Goal: Information Seeking & Learning: Learn about a topic

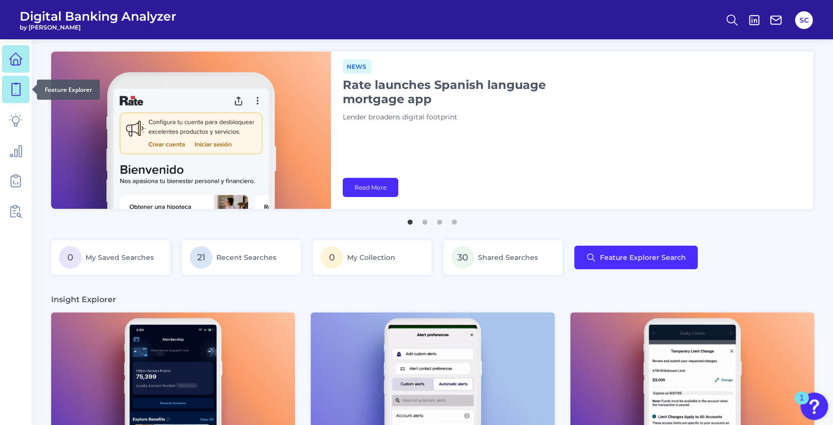
click at [21, 95] on icon at bounding box center [16, 90] width 14 height 14
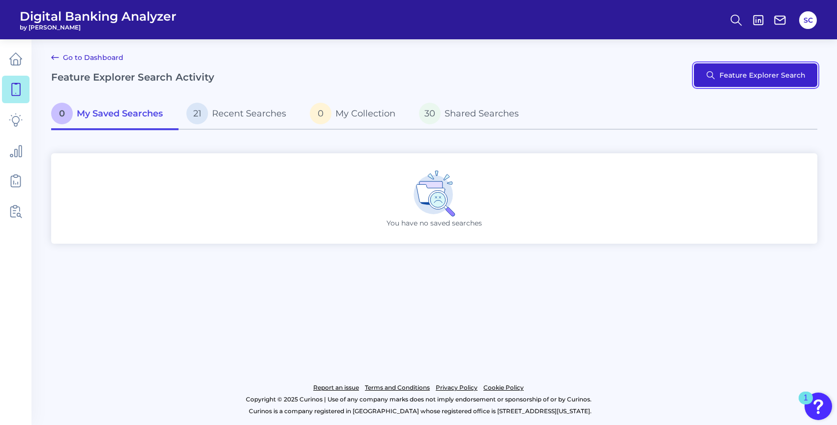
click at [743, 77] on button "Feature Explorer Search" at bounding box center [755, 75] width 123 height 24
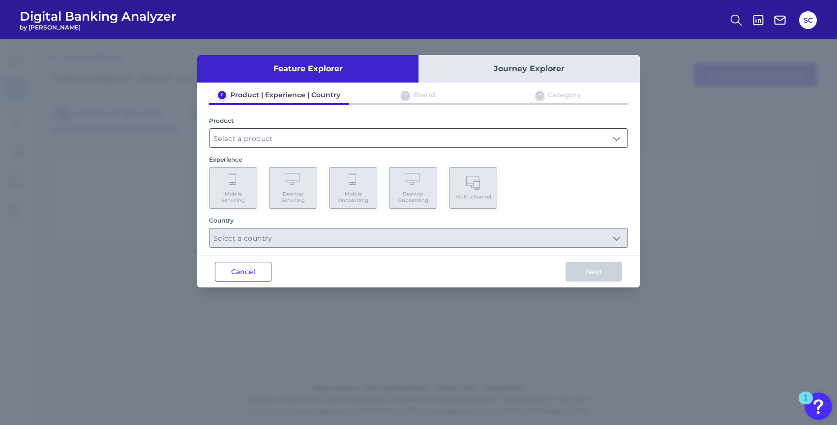
click at [256, 143] on input "text" at bounding box center [419, 138] width 418 height 19
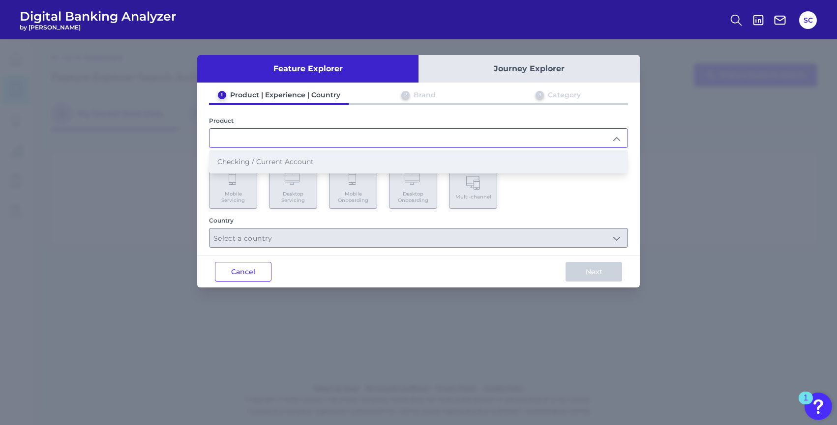
click at [253, 154] on li "Checking / Current Account" at bounding box center [419, 161] width 418 height 23
type input "Checking / Current Account"
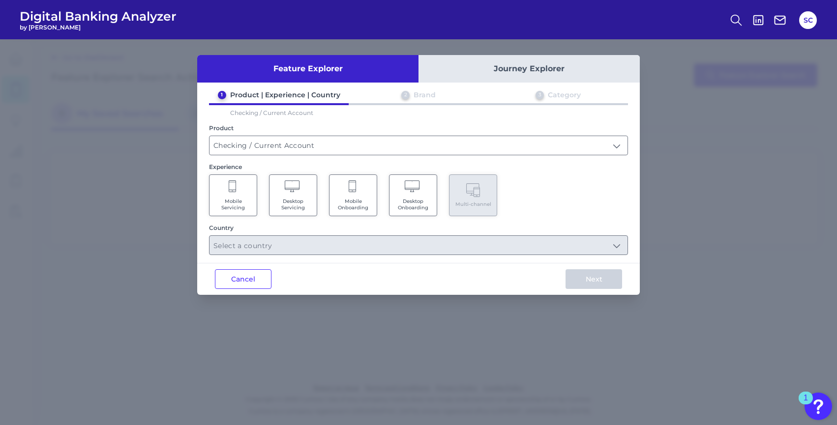
click at [347, 196] on Onboarding "Mobile Onboarding" at bounding box center [353, 196] width 48 height 42
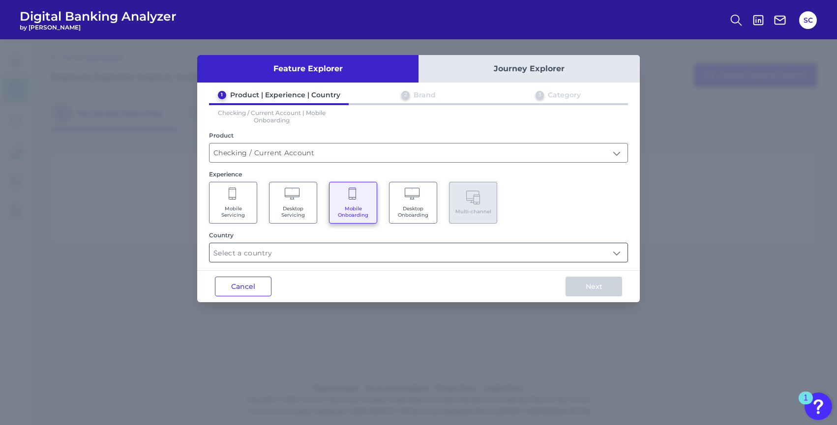
click at [297, 247] on input "text" at bounding box center [419, 252] width 418 height 19
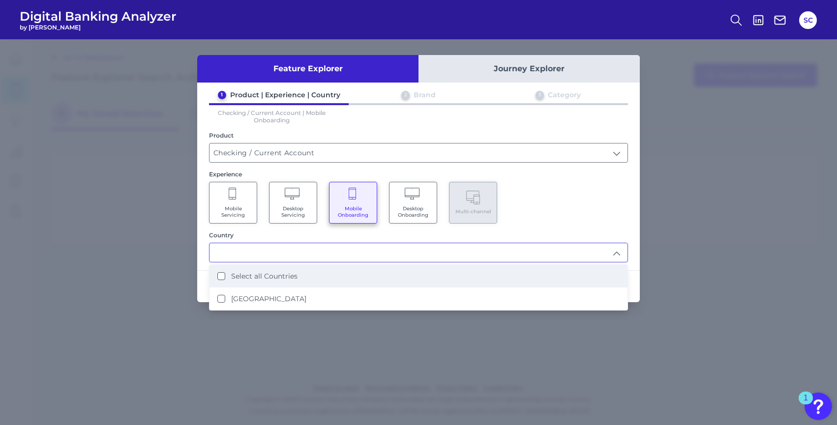
click at [273, 273] on label "Select all Countries" at bounding box center [264, 276] width 66 height 9
type input "Select all Countries"
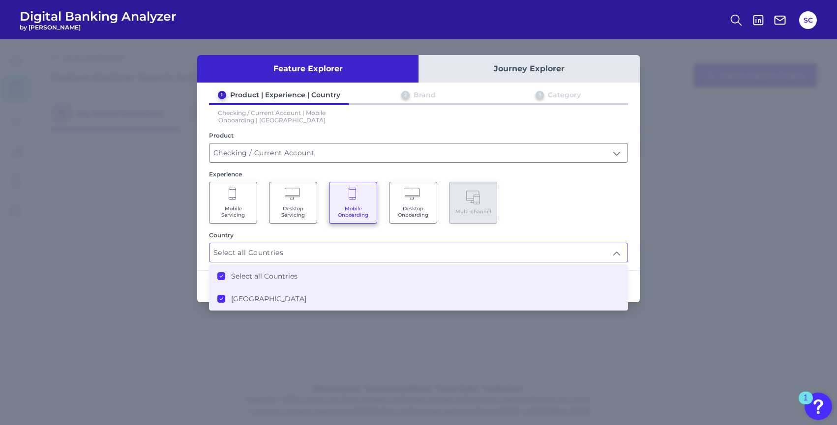
click at [597, 245] on input "Select all Countries" at bounding box center [419, 252] width 418 height 19
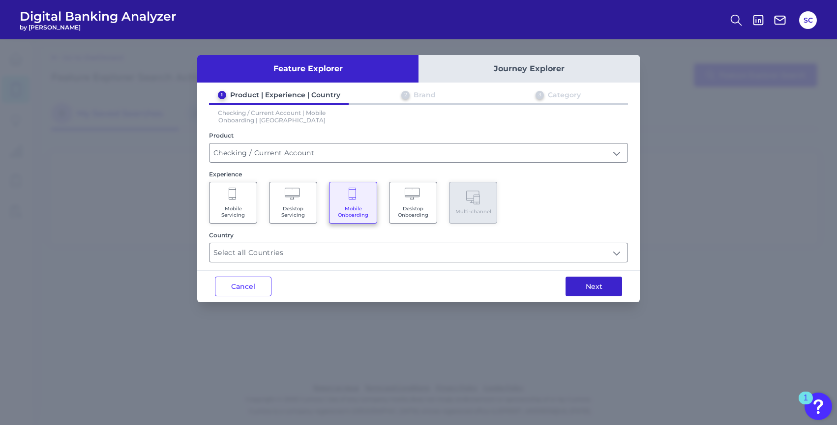
click at [606, 280] on button "Next" at bounding box center [594, 287] width 57 height 20
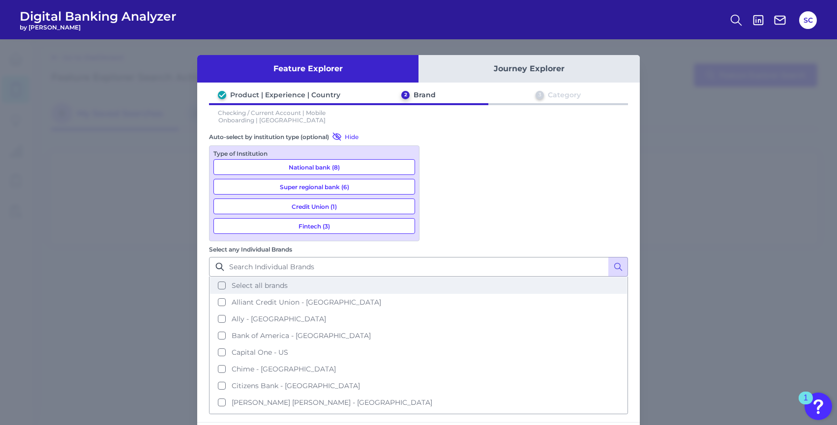
click at [439, 277] on button "Select all brands" at bounding box center [418, 285] width 417 height 17
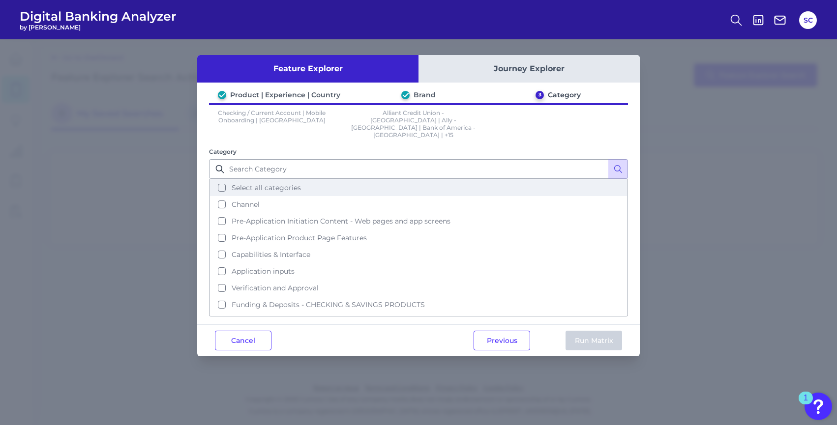
click at [272, 183] on span "Select all categories" at bounding box center [266, 187] width 69 height 9
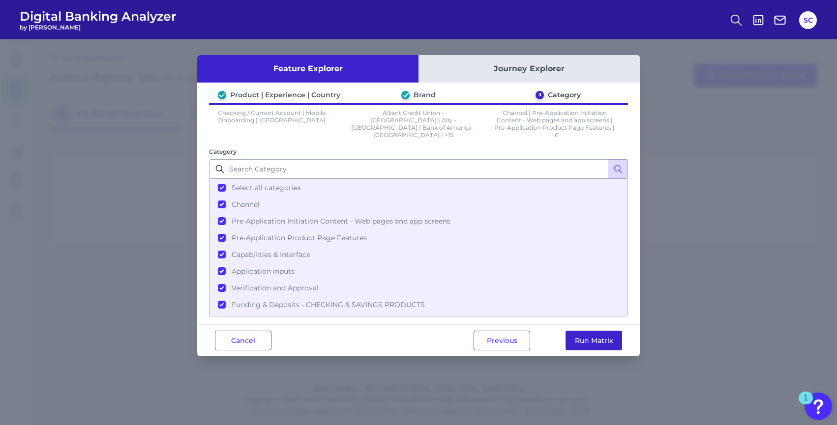
click at [582, 336] on button "Run Matrix" at bounding box center [594, 341] width 57 height 20
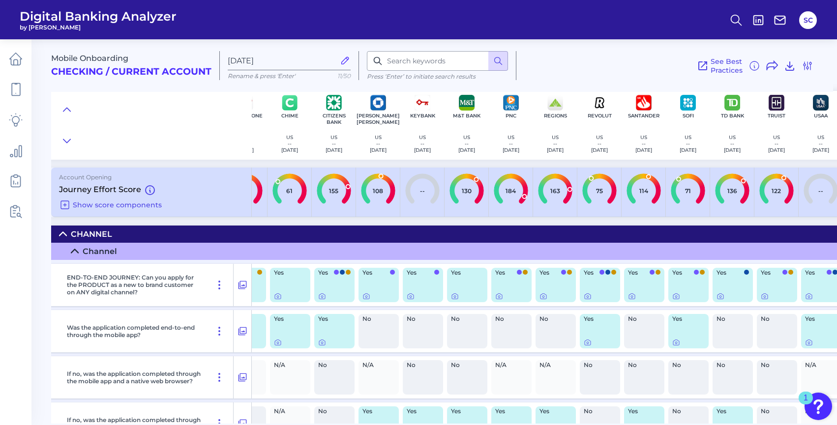
scroll to position [0, 220]
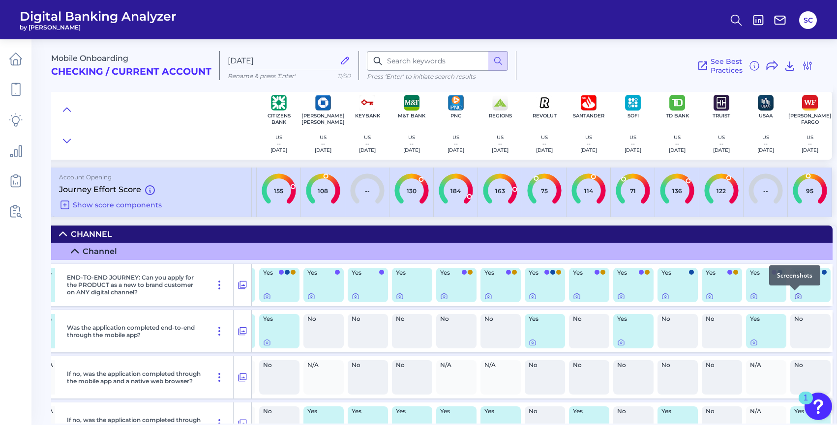
click at [795, 296] on icon at bounding box center [798, 297] width 8 height 8
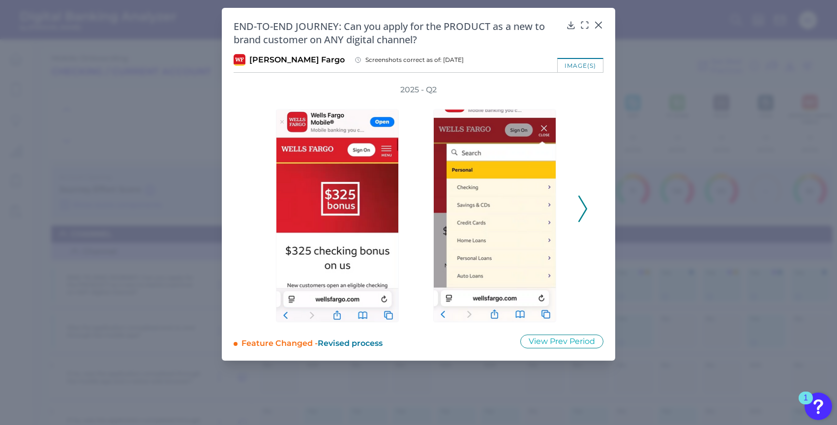
click at [580, 211] on icon at bounding box center [582, 209] width 9 height 27
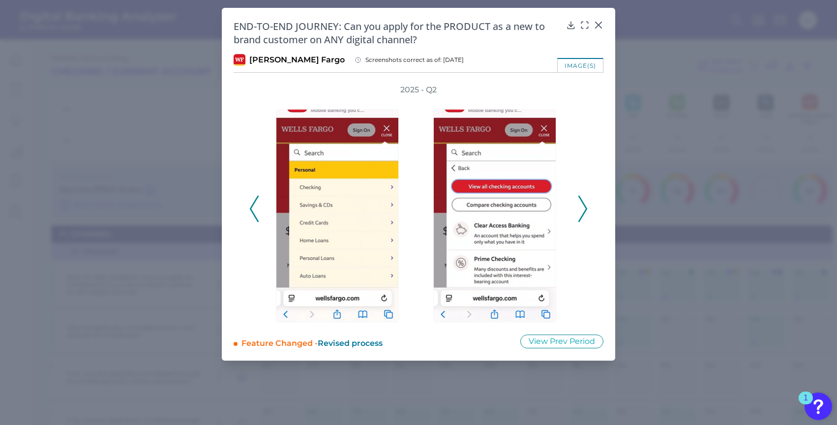
click at [580, 211] on icon at bounding box center [582, 209] width 9 height 27
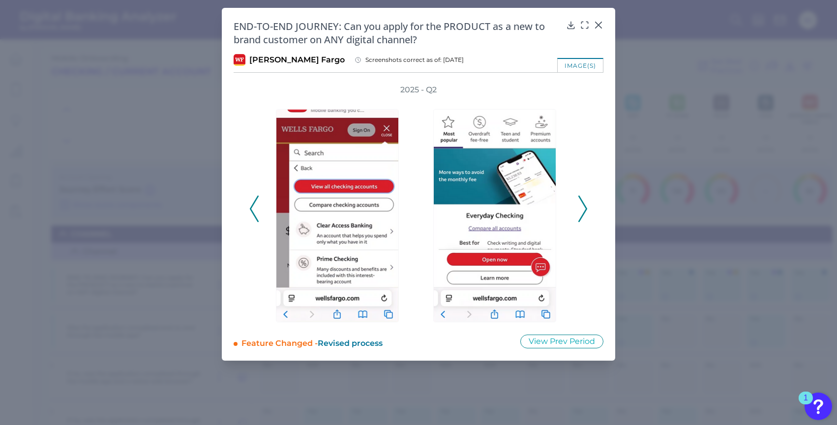
click at [580, 211] on icon at bounding box center [582, 209] width 9 height 27
click at [582, 211] on icon at bounding box center [582, 209] width 9 height 27
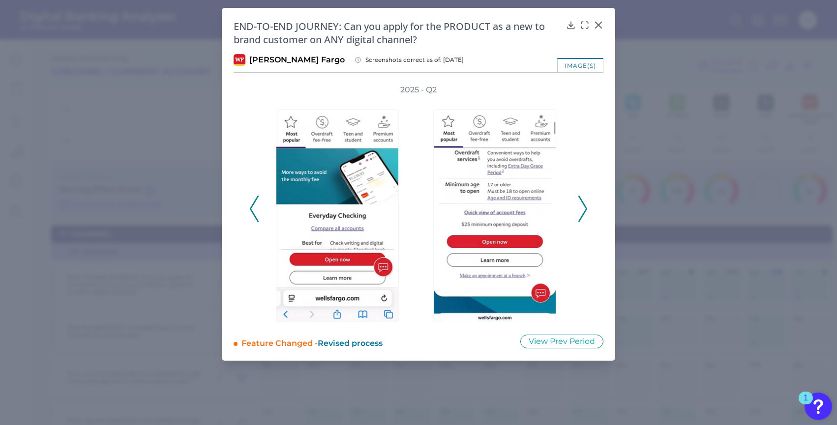
click at [582, 211] on icon at bounding box center [582, 209] width 9 height 27
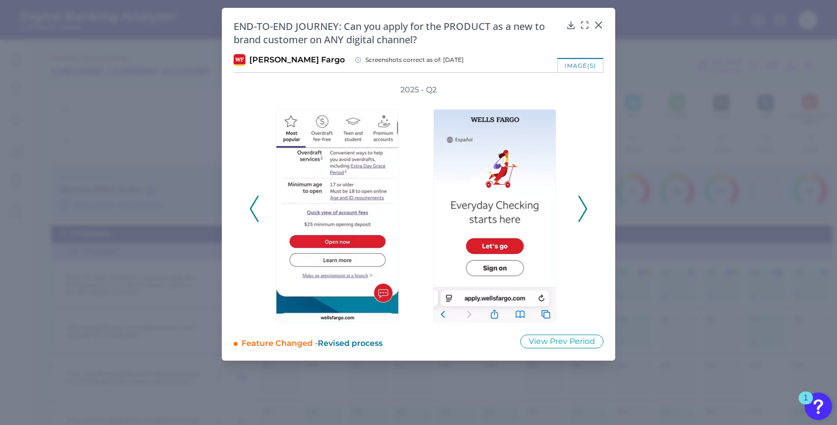
click at [582, 210] on icon at bounding box center [582, 209] width 9 height 27
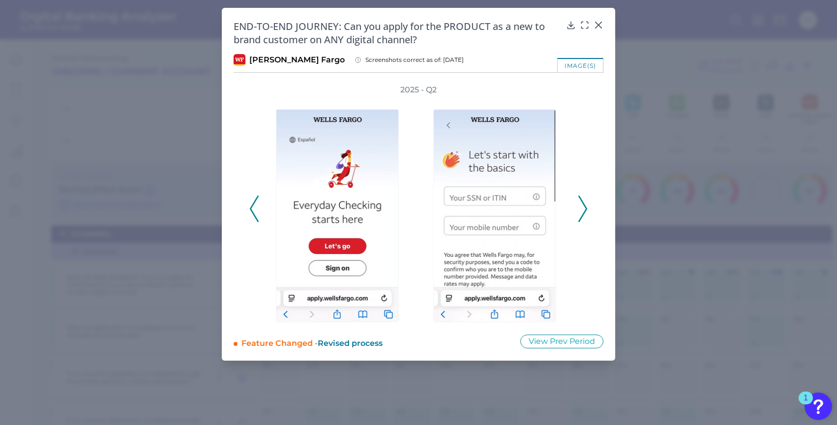
click at [575, 214] on div at bounding box center [497, 208] width 157 height 227
click at [586, 213] on icon at bounding box center [582, 209] width 9 height 27
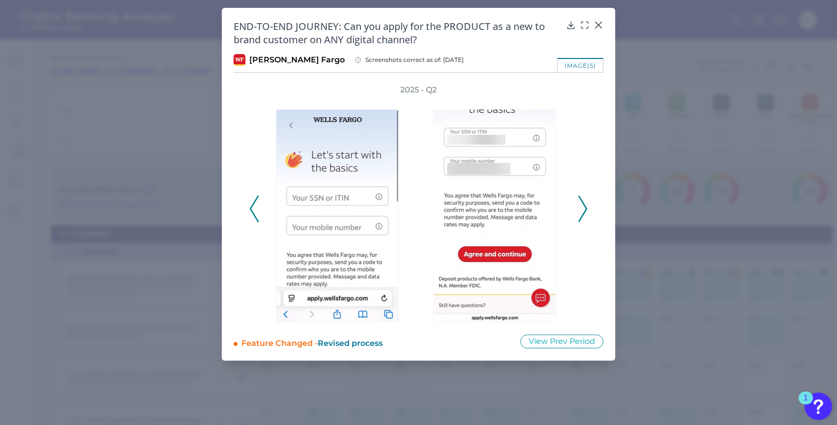
click at [586, 212] on icon at bounding box center [582, 209] width 9 height 27
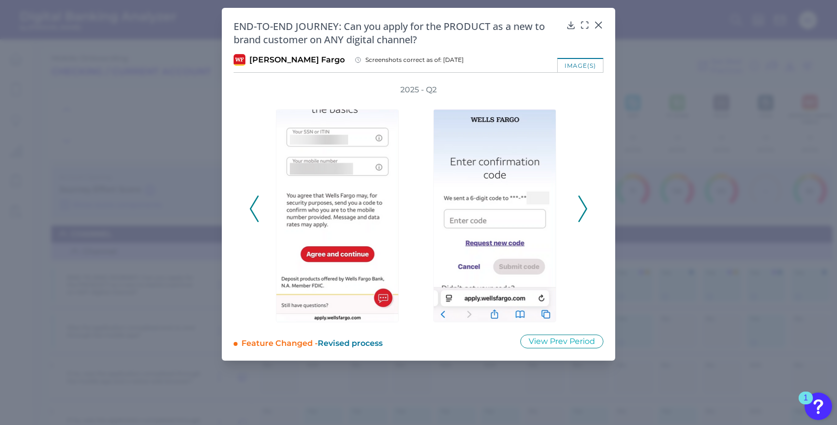
click at [586, 212] on icon at bounding box center [582, 209] width 9 height 27
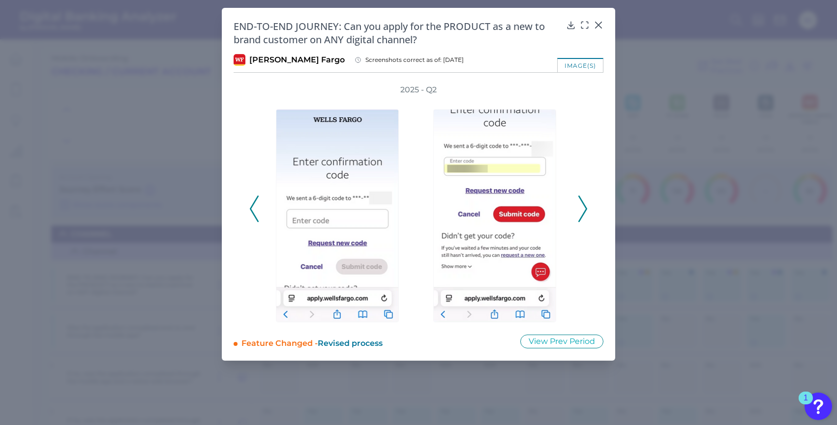
click at [586, 212] on icon at bounding box center [582, 209] width 9 height 27
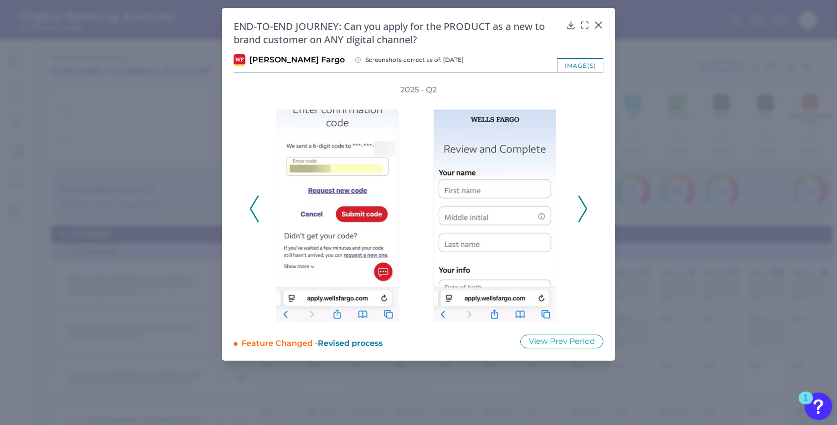
click at [586, 212] on icon at bounding box center [582, 209] width 9 height 27
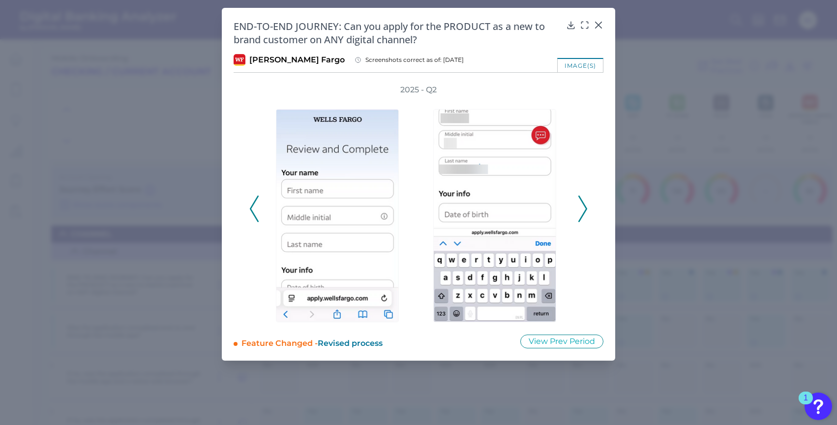
click at [586, 212] on icon at bounding box center [582, 209] width 9 height 27
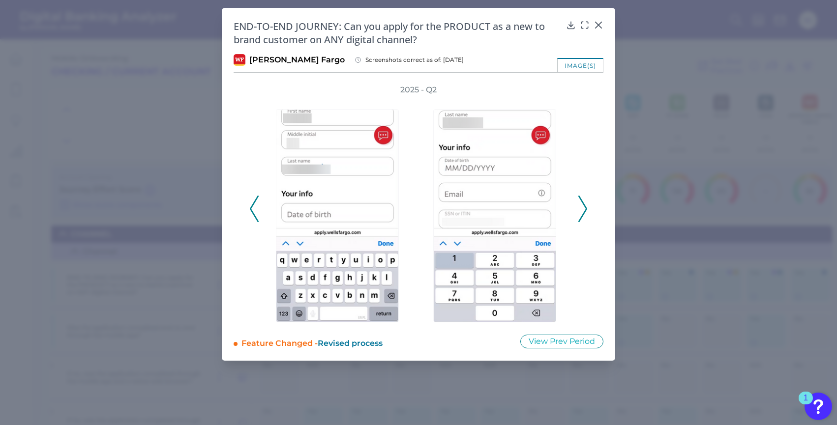
click at [586, 212] on icon at bounding box center [582, 209] width 9 height 27
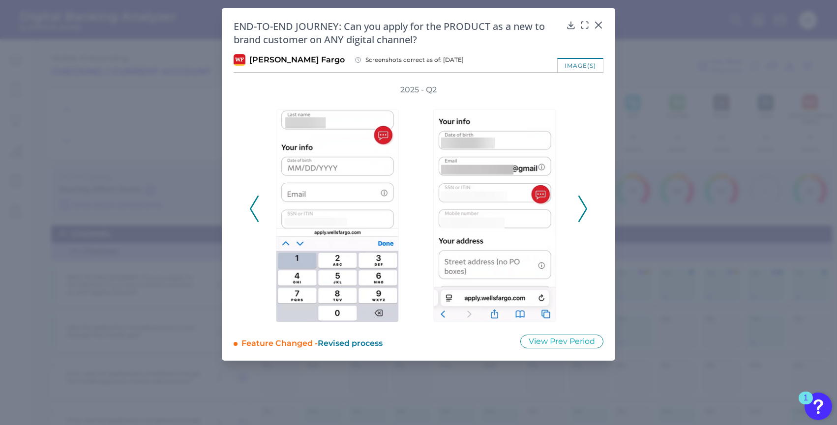
click at [586, 212] on icon at bounding box center [582, 209] width 9 height 27
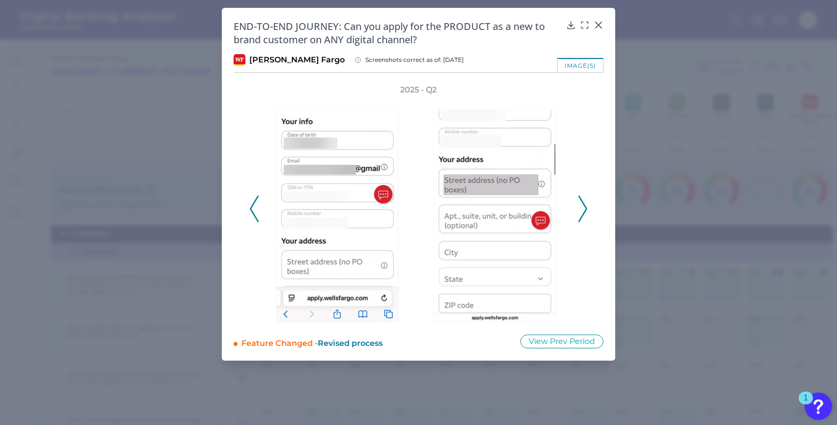
click at [586, 212] on icon at bounding box center [582, 209] width 9 height 27
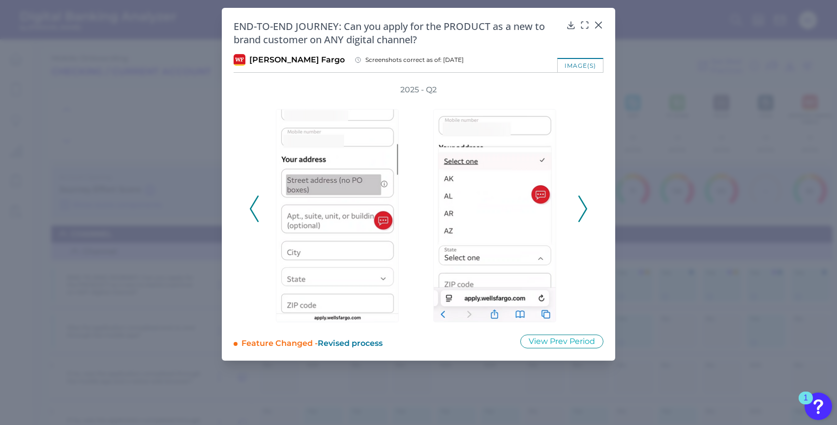
click at [586, 211] on icon at bounding box center [582, 209] width 9 height 27
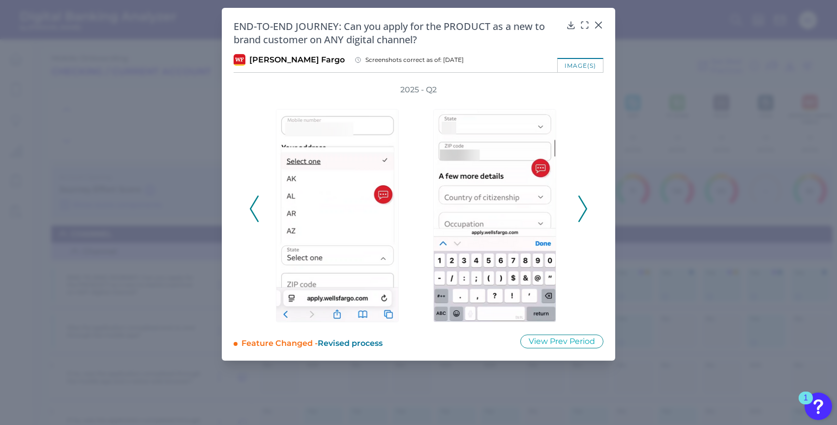
click at [586, 210] on polyline at bounding box center [582, 208] width 7 height 25
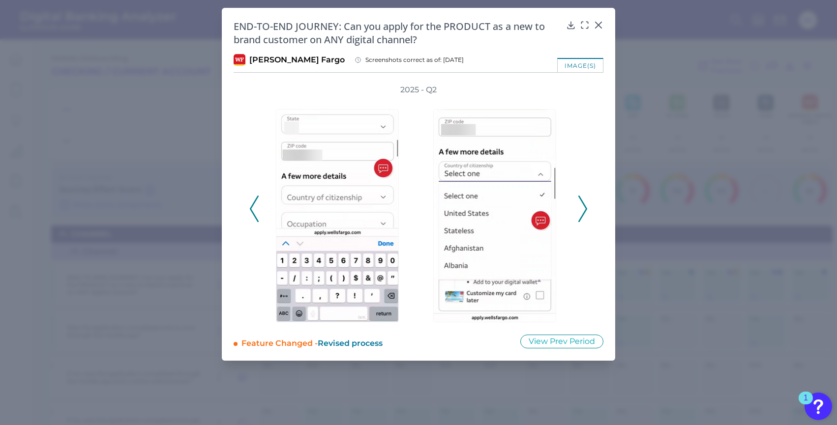
click at [586, 210] on polyline at bounding box center [582, 208] width 7 height 25
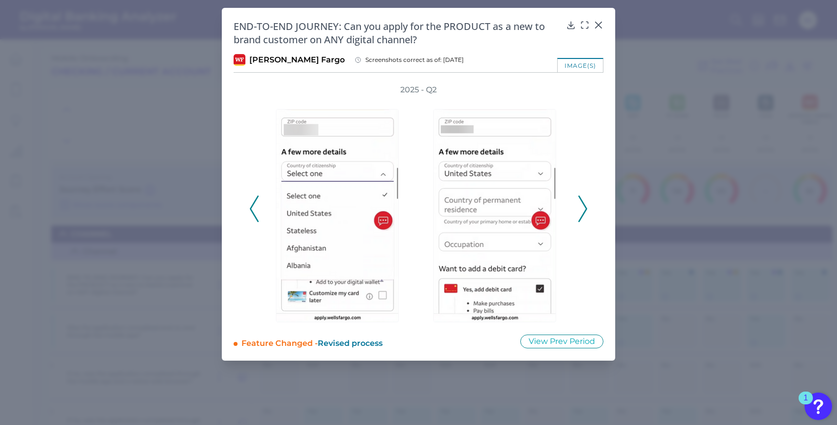
click at [586, 209] on polyline at bounding box center [582, 208] width 7 height 25
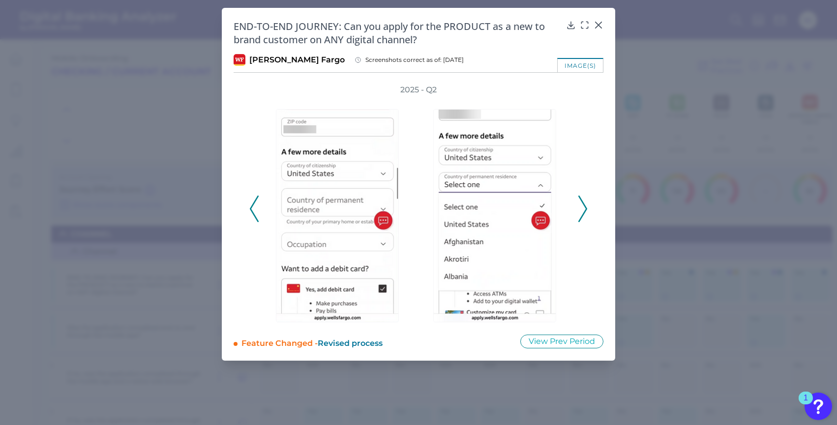
click at [586, 209] on polyline at bounding box center [582, 208] width 7 height 25
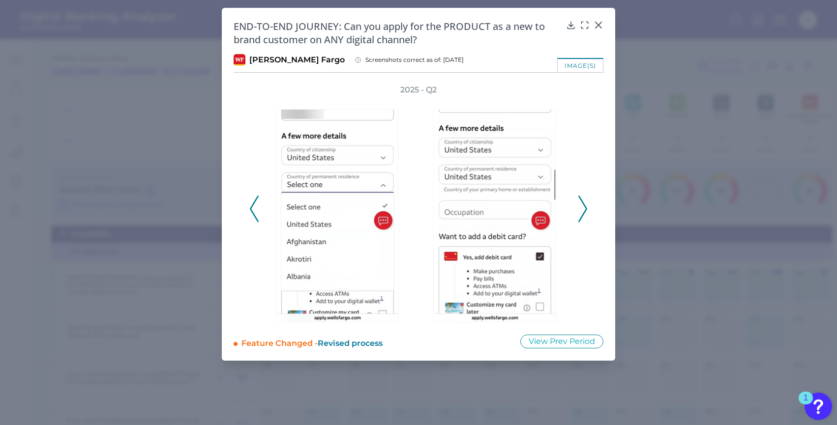
click at [586, 209] on polyline at bounding box center [582, 208] width 7 height 25
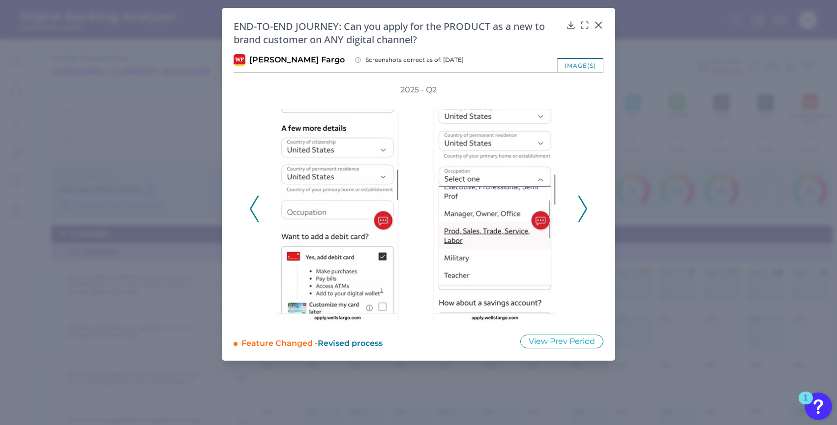
click at [586, 208] on polyline at bounding box center [582, 208] width 7 height 25
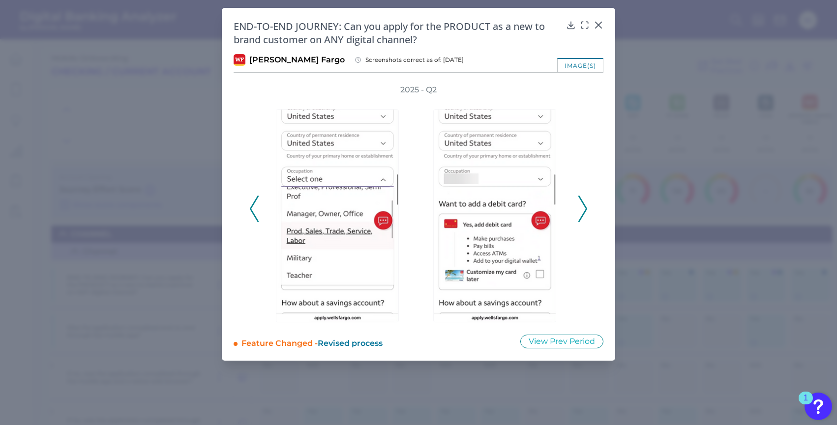
click at [586, 208] on polyline at bounding box center [582, 208] width 7 height 25
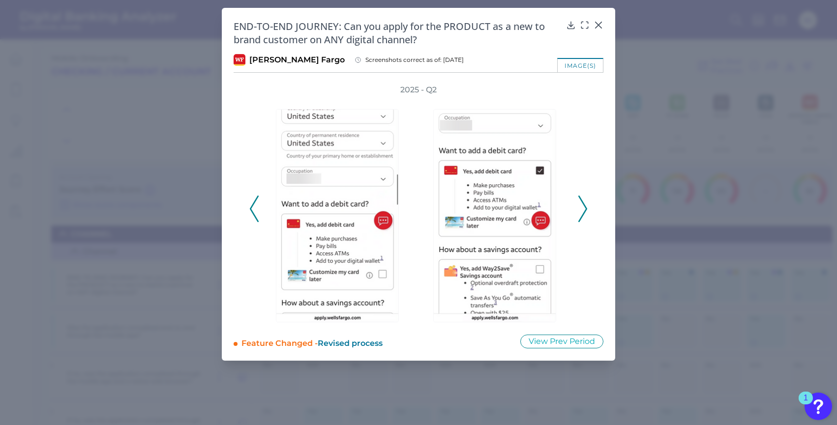
click at [253, 204] on polyline at bounding box center [253, 208] width 7 height 25
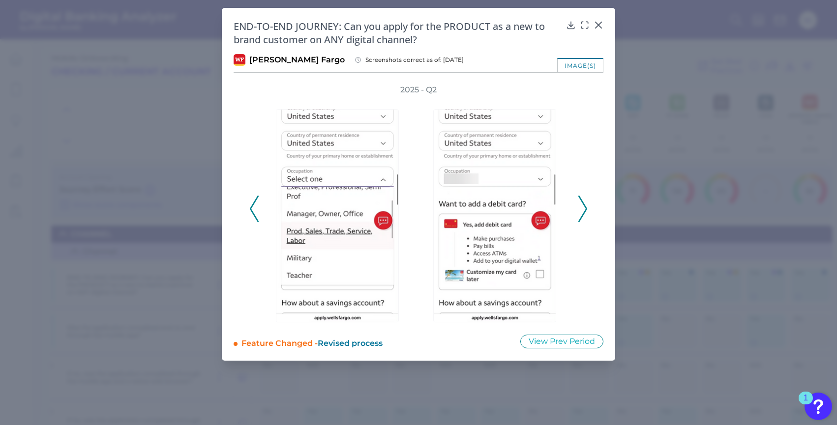
click at [583, 207] on icon at bounding box center [582, 209] width 9 height 27
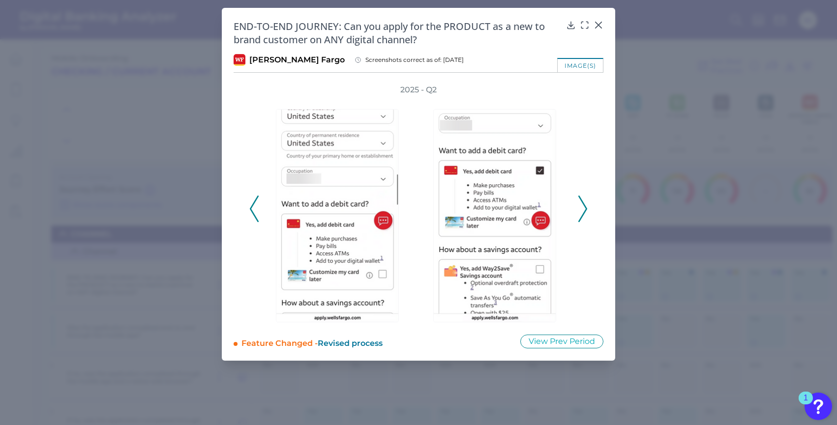
click at [583, 207] on icon at bounding box center [582, 209] width 9 height 27
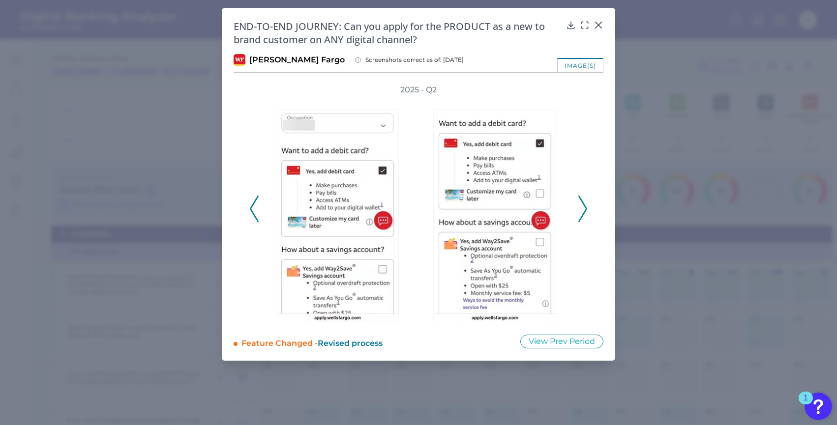
click at [583, 207] on icon at bounding box center [582, 209] width 9 height 27
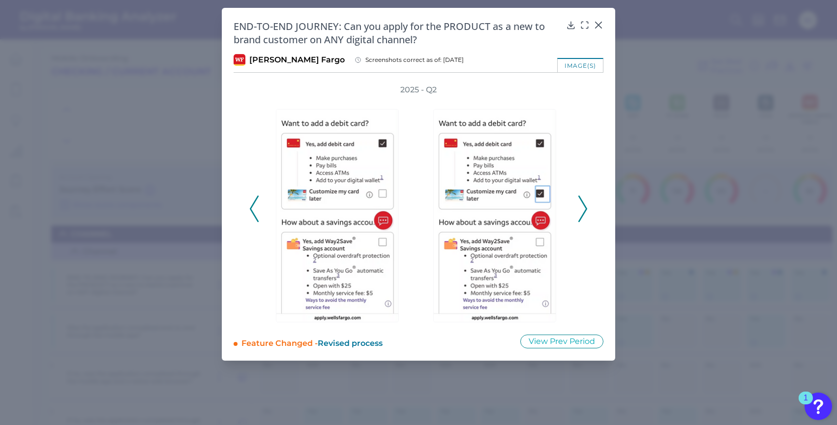
click at [583, 207] on icon at bounding box center [582, 209] width 9 height 27
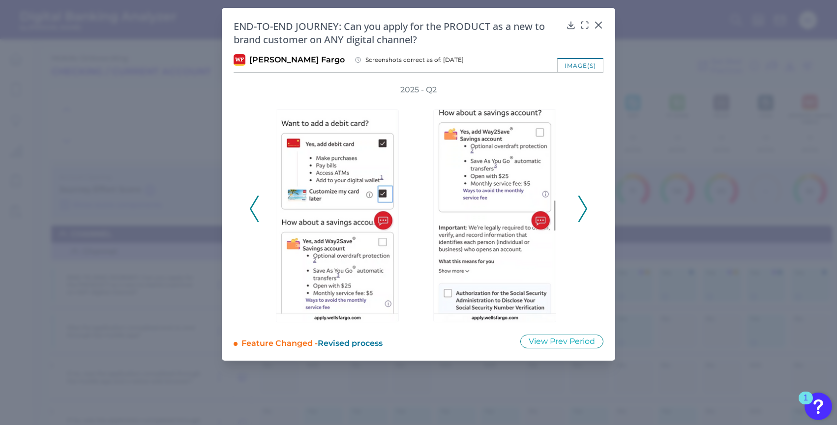
click at [583, 207] on icon at bounding box center [582, 209] width 9 height 27
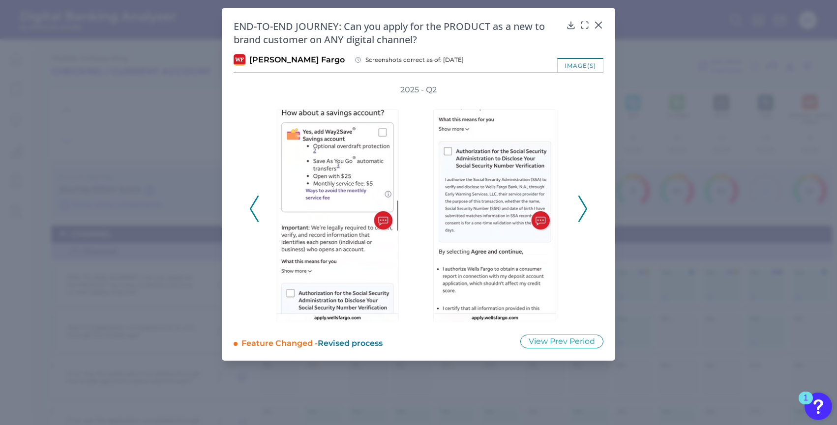
click at [583, 207] on icon at bounding box center [582, 209] width 9 height 27
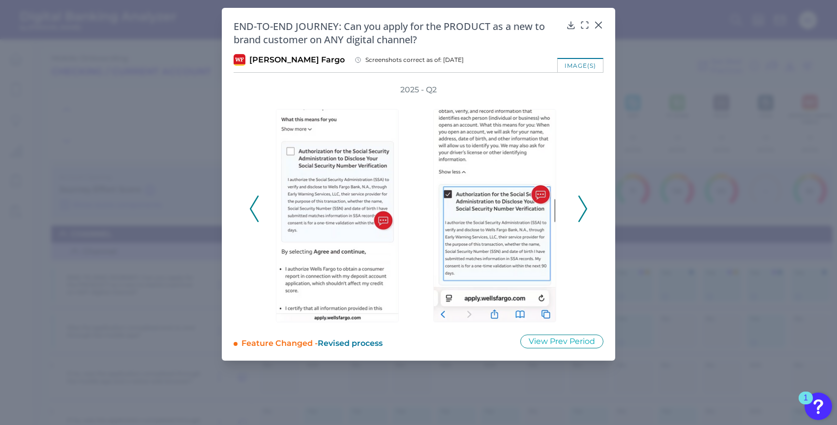
click at [583, 207] on icon at bounding box center [582, 209] width 9 height 27
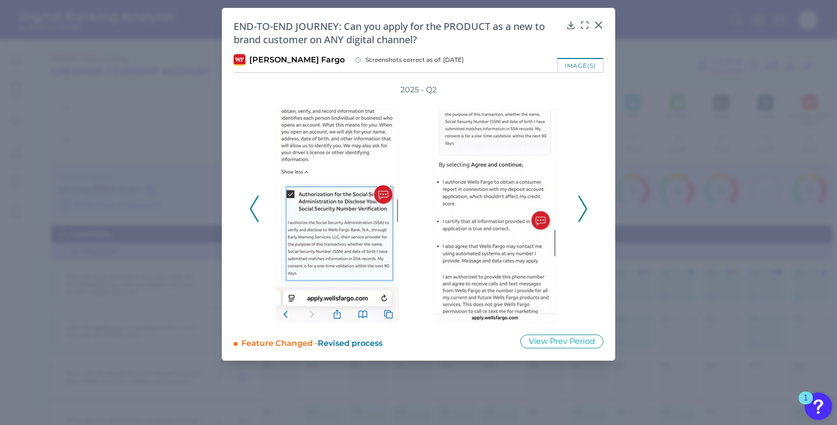
click at [583, 207] on icon at bounding box center [582, 209] width 9 height 27
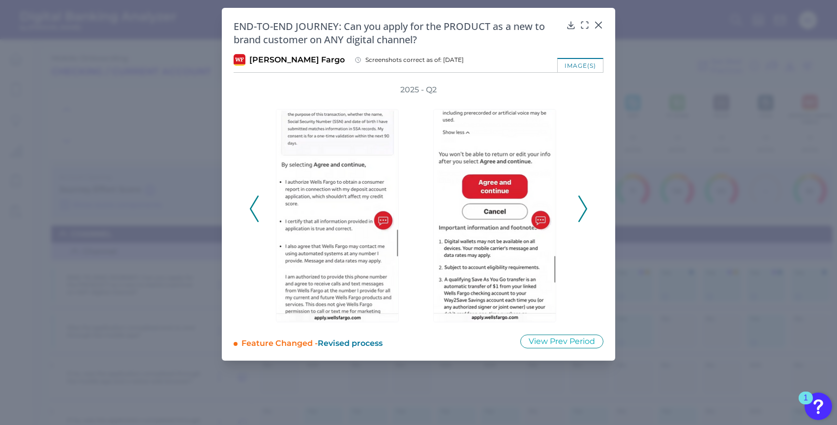
click at [583, 207] on icon at bounding box center [582, 209] width 9 height 27
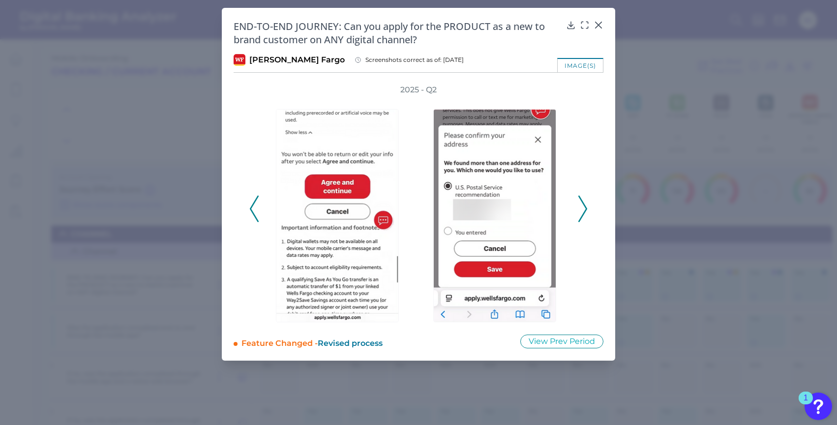
click at [583, 206] on icon at bounding box center [582, 209] width 9 height 27
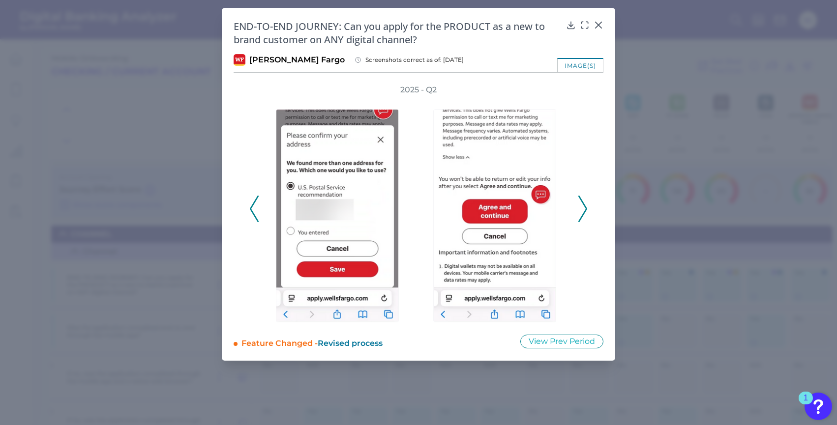
click at [583, 206] on icon at bounding box center [582, 209] width 9 height 27
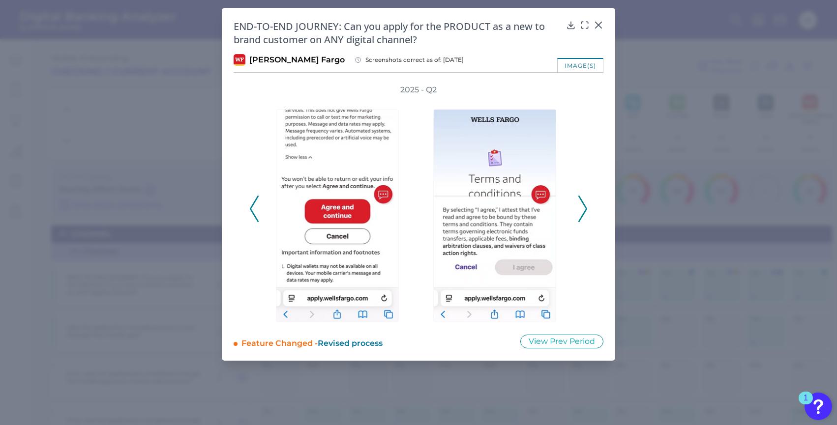
click at [583, 206] on icon at bounding box center [582, 209] width 9 height 27
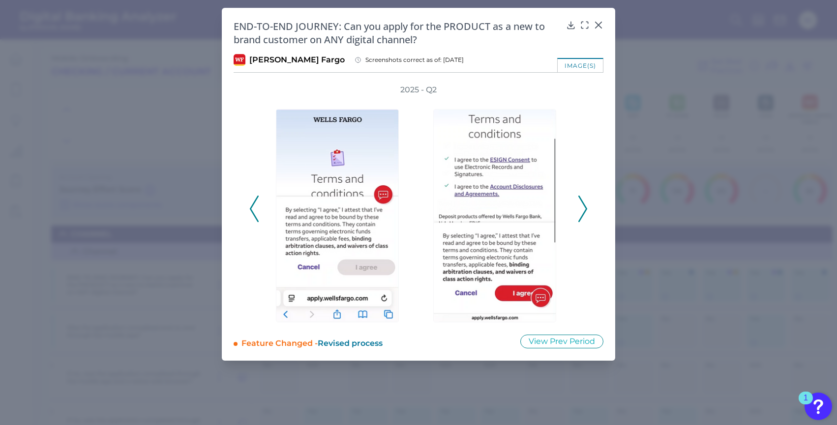
click at [583, 206] on icon at bounding box center [582, 209] width 9 height 27
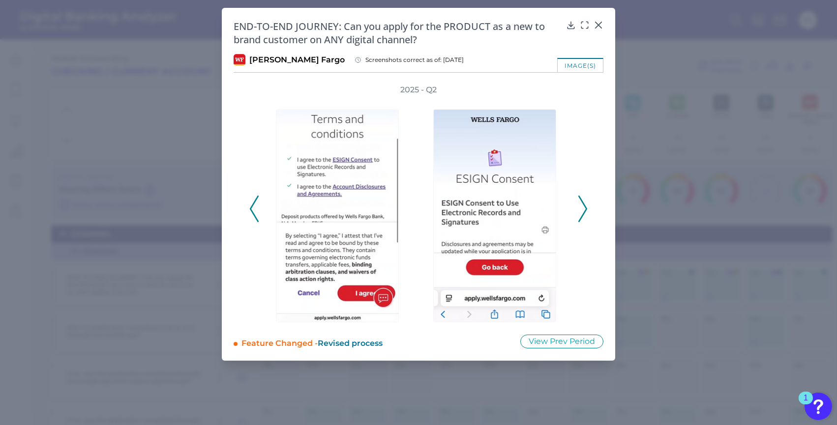
click at [583, 206] on icon at bounding box center [582, 209] width 9 height 27
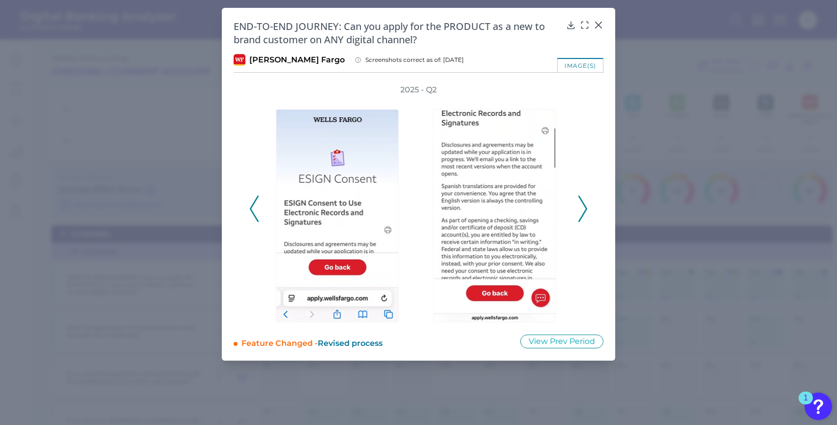
click at [583, 206] on icon at bounding box center [582, 209] width 9 height 27
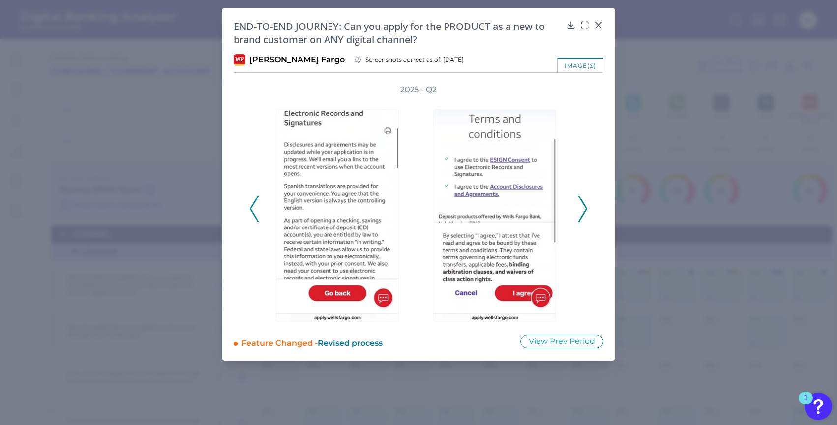
click at [583, 206] on icon at bounding box center [582, 209] width 9 height 27
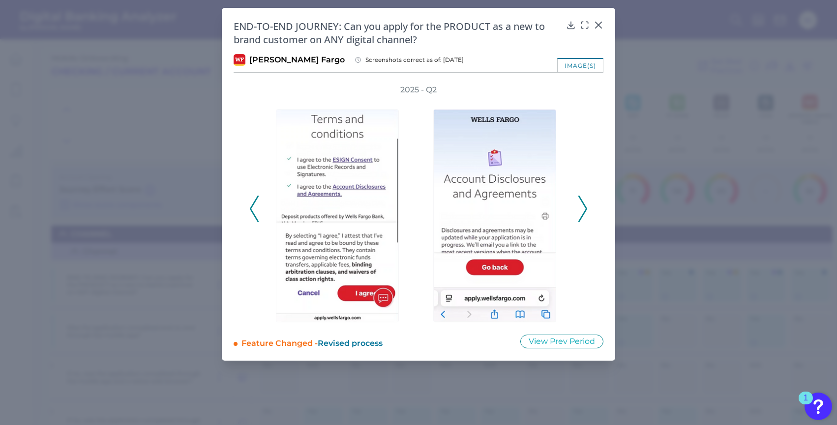
click at [583, 206] on icon at bounding box center [582, 209] width 9 height 27
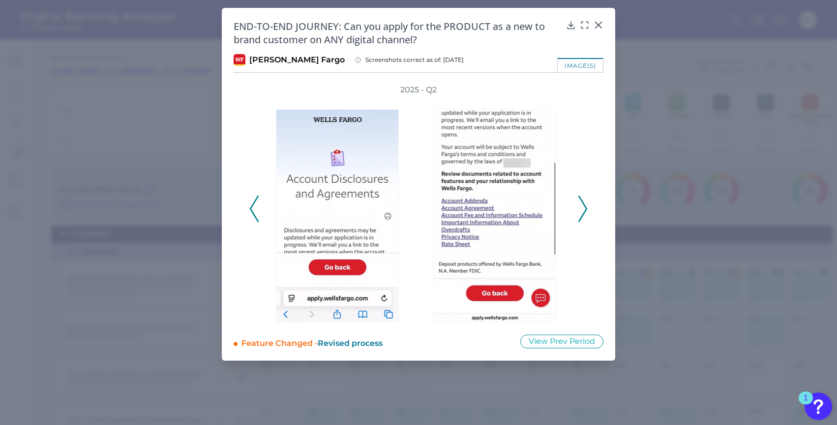
click at [583, 206] on icon at bounding box center [582, 209] width 9 height 27
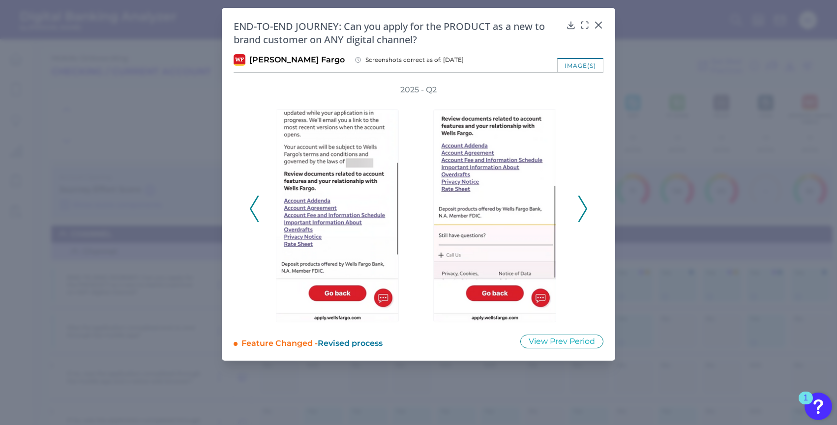
click at [583, 206] on icon at bounding box center [582, 209] width 9 height 27
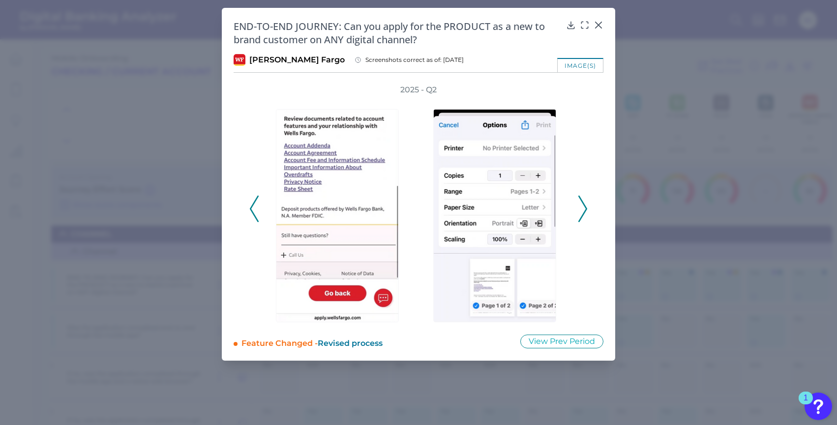
click at [583, 206] on icon at bounding box center [582, 209] width 9 height 27
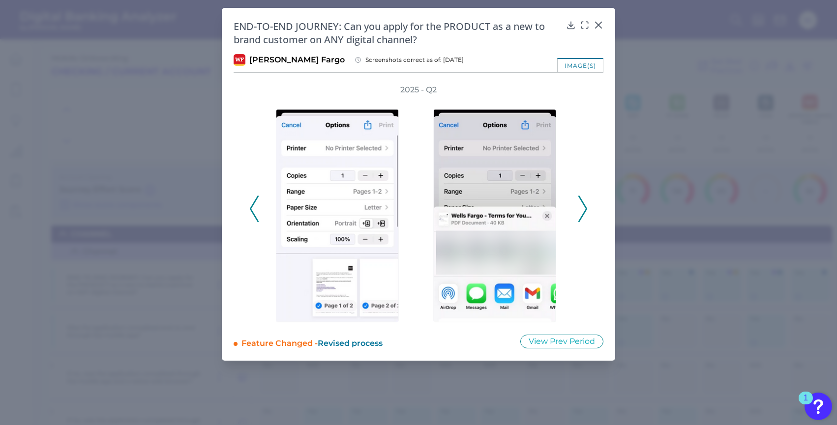
click at [583, 206] on icon at bounding box center [582, 209] width 9 height 27
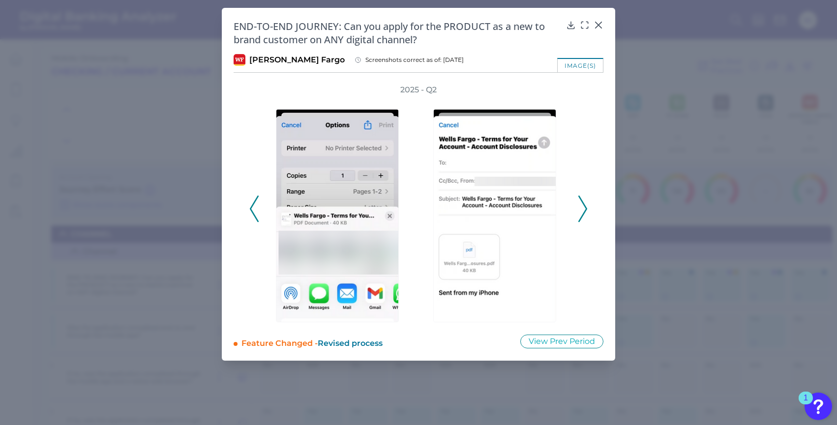
click at [583, 206] on icon at bounding box center [582, 209] width 9 height 27
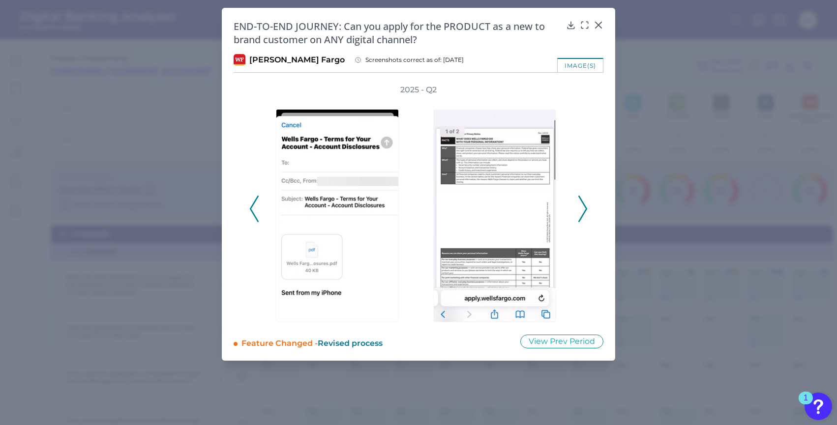
click at [583, 206] on icon at bounding box center [582, 209] width 9 height 27
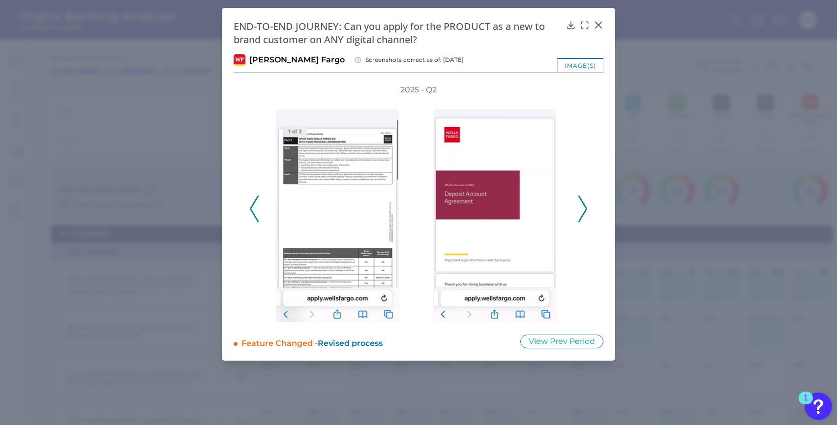
click at [583, 206] on icon at bounding box center [582, 209] width 9 height 27
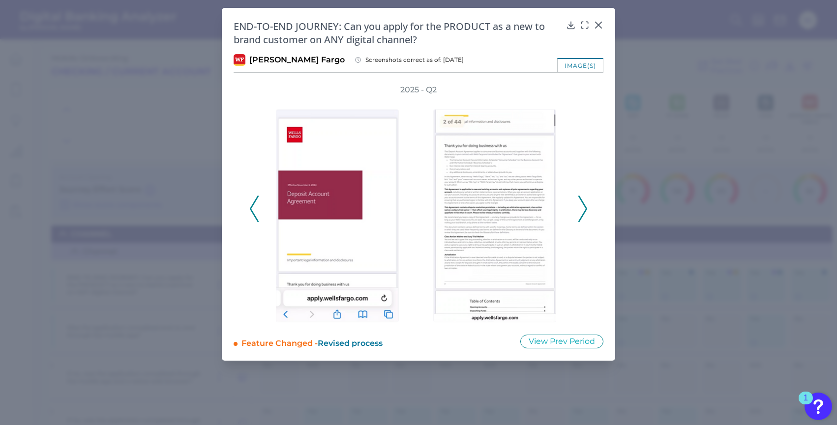
click at [583, 206] on icon at bounding box center [582, 209] width 9 height 27
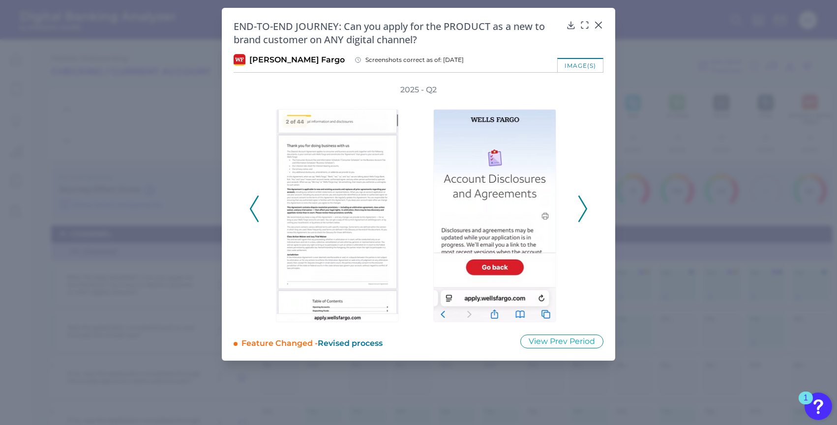
click at [583, 206] on icon at bounding box center [582, 209] width 9 height 27
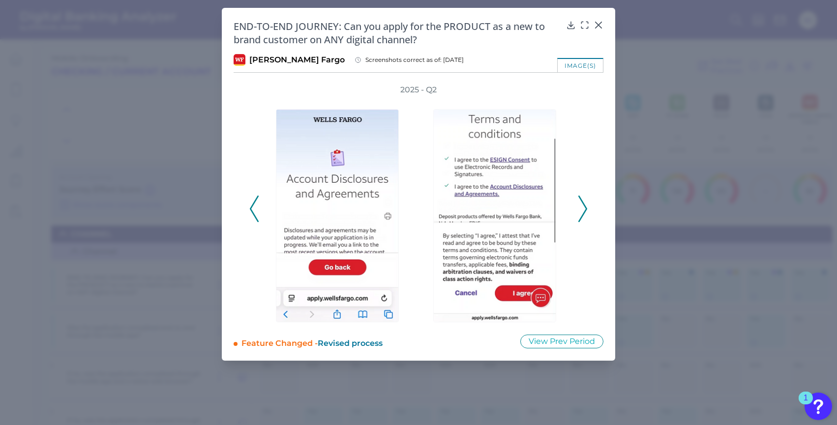
click at [583, 206] on icon at bounding box center [582, 209] width 9 height 27
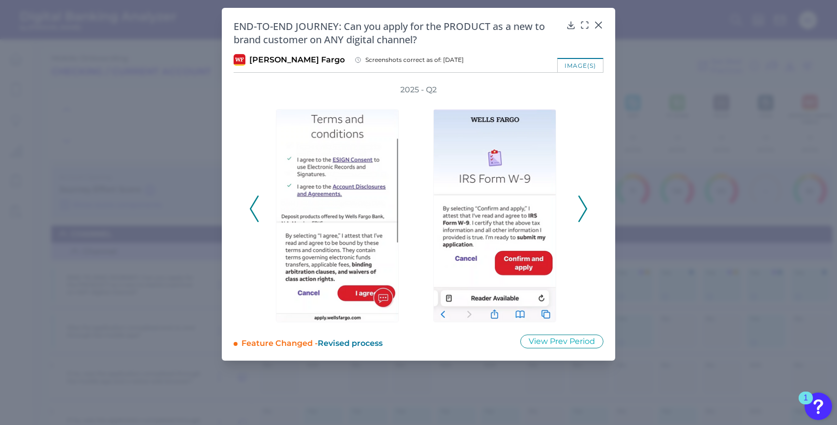
click at [583, 206] on icon at bounding box center [582, 209] width 9 height 27
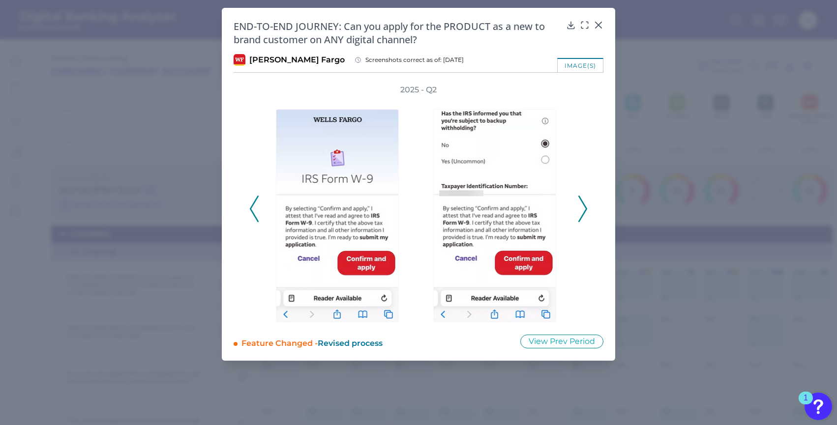
click at [583, 206] on icon at bounding box center [582, 209] width 9 height 27
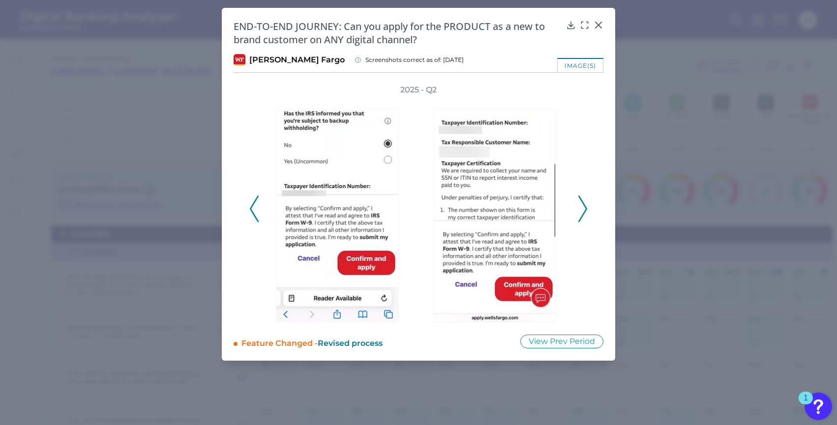
click at [587, 213] on button at bounding box center [583, 209] width 10 height 27
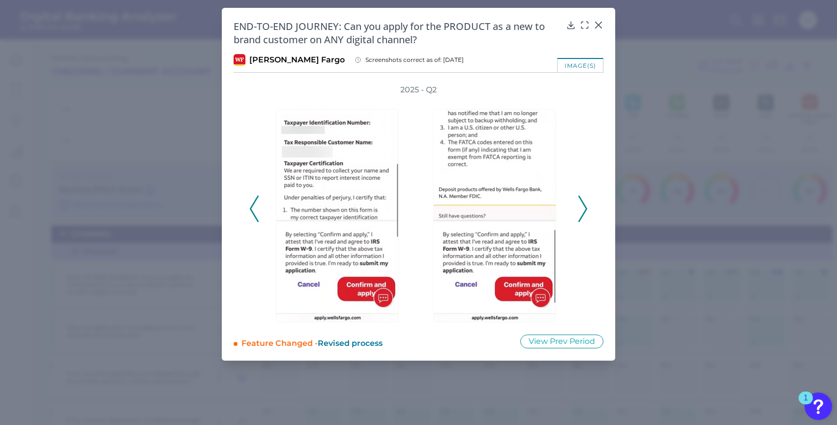
click at [584, 209] on icon at bounding box center [582, 209] width 9 height 27
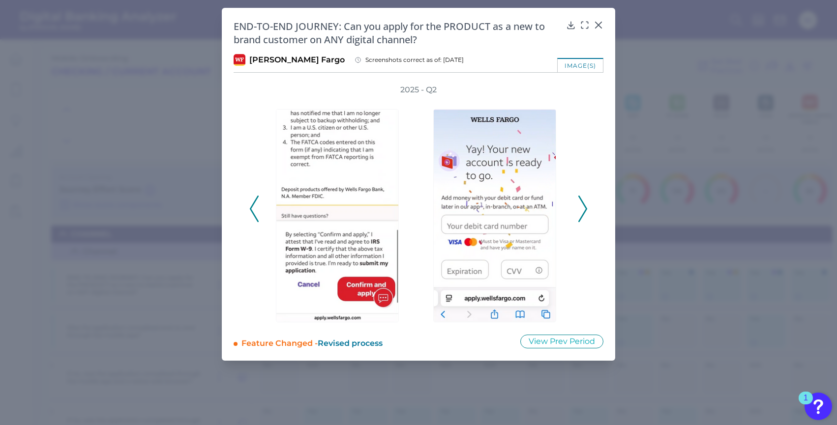
click at [582, 214] on icon at bounding box center [582, 209] width 9 height 27
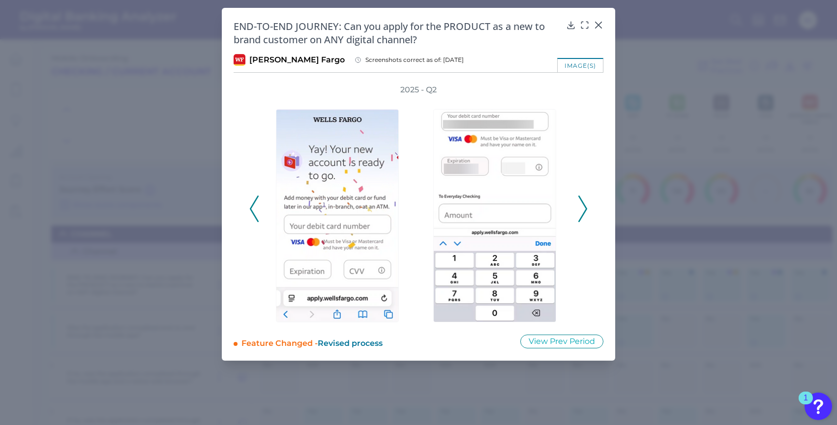
click at [582, 204] on icon at bounding box center [582, 209] width 9 height 27
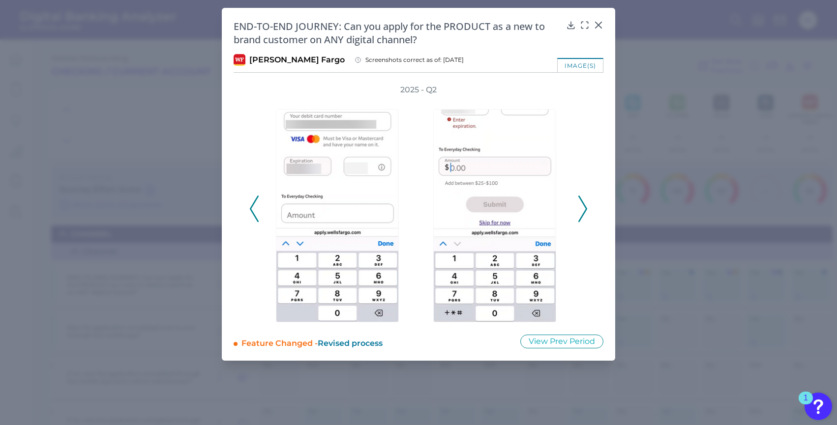
click at [582, 203] on icon at bounding box center [582, 209] width 9 height 27
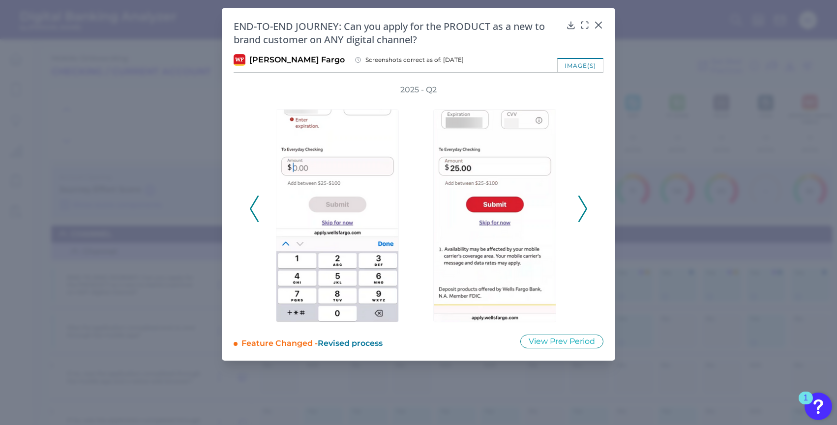
click at [582, 203] on icon at bounding box center [582, 209] width 9 height 27
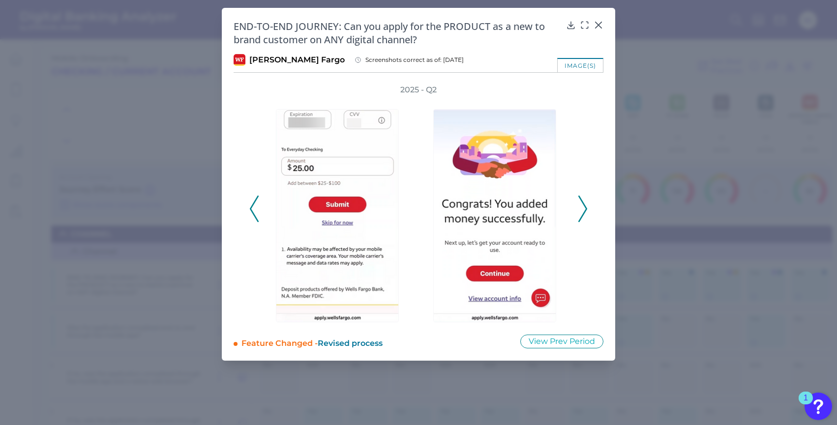
click at [582, 202] on polyline at bounding box center [582, 208] width 7 height 25
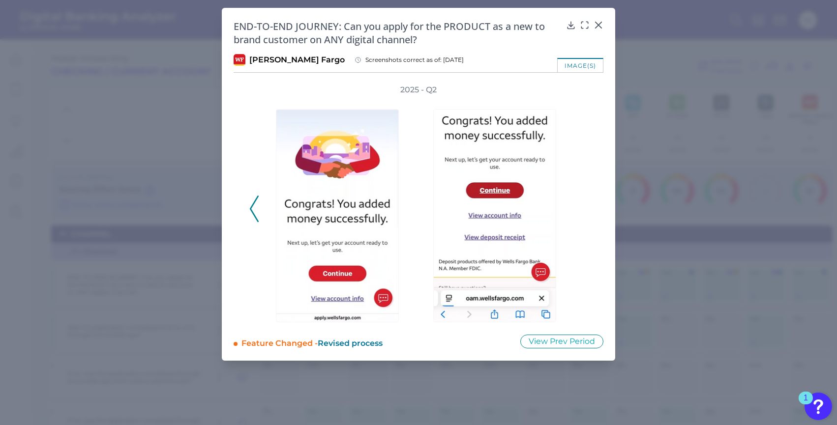
click at [576, 202] on div "2025 - Q2" at bounding box center [418, 204] width 338 height 238
click at [252, 208] on icon at bounding box center [254, 209] width 9 height 27
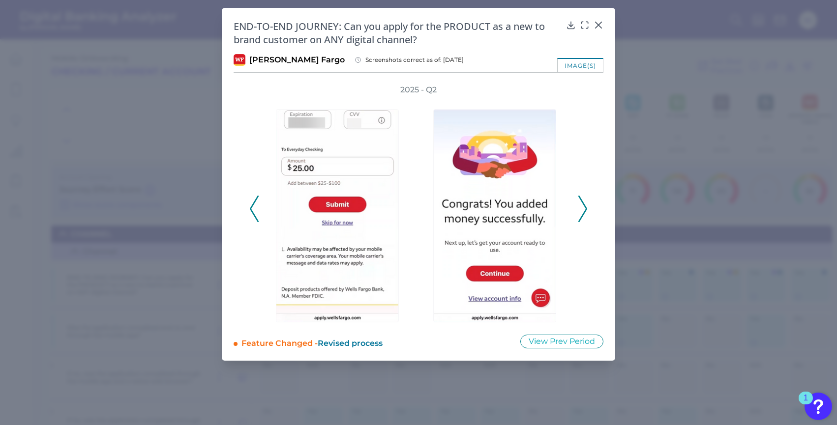
click at [253, 208] on icon at bounding box center [254, 209] width 9 height 27
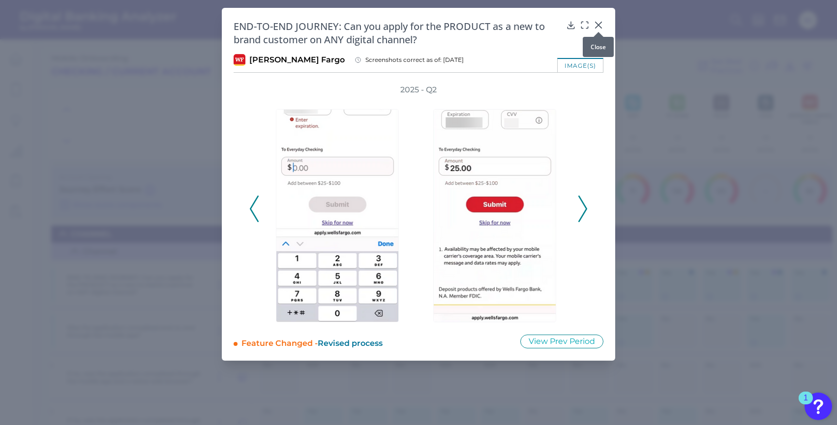
click at [597, 26] on icon at bounding box center [599, 25] width 6 height 6
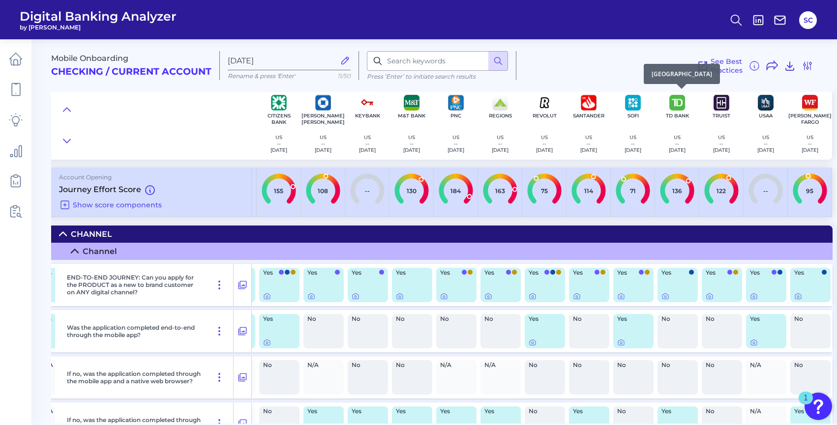
click at [678, 150] on p "[DATE]" at bounding box center [677, 150] width 17 height 6
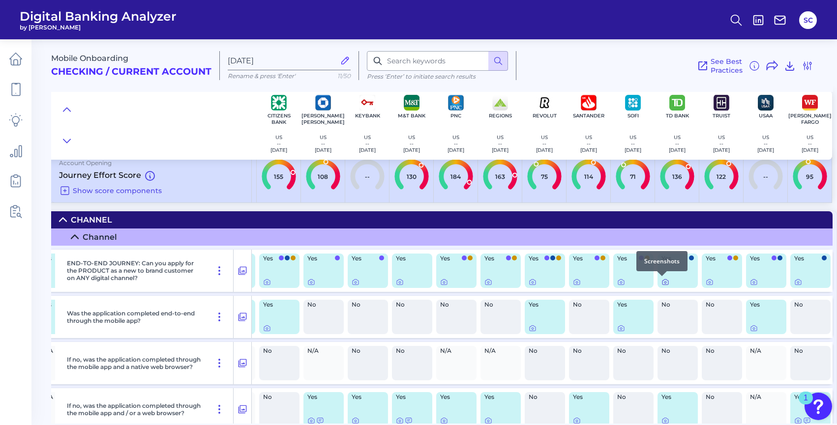
click at [662, 283] on icon at bounding box center [666, 282] width 8 height 8
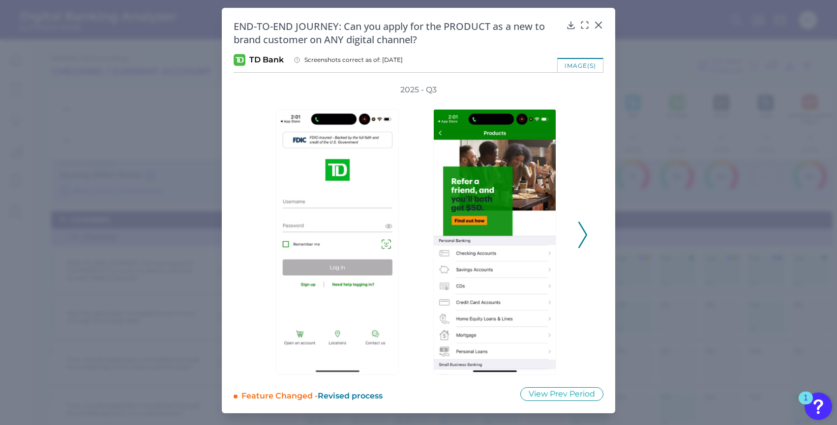
click at [581, 243] on polyline at bounding box center [582, 235] width 7 height 25
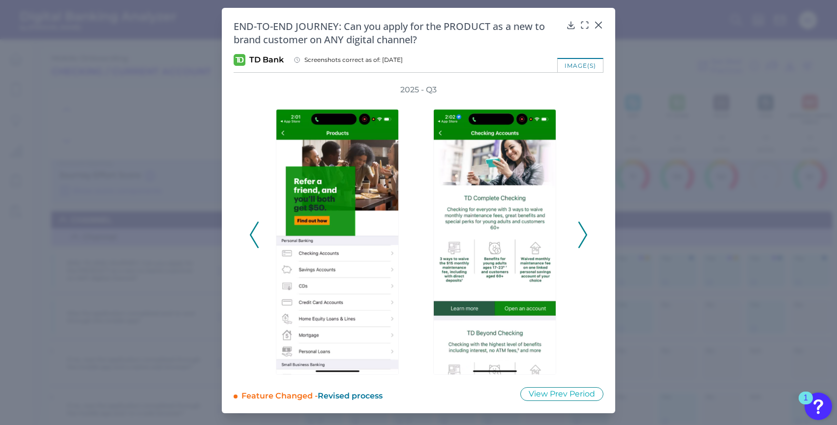
click at [581, 243] on icon at bounding box center [582, 235] width 9 height 27
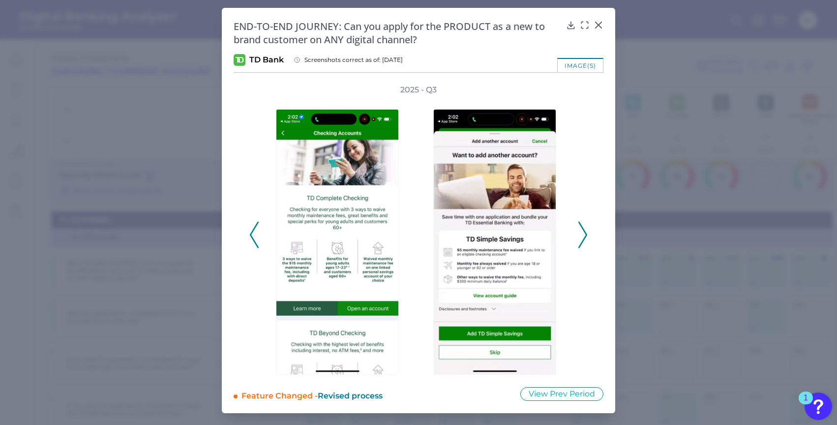
click at [581, 243] on icon at bounding box center [582, 235] width 9 height 27
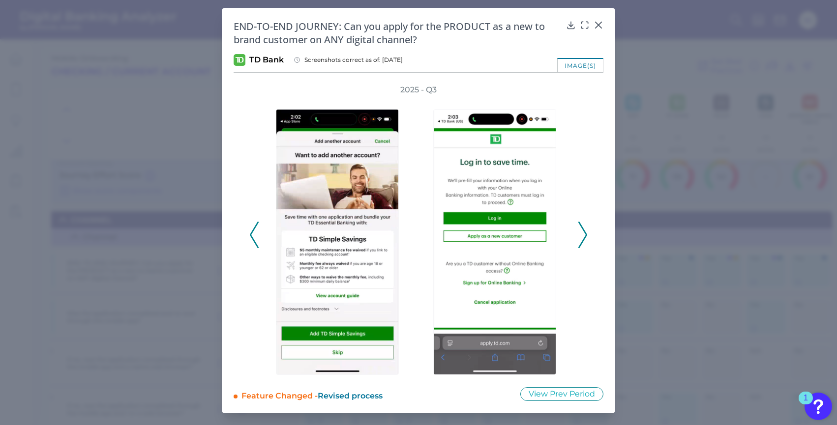
click at [581, 242] on icon at bounding box center [582, 235] width 9 height 27
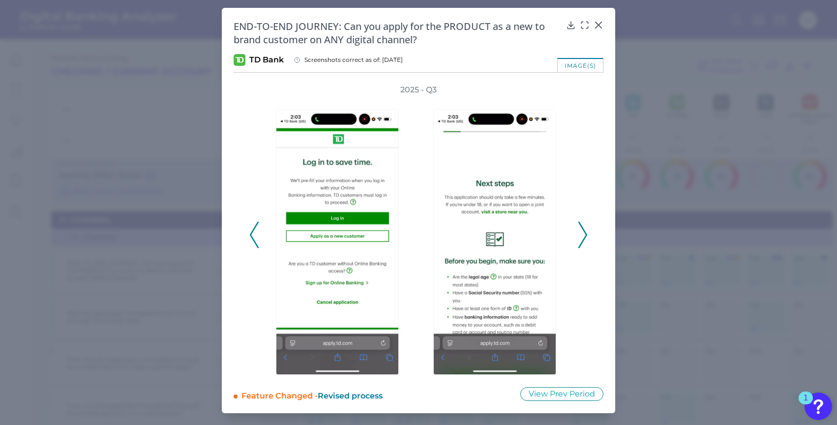
click at [581, 242] on icon at bounding box center [582, 235] width 9 height 27
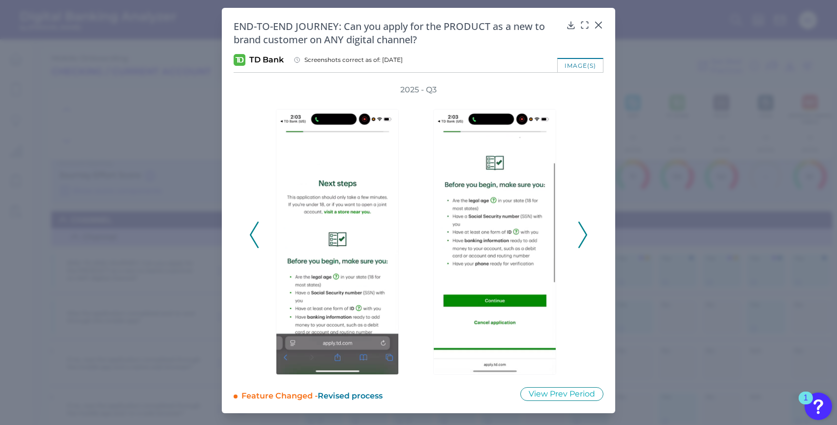
click at [580, 242] on icon at bounding box center [582, 235] width 9 height 27
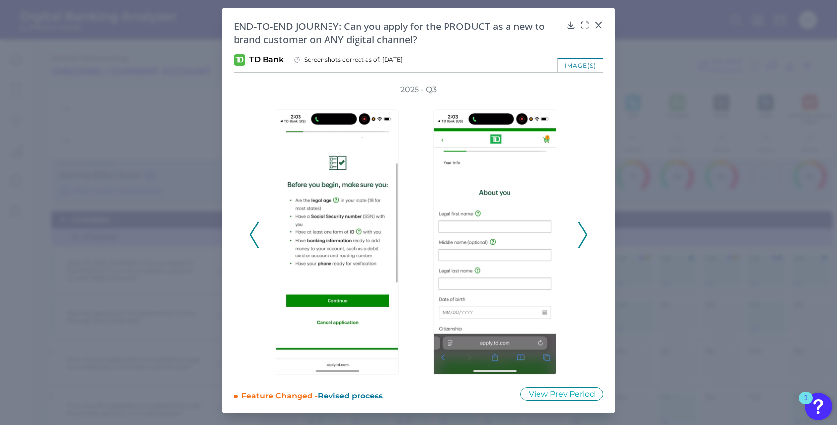
click at [580, 242] on icon at bounding box center [582, 235] width 9 height 27
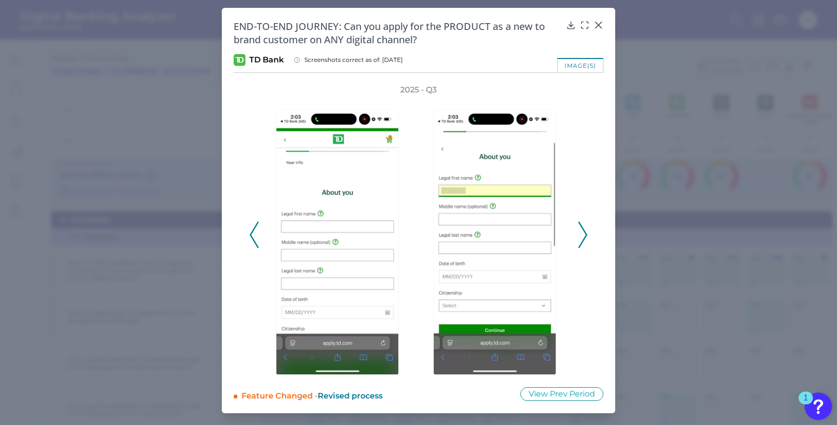
click at [580, 242] on icon at bounding box center [582, 235] width 9 height 27
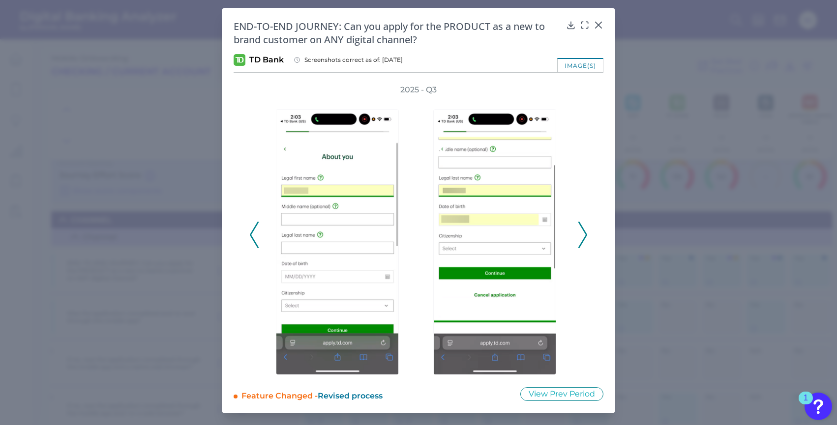
click at [580, 241] on icon at bounding box center [582, 235] width 9 height 27
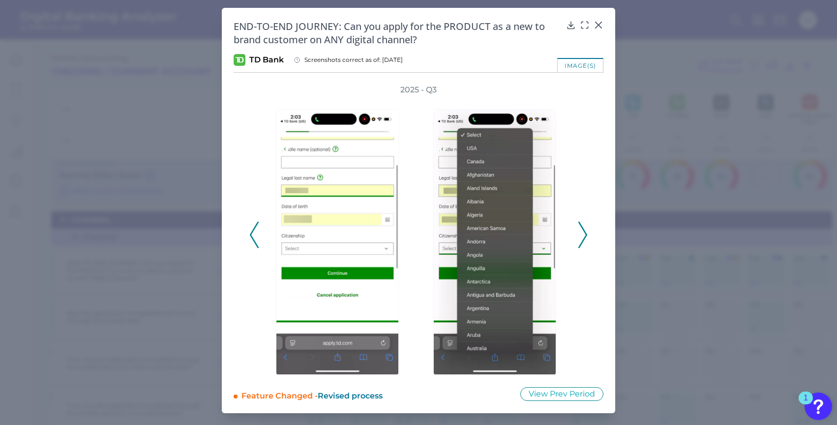
click at [580, 241] on icon at bounding box center [582, 235] width 9 height 27
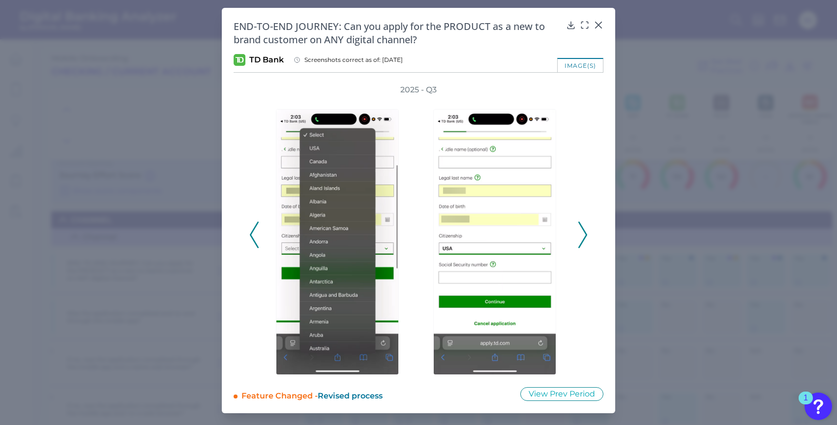
click at [580, 241] on icon at bounding box center [582, 235] width 9 height 27
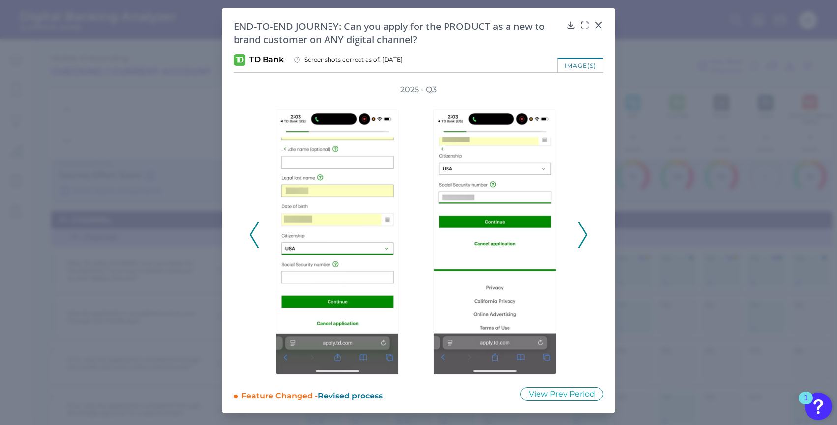
click at [580, 240] on icon at bounding box center [582, 235] width 9 height 27
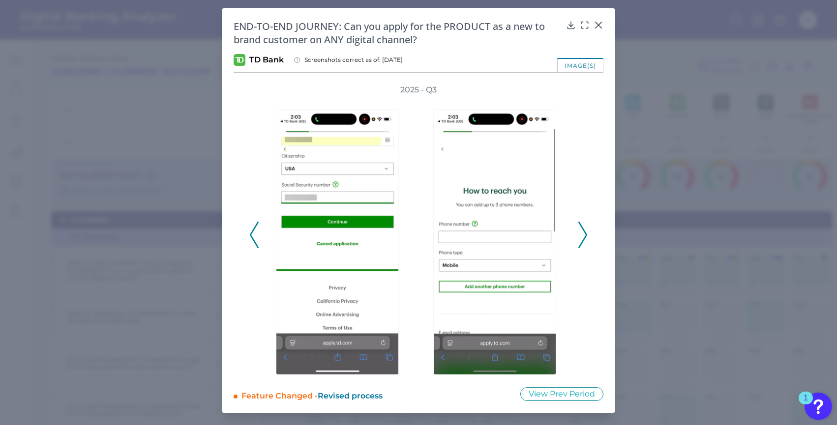
click at [580, 240] on icon at bounding box center [582, 235] width 9 height 27
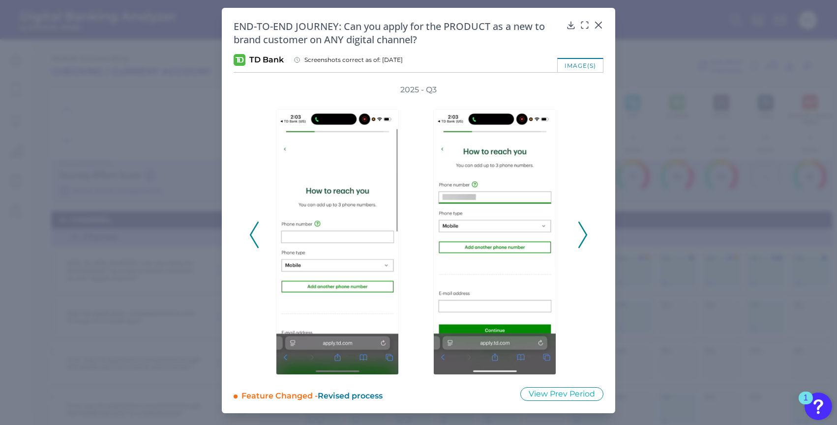
click at [580, 240] on icon at bounding box center [582, 235] width 9 height 27
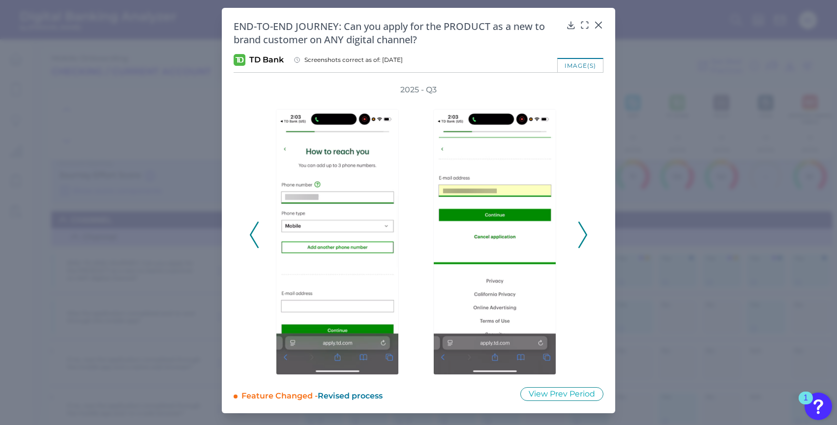
click at [580, 240] on icon at bounding box center [582, 235] width 9 height 27
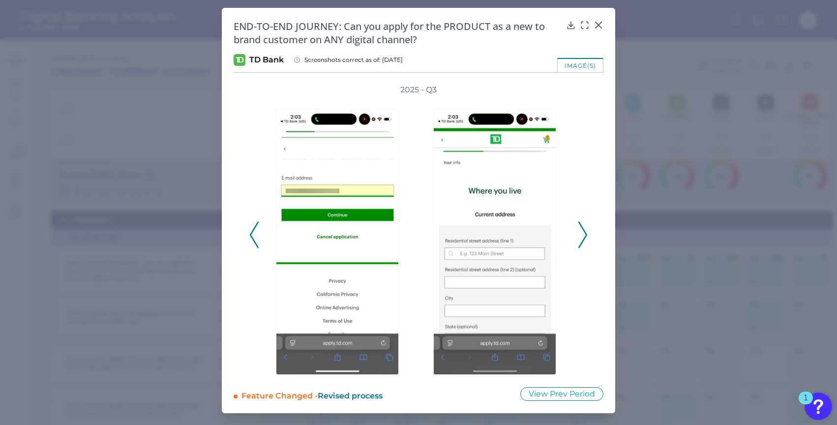
click at [580, 240] on icon at bounding box center [582, 235] width 9 height 27
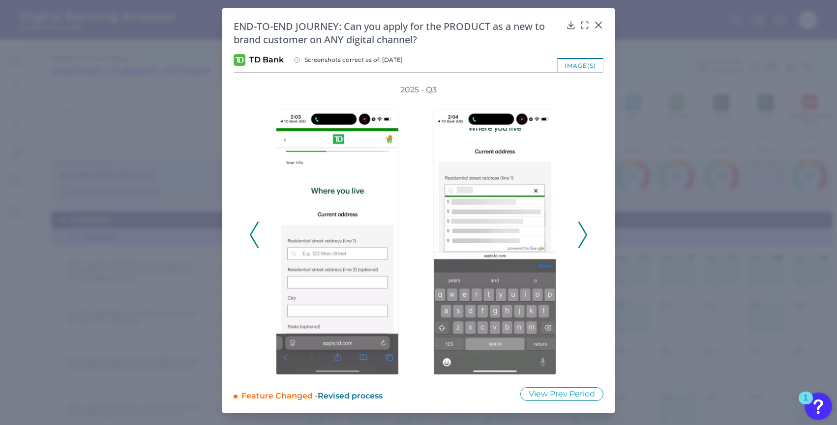
click at [580, 240] on icon at bounding box center [582, 235] width 9 height 27
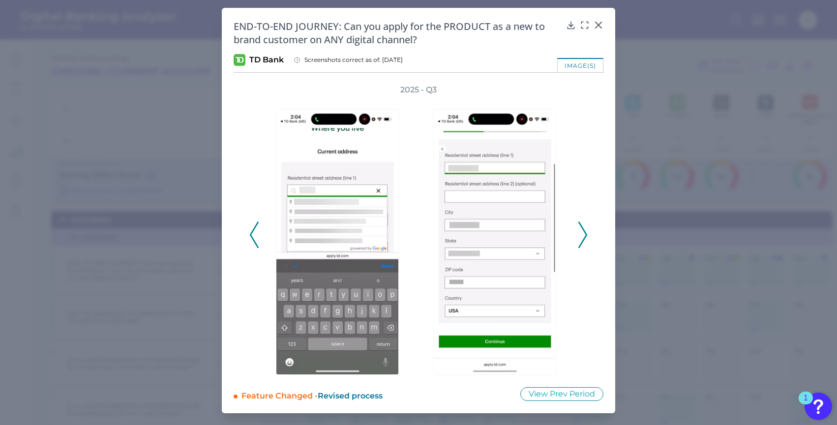
click at [580, 240] on icon at bounding box center [582, 235] width 9 height 27
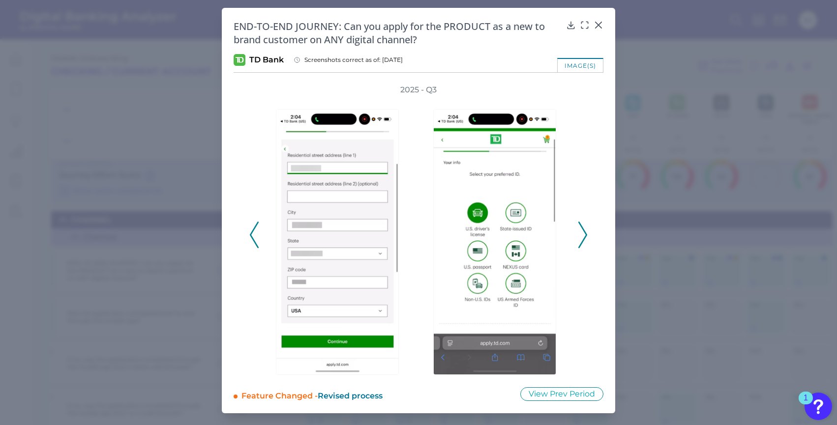
click at [580, 240] on icon at bounding box center [582, 235] width 9 height 27
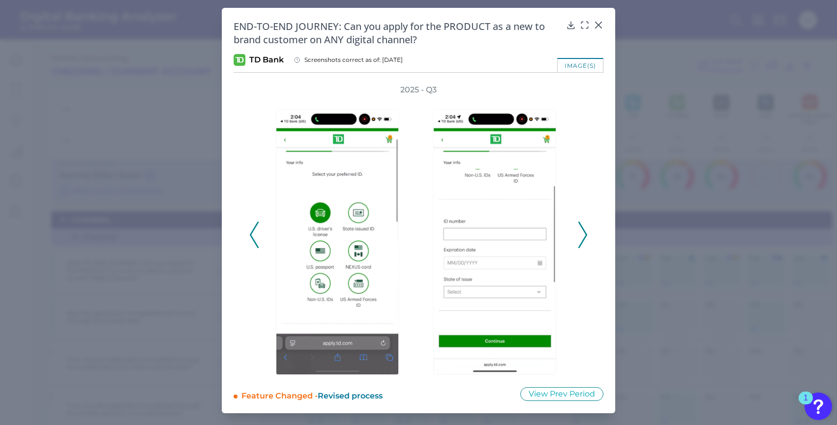
click at [580, 239] on icon at bounding box center [582, 235] width 9 height 27
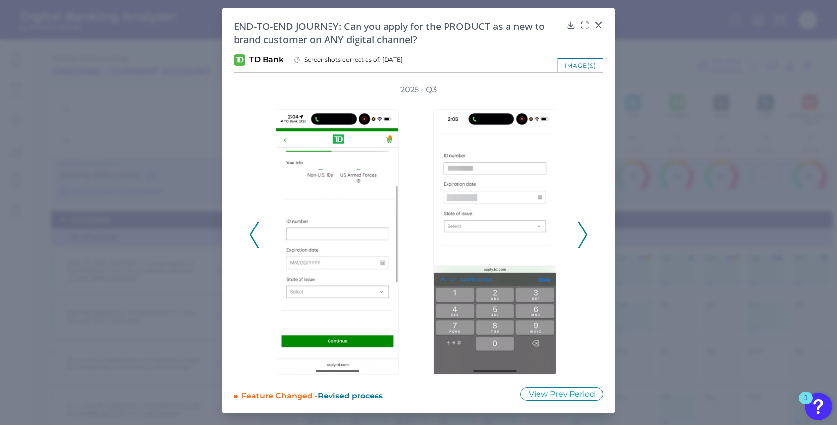
click at [581, 238] on icon at bounding box center [582, 235] width 9 height 27
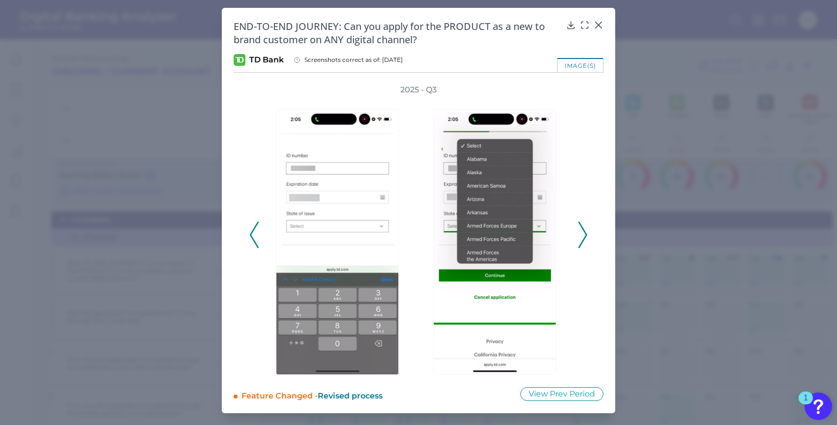
click at [581, 238] on icon at bounding box center [582, 235] width 9 height 27
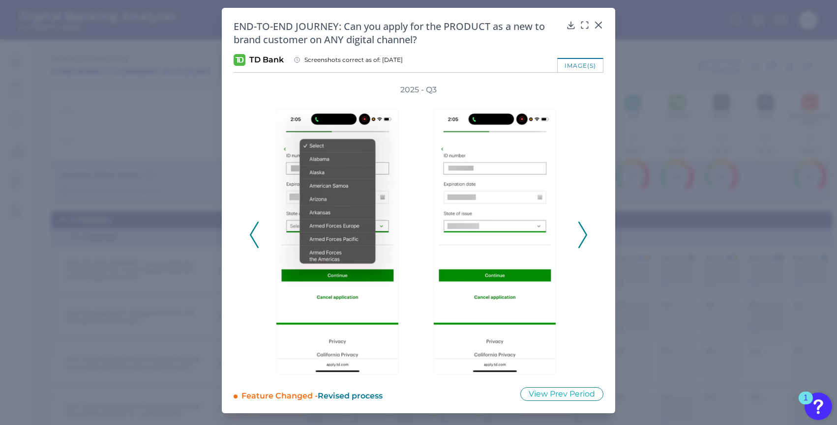
click at [581, 238] on icon at bounding box center [582, 235] width 9 height 27
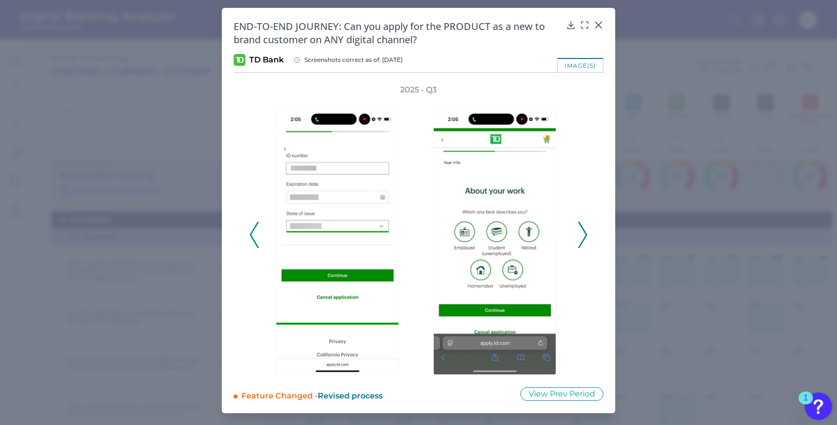
click at [584, 237] on icon at bounding box center [582, 235] width 9 height 27
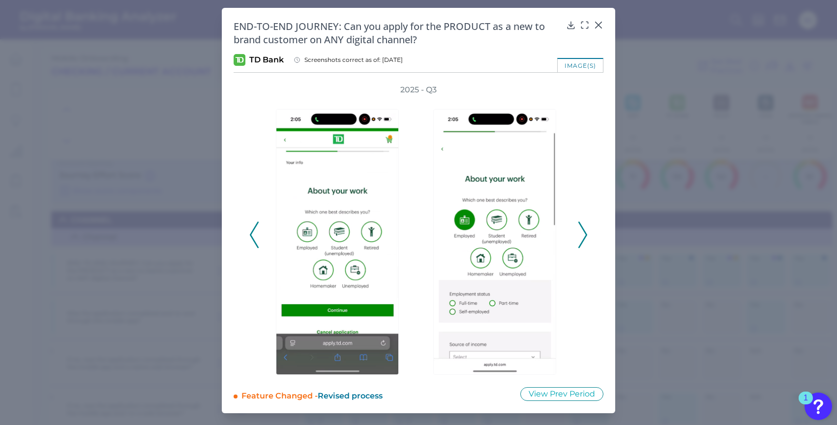
click at [584, 237] on icon at bounding box center [582, 235] width 9 height 27
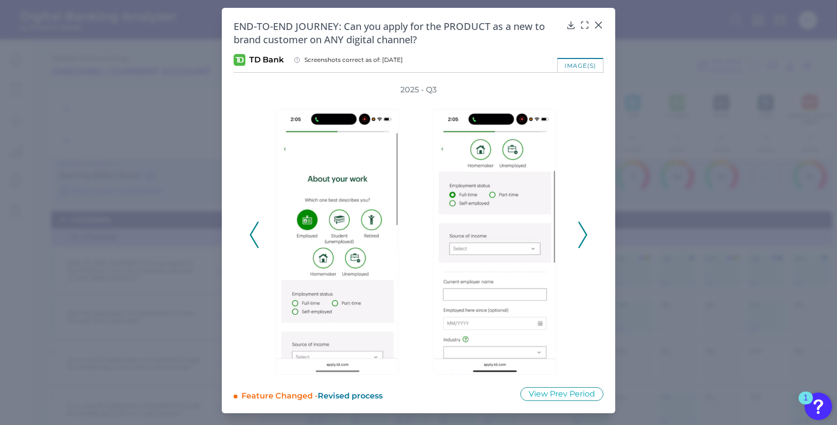
click at [584, 237] on icon at bounding box center [582, 235] width 9 height 27
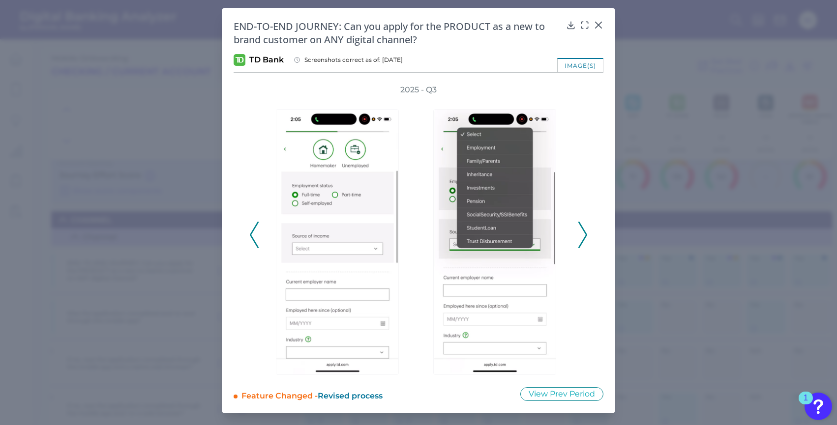
click at [584, 237] on icon at bounding box center [582, 235] width 9 height 27
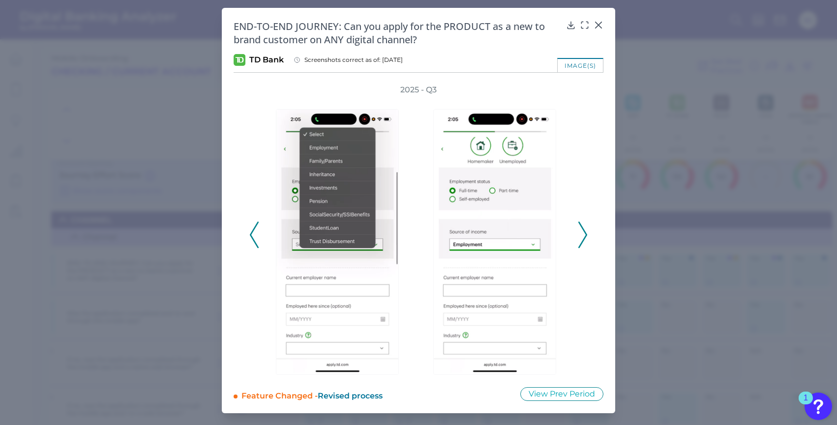
click at [584, 237] on icon at bounding box center [582, 235] width 9 height 27
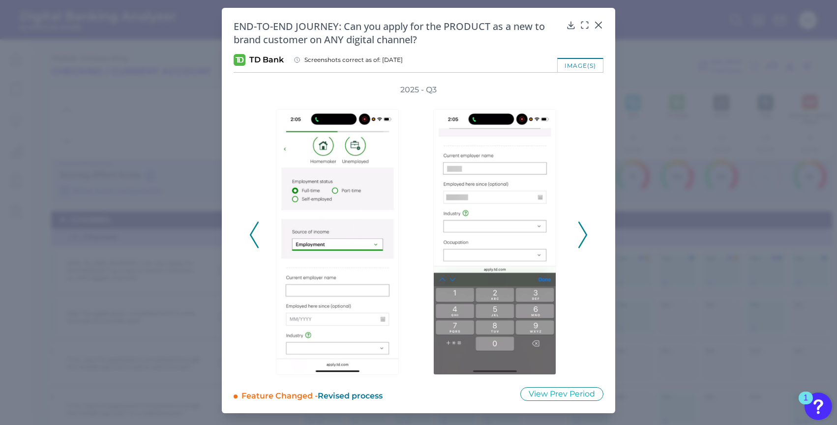
click at [584, 237] on icon at bounding box center [582, 235] width 9 height 27
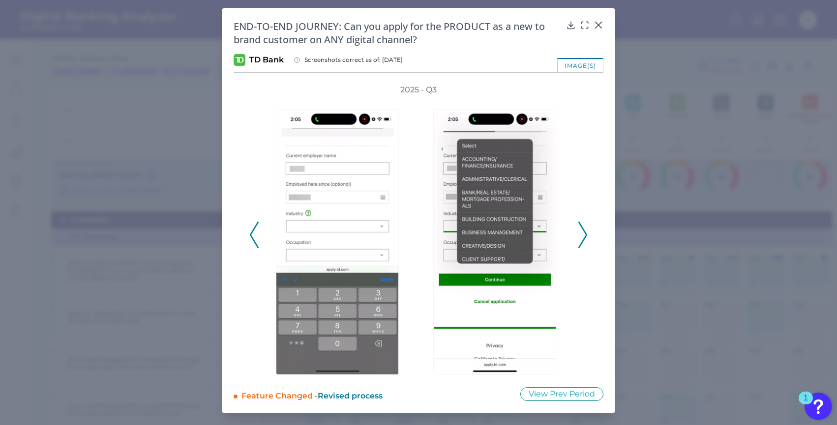
click at [584, 237] on icon at bounding box center [582, 235] width 9 height 27
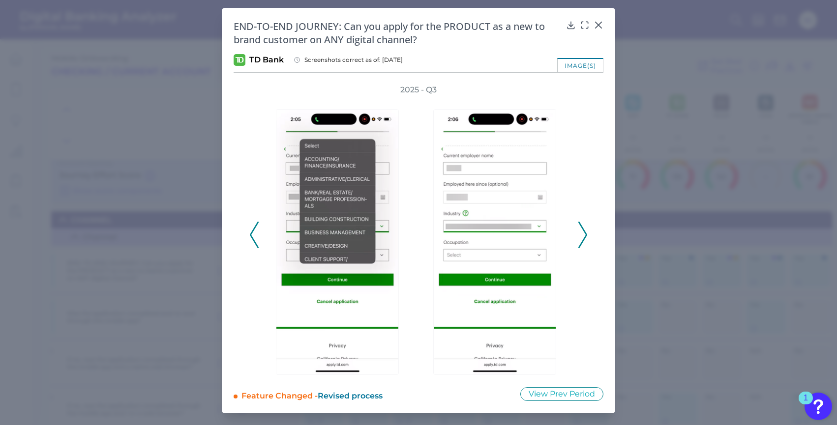
click at [584, 237] on icon at bounding box center [582, 235] width 9 height 27
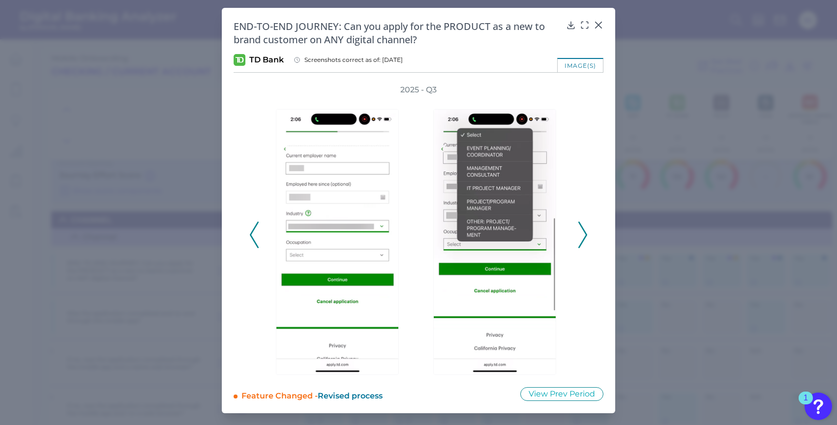
click at [584, 237] on icon at bounding box center [582, 235] width 9 height 27
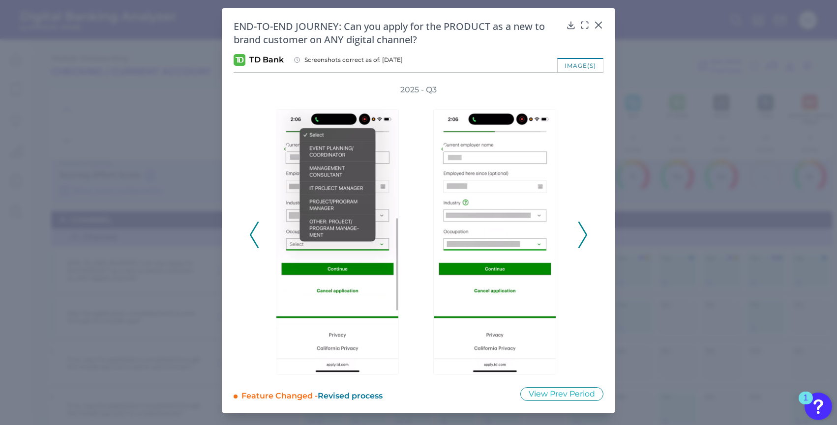
click at [584, 237] on icon at bounding box center [582, 235] width 9 height 27
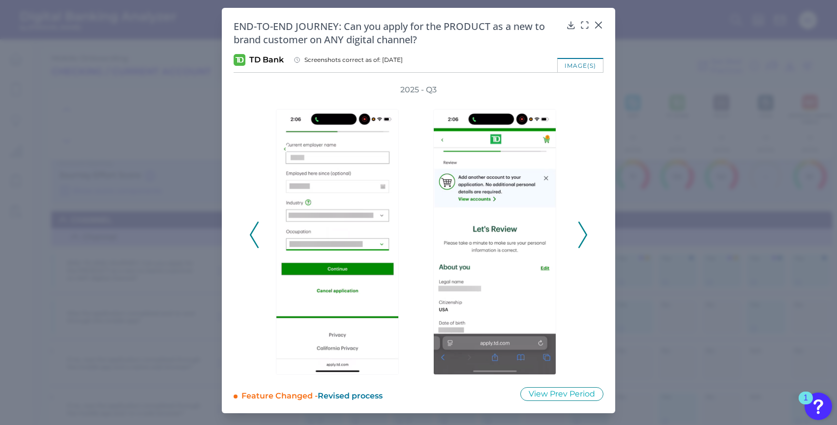
click at [585, 237] on polyline at bounding box center [582, 235] width 7 height 25
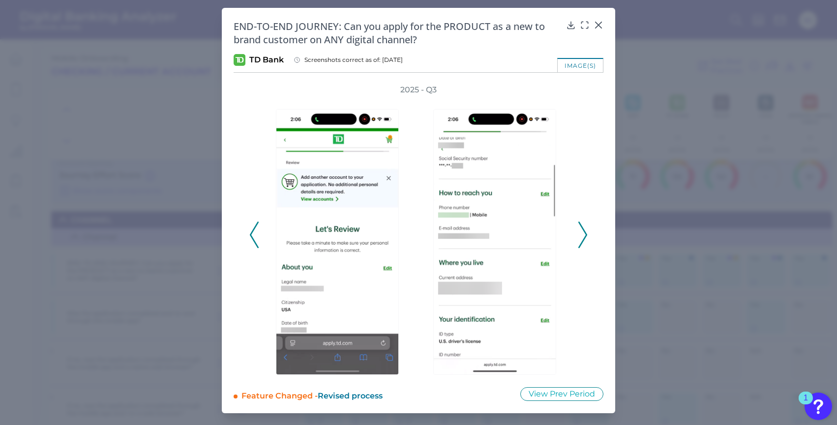
click at [585, 237] on polyline at bounding box center [582, 235] width 7 height 25
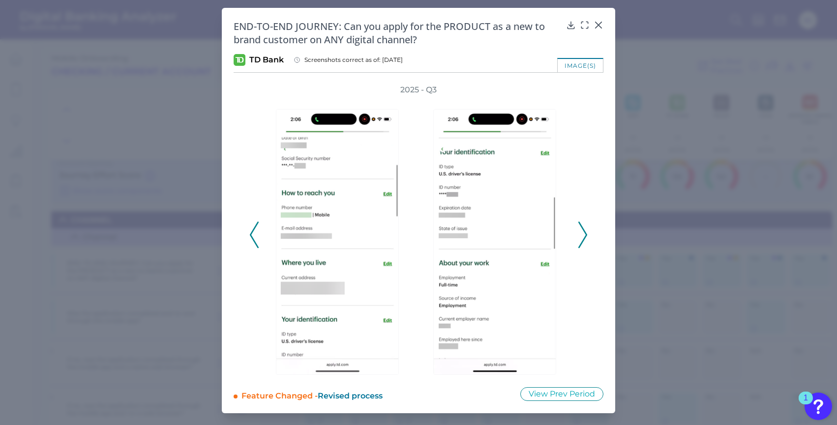
click at [585, 237] on polyline at bounding box center [582, 235] width 7 height 25
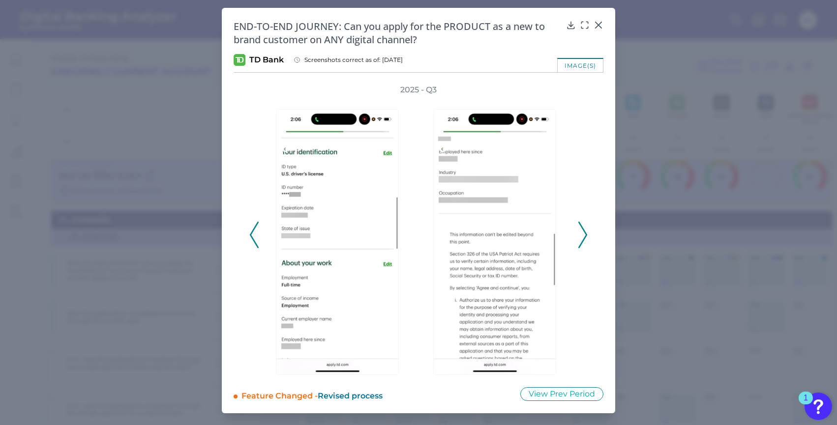
click at [585, 237] on polyline at bounding box center [582, 235] width 7 height 25
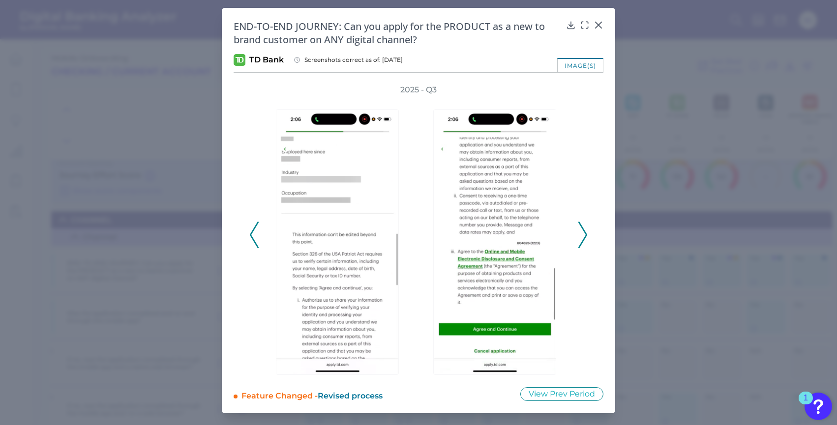
click at [585, 237] on polyline at bounding box center [582, 235] width 7 height 25
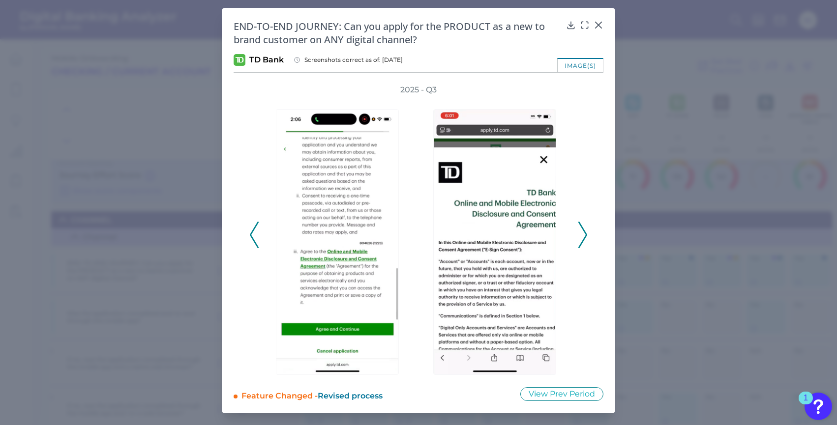
click at [585, 237] on polyline at bounding box center [582, 235] width 7 height 25
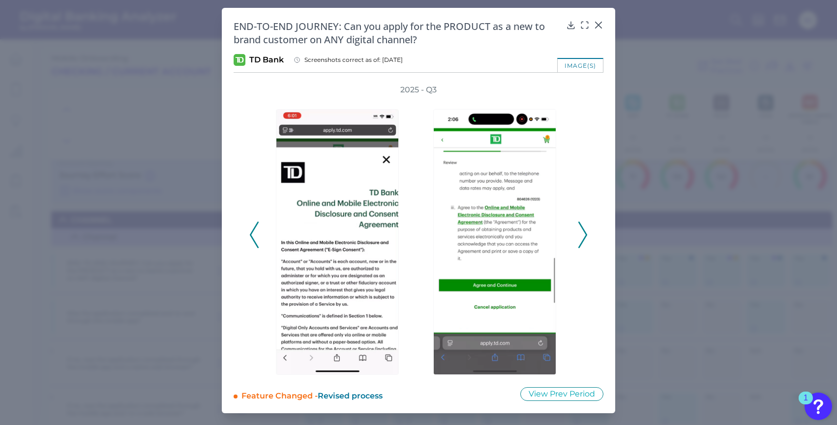
click at [585, 237] on polyline at bounding box center [582, 235] width 7 height 25
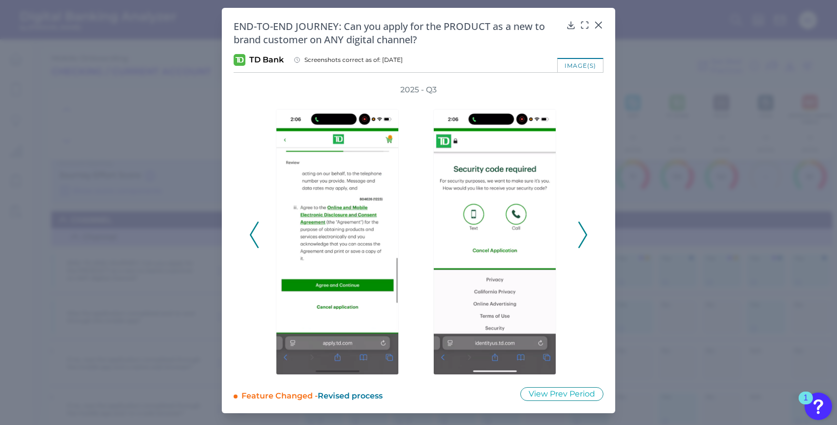
click at [585, 237] on polyline at bounding box center [582, 235] width 7 height 25
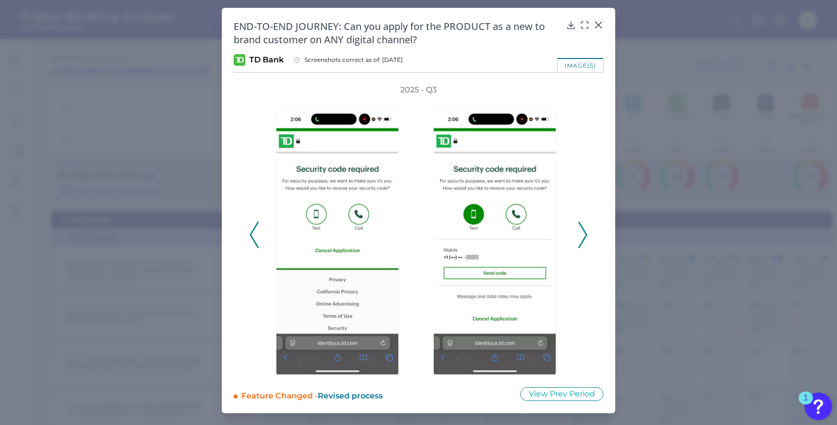
click at [585, 237] on polyline at bounding box center [582, 235] width 7 height 25
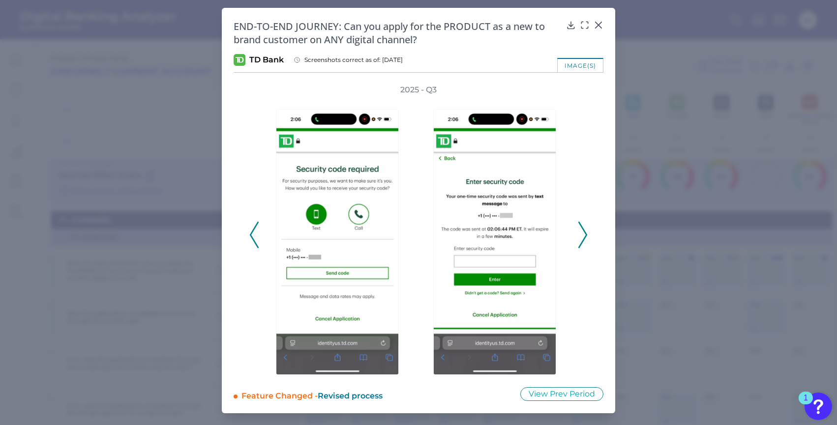
click at [585, 236] on polyline at bounding box center [582, 235] width 7 height 25
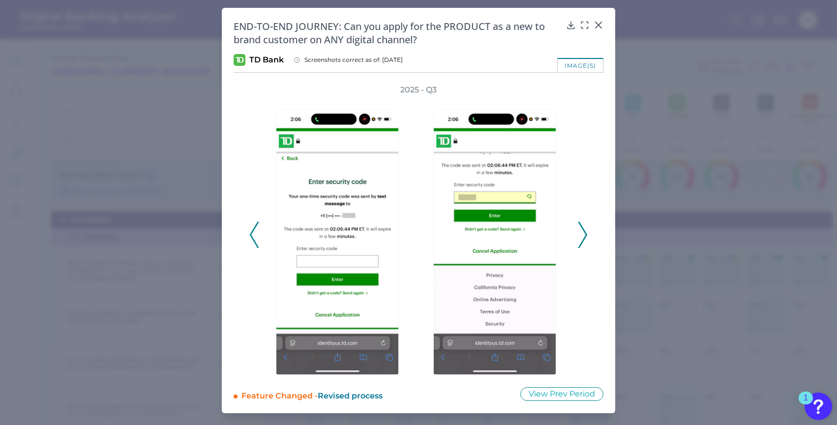
click at [585, 236] on polyline at bounding box center [582, 235] width 7 height 25
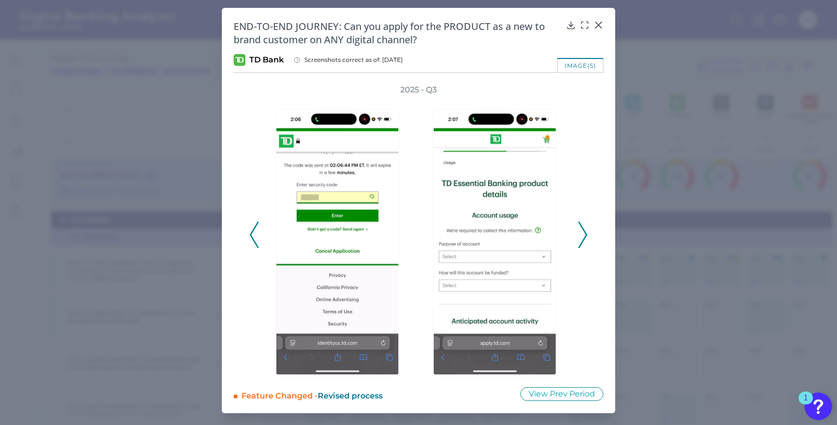
click at [585, 236] on polyline at bounding box center [582, 235] width 7 height 25
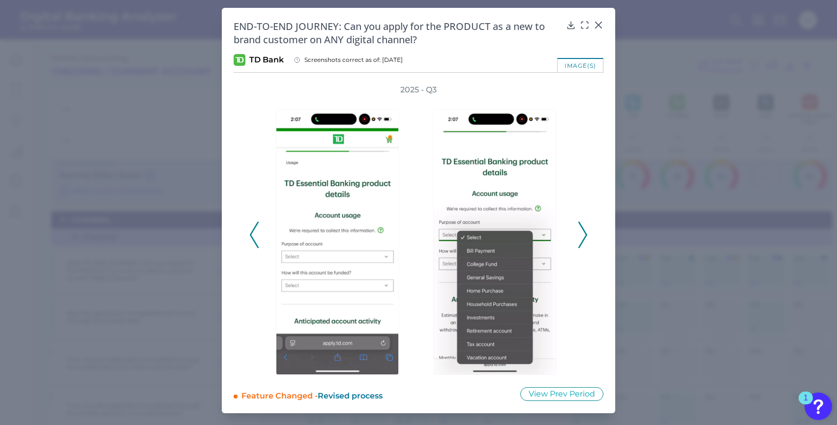
click at [585, 236] on icon at bounding box center [582, 235] width 9 height 27
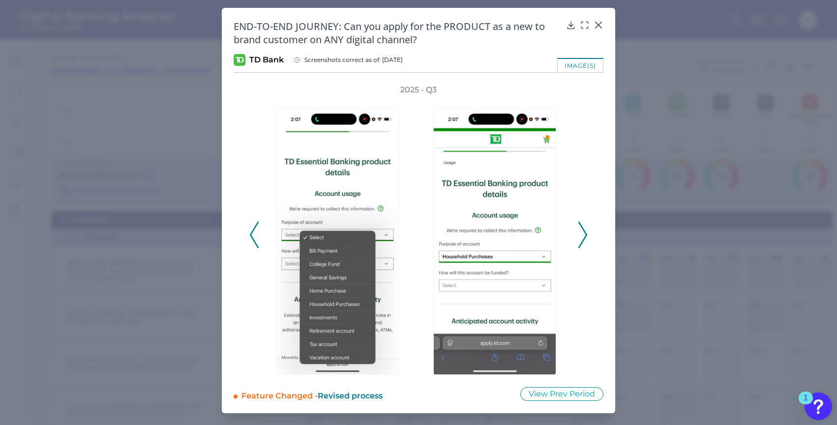
click at [585, 236] on icon at bounding box center [582, 235] width 9 height 27
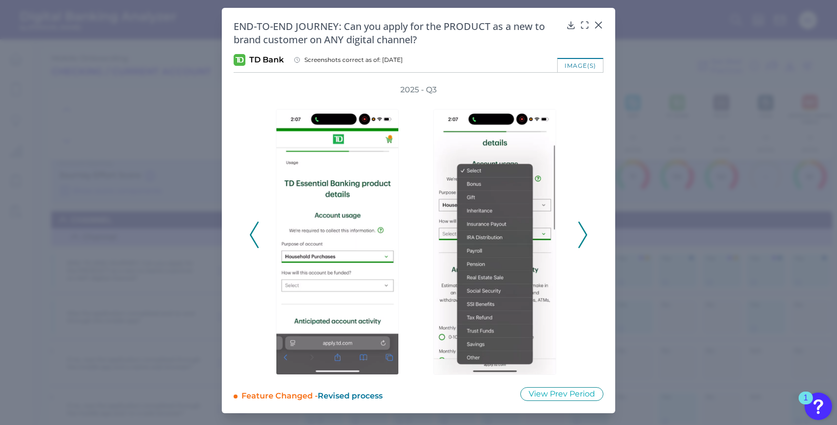
click at [585, 236] on icon at bounding box center [582, 235] width 9 height 27
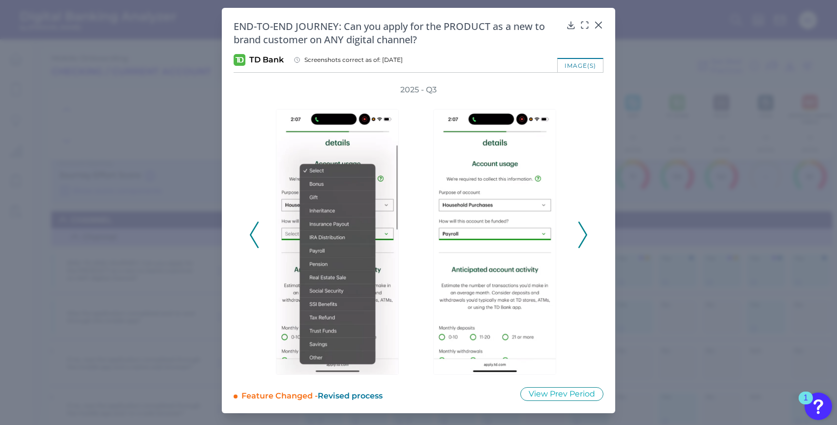
click at [585, 235] on icon at bounding box center [582, 235] width 9 height 27
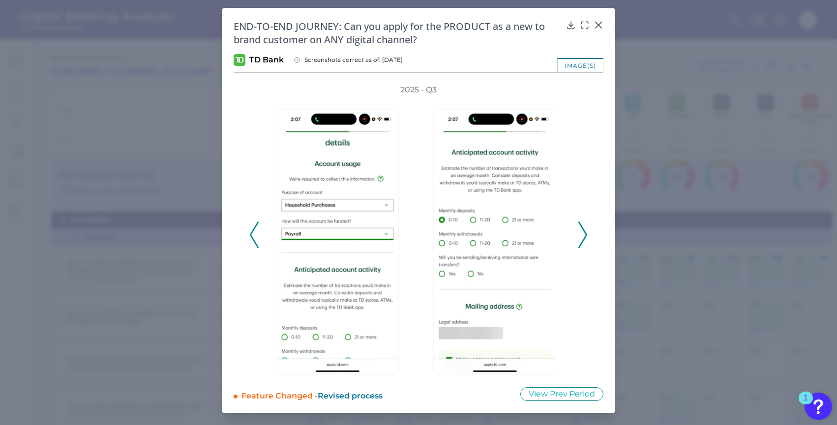
click at [585, 235] on icon at bounding box center [582, 235] width 9 height 27
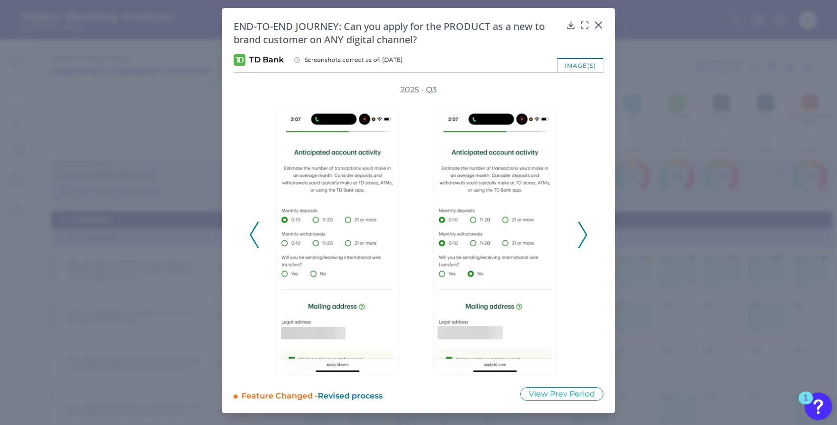
click at [585, 234] on polyline at bounding box center [582, 235] width 7 height 25
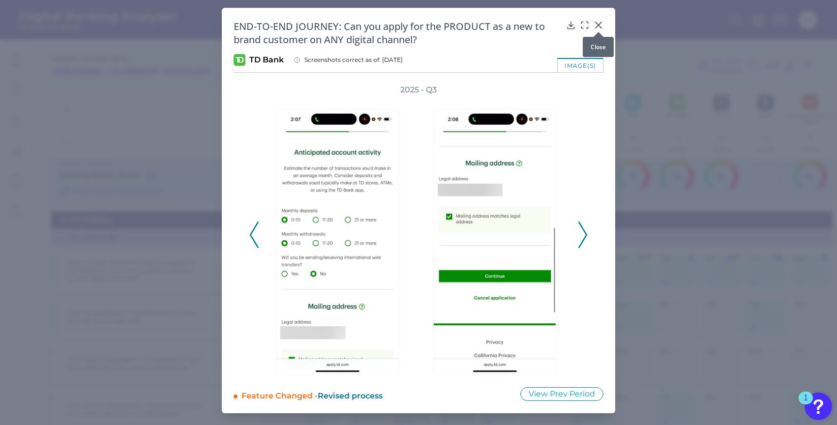
click at [597, 29] on div at bounding box center [599, 32] width 10 height 10
click at [595, 27] on div at bounding box center [599, 32] width 10 height 10
click at [598, 23] on icon at bounding box center [599, 25] width 10 height 10
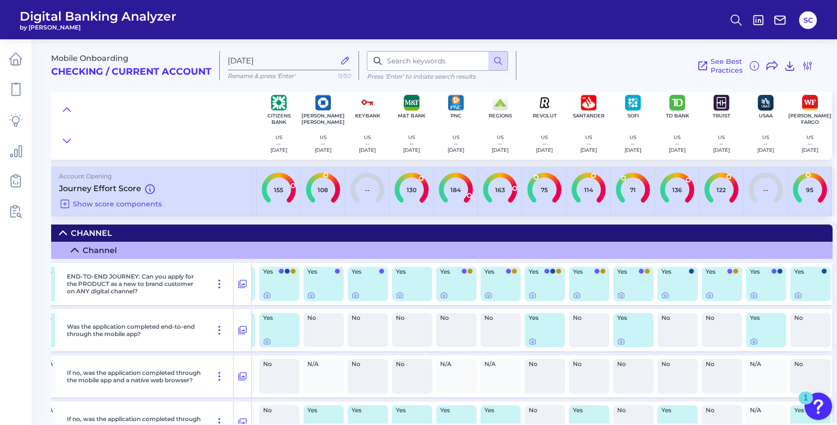
scroll to position [0, 220]
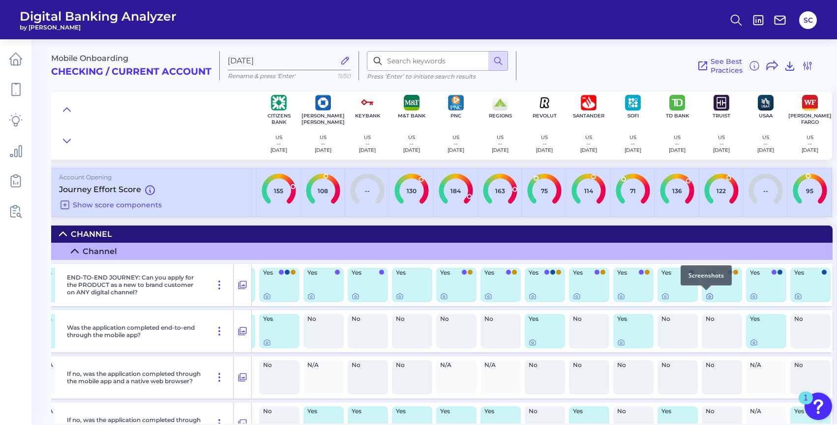
click at [706, 300] on icon at bounding box center [710, 297] width 8 height 8
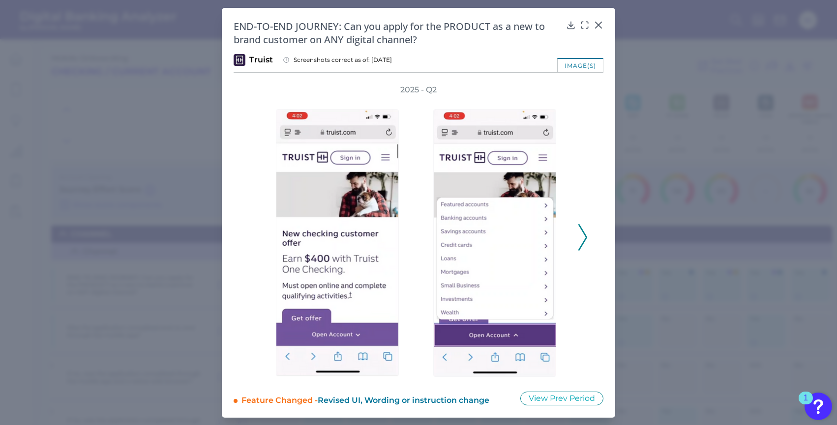
click at [586, 241] on icon at bounding box center [582, 237] width 9 height 27
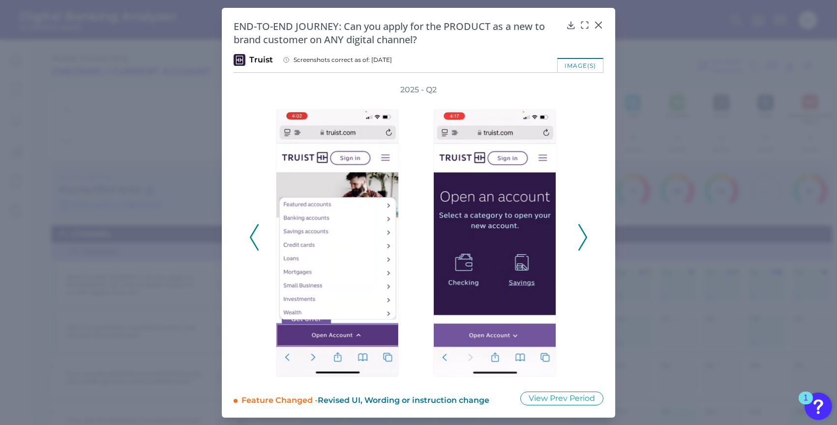
click at [586, 241] on icon at bounding box center [582, 237] width 9 height 27
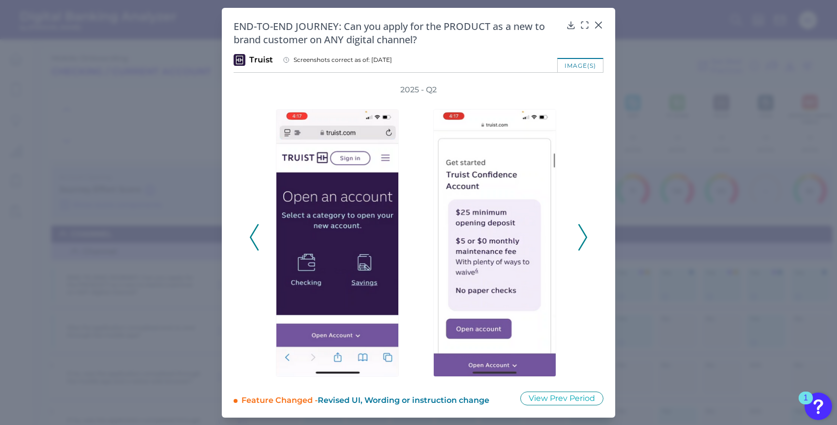
click at [586, 241] on icon at bounding box center [582, 237] width 9 height 27
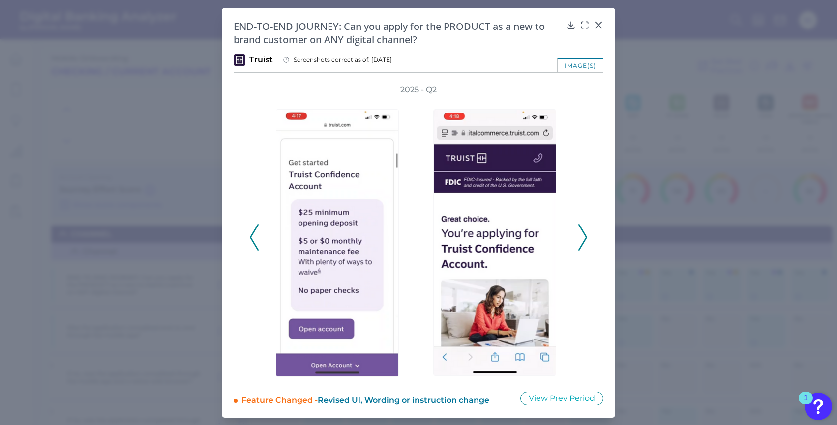
click at [586, 241] on icon at bounding box center [582, 237] width 9 height 27
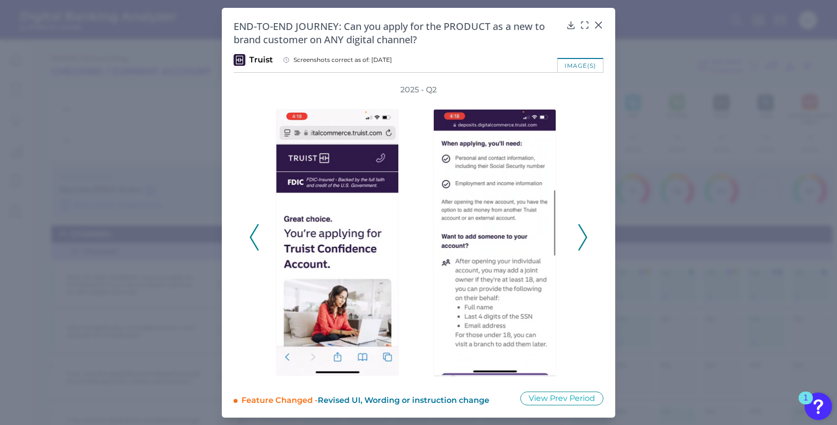
click at [586, 241] on icon at bounding box center [582, 237] width 9 height 27
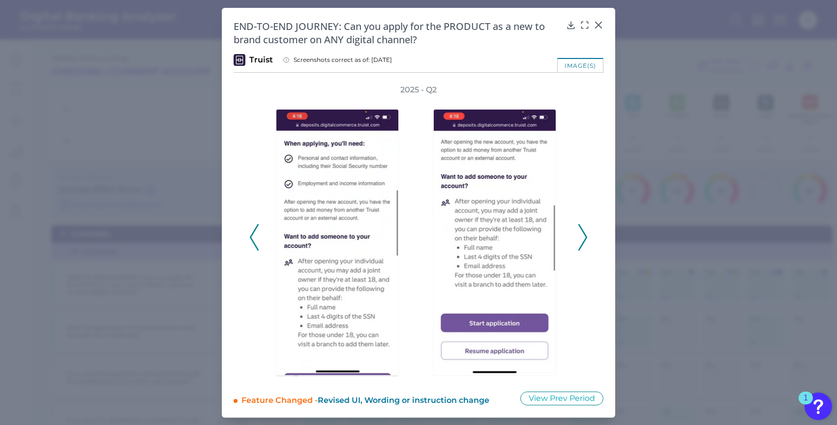
click at [586, 241] on icon at bounding box center [582, 237] width 9 height 27
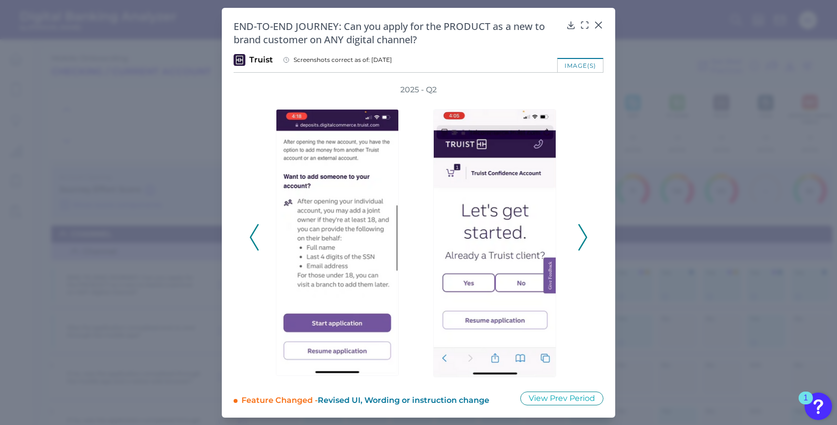
click at [586, 241] on icon at bounding box center [582, 237] width 9 height 27
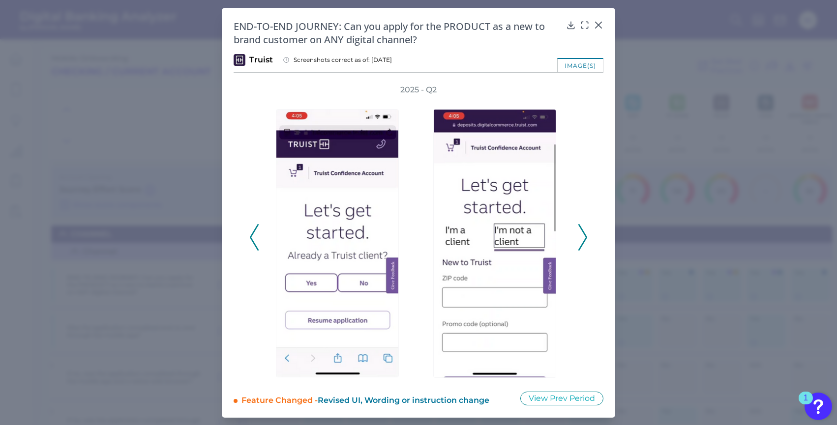
click at [582, 238] on icon at bounding box center [582, 237] width 9 height 27
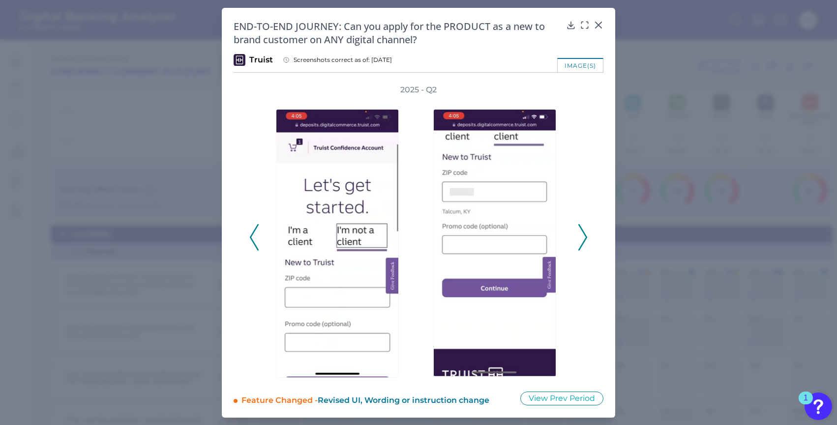
click at [583, 236] on icon at bounding box center [582, 237] width 9 height 27
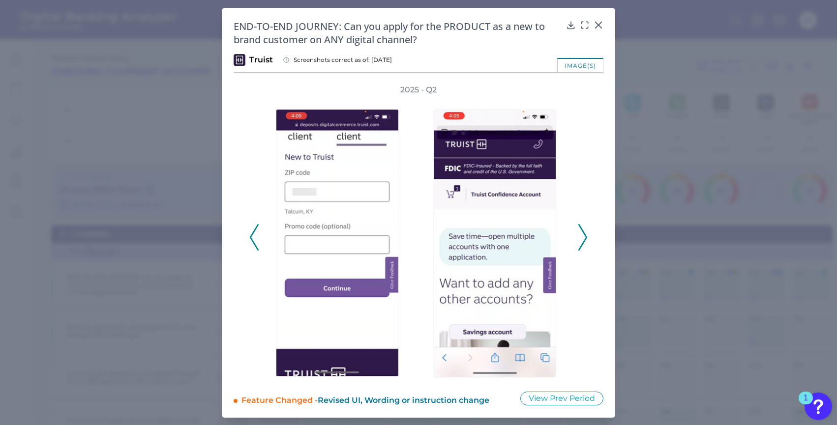
click at [583, 236] on icon at bounding box center [582, 237] width 9 height 27
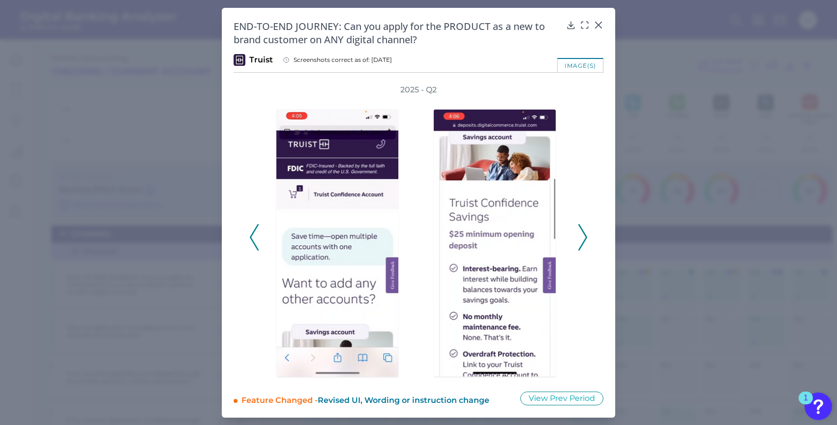
click at [583, 236] on icon at bounding box center [582, 237] width 9 height 27
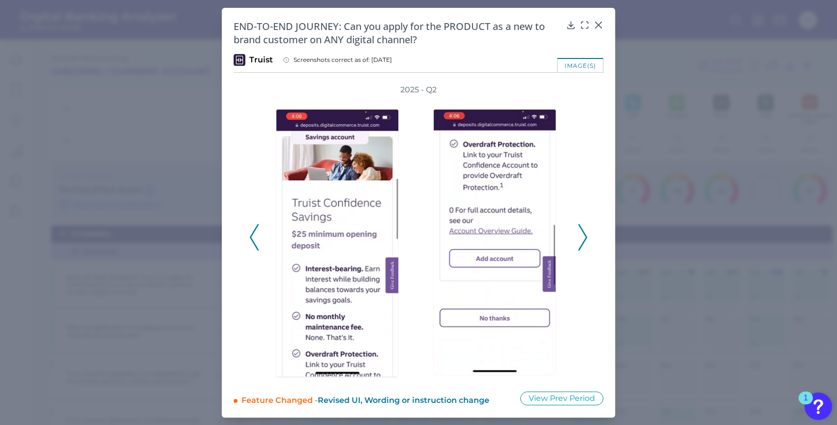
click at [583, 235] on icon at bounding box center [582, 237] width 9 height 27
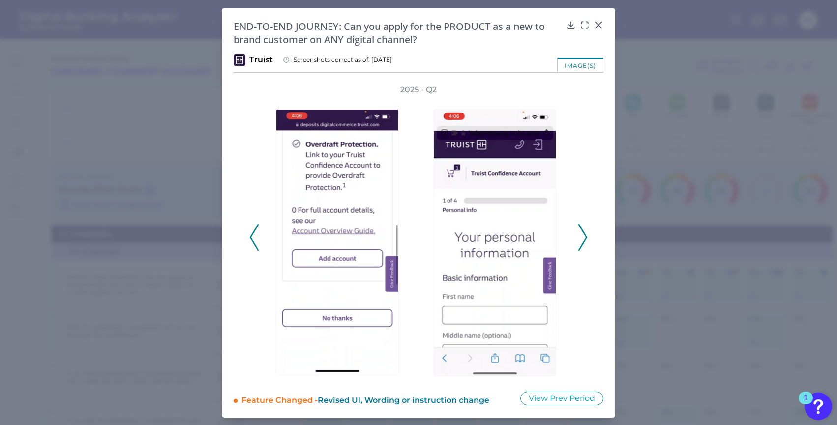
click at [583, 235] on icon at bounding box center [582, 237] width 9 height 27
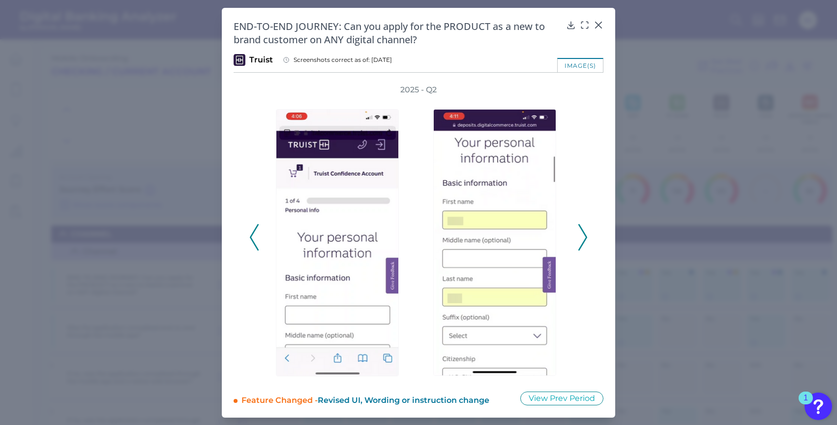
click at [583, 235] on icon at bounding box center [582, 237] width 9 height 27
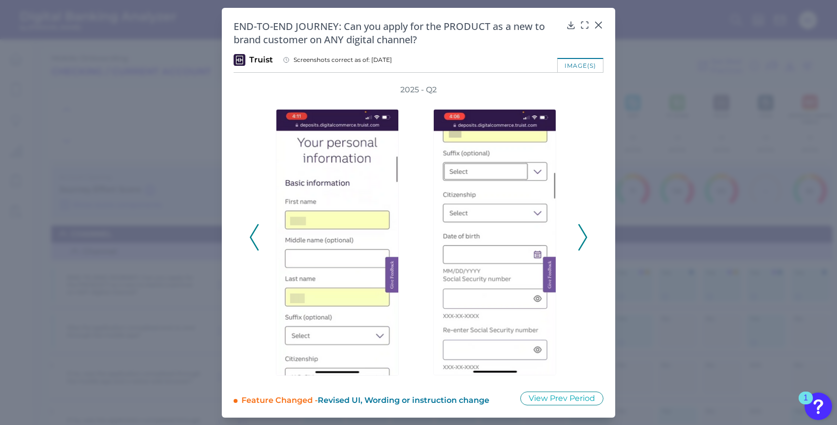
click at [583, 236] on icon at bounding box center [582, 237] width 9 height 27
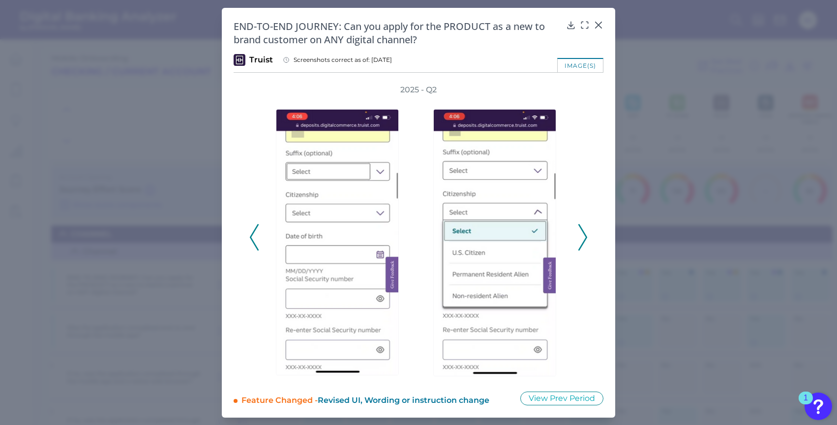
click at [583, 236] on icon at bounding box center [582, 237] width 9 height 27
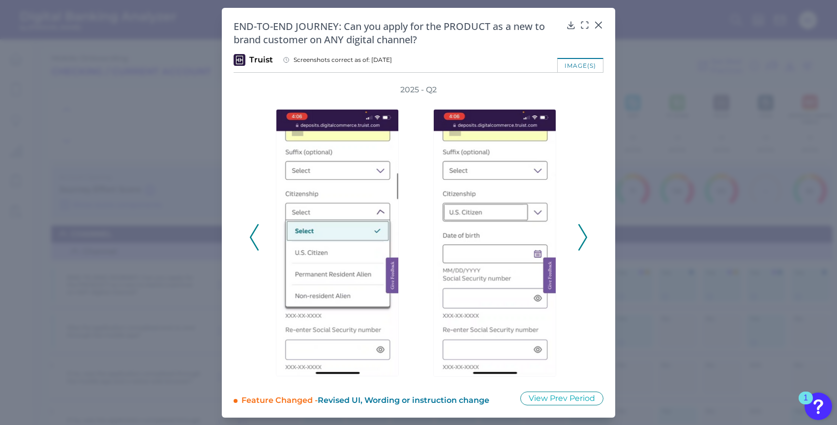
click at [583, 236] on icon at bounding box center [582, 237] width 9 height 27
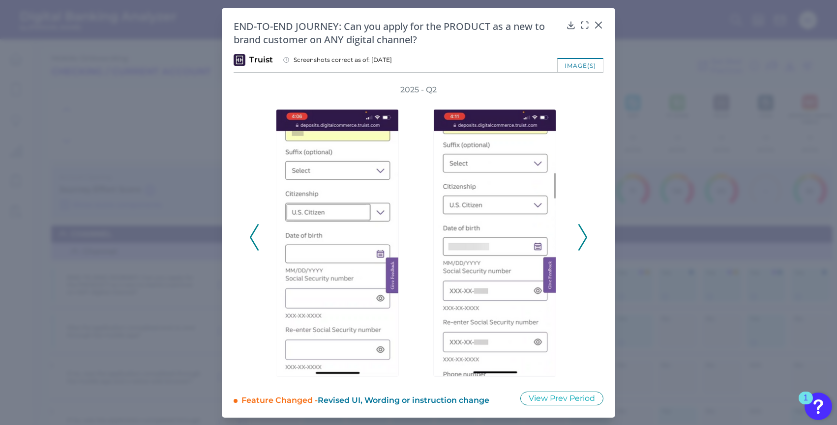
click at [586, 235] on icon at bounding box center [582, 237] width 9 height 27
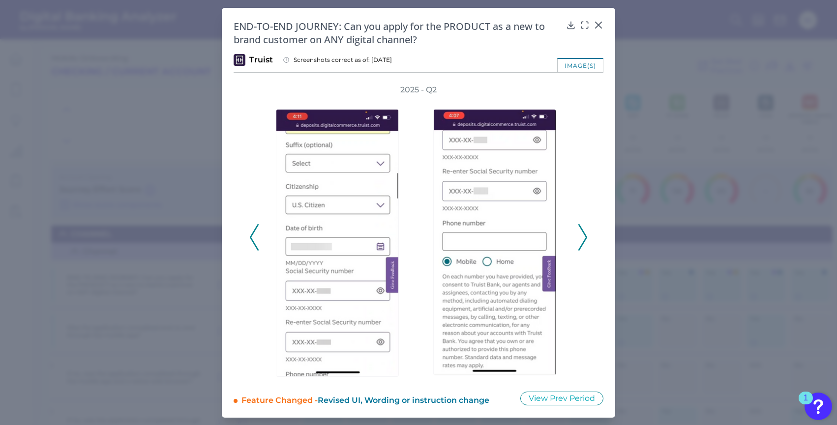
click at [585, 238] on polyline at bounding box center [582, 237] width 7 height 25
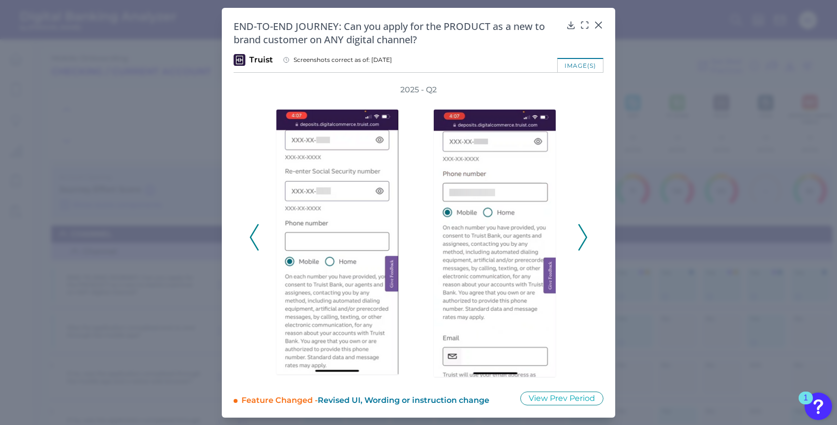
click at [254, 245] on icon at bounding box center [254, 237] width 9 height 27
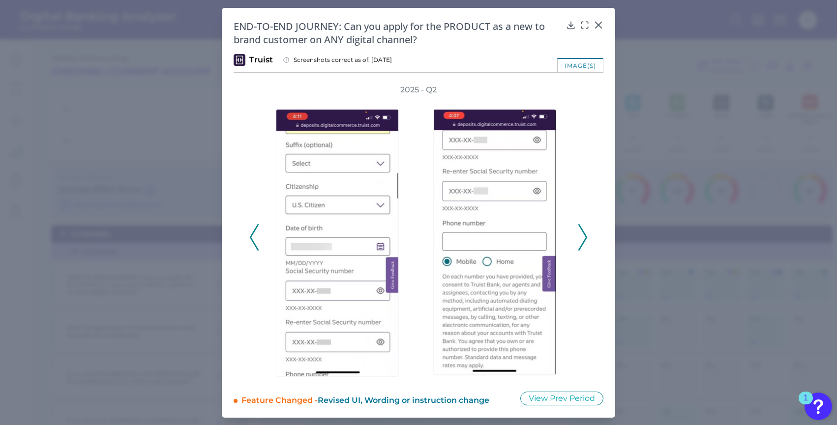
click at [580, 232] on icon at bounding box center [582, 237] width 9 height 27
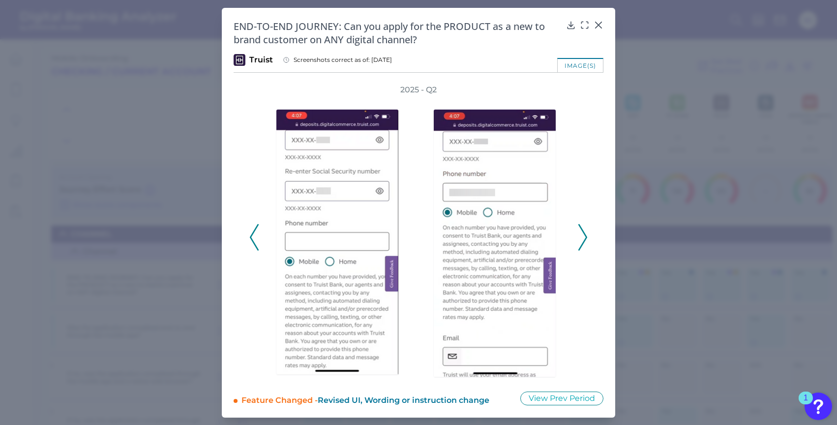
click at [581, 232] on icon at bounding box center [582, 237] width 9 height 27
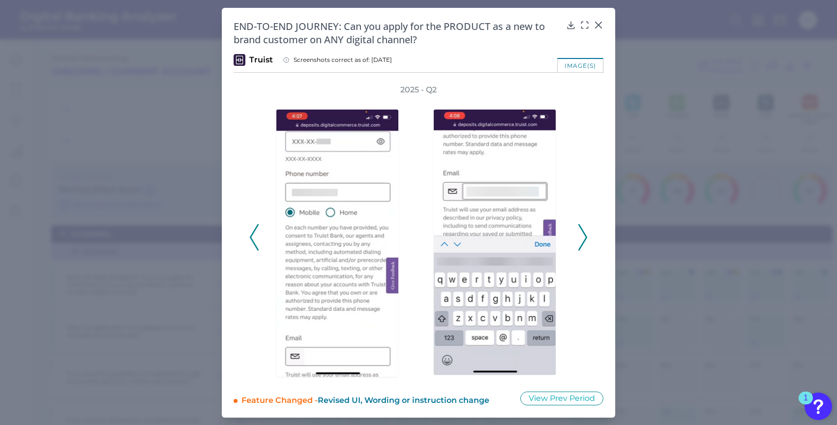
click at [581, 232] on icon at bounding box center [582, 237] width 9 height 27
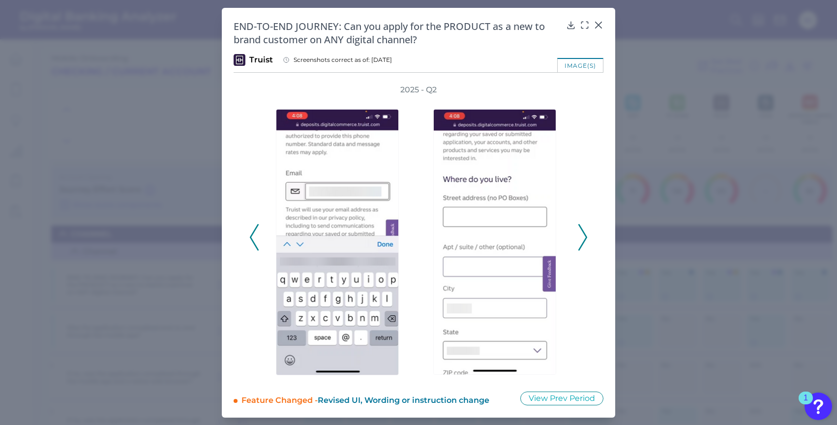
click at [581, 232] on icon at bounding box center [582, 237] width 9 height 27
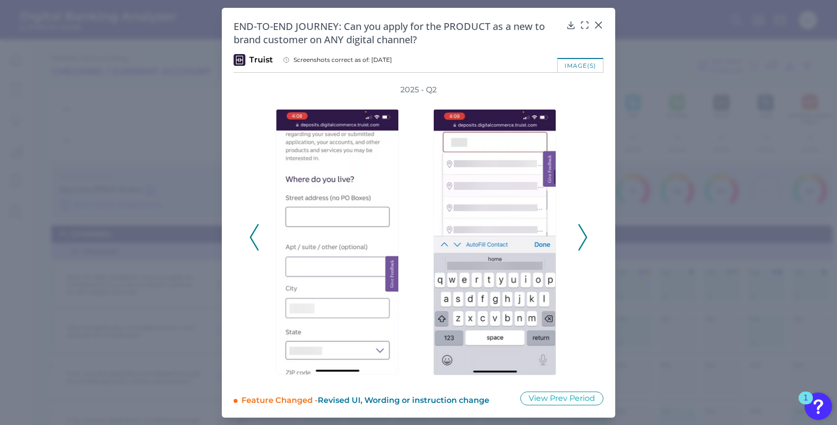
click at [581, 232] on icon at bounding box center [582, 237] width 9 height 27
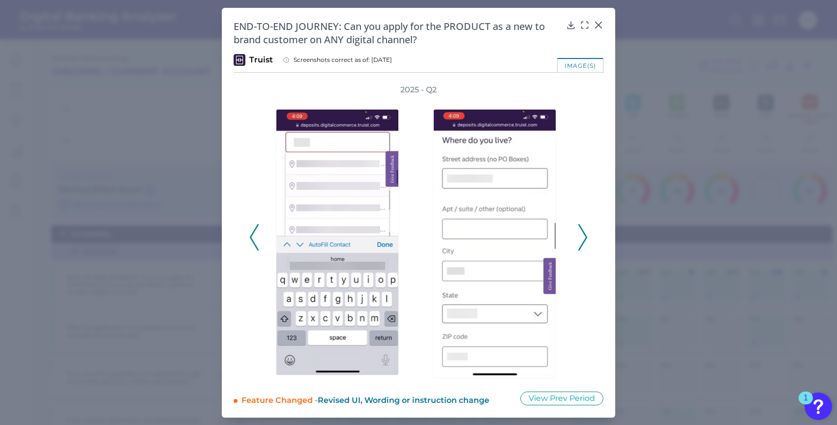
click at [581, 232] on icon at bounding box center [582, 237] width 9 height 27
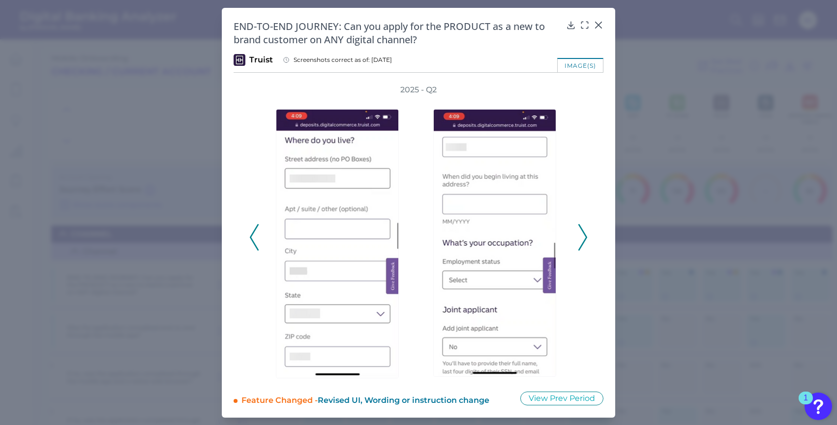
click at [581, 233] on icon at bounding box center [582, 237] width 9 height 27
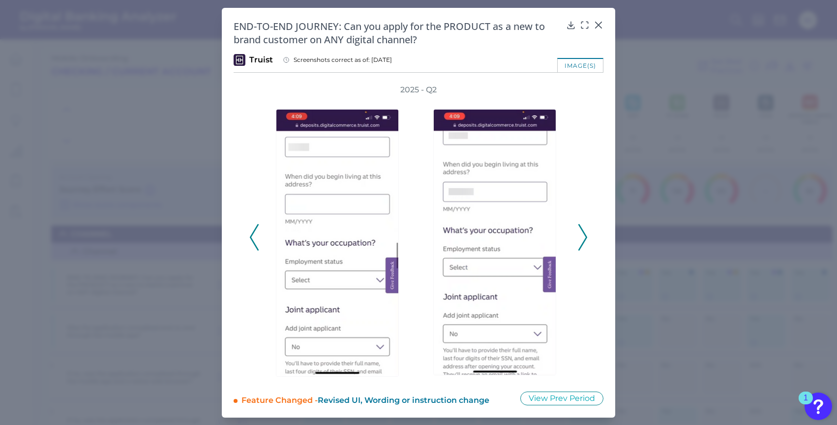
click at [581, 233] on icon at bounding box center [582, 237] width 9 height 27
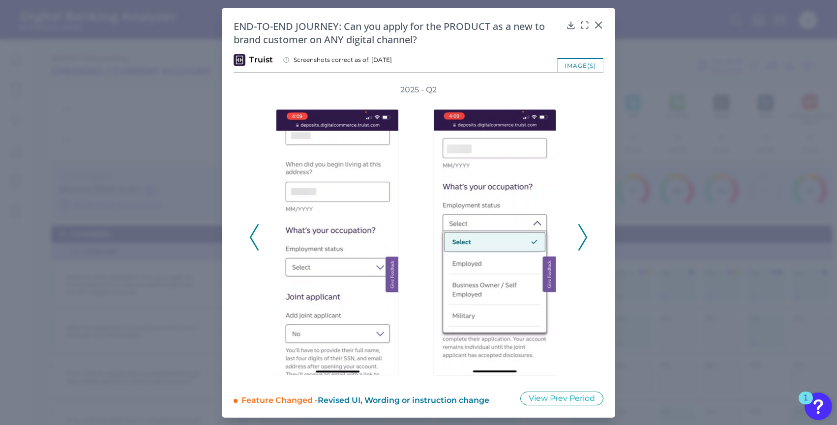
click at [583, 237] on icon at bounding box center [582, 237] width 9 height 27
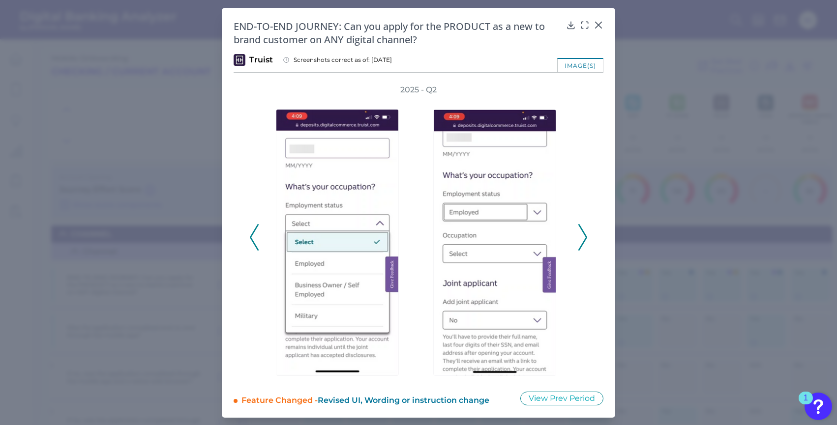
click at [584, 239] on icon at bounding box center [582, 237] width 9 height 27
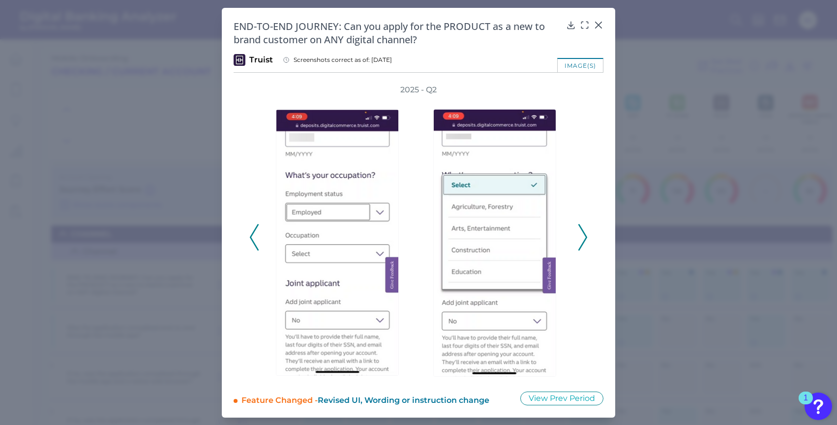
click at [583, 240] on icon at bounding box center [582, 237] width 9 height 27
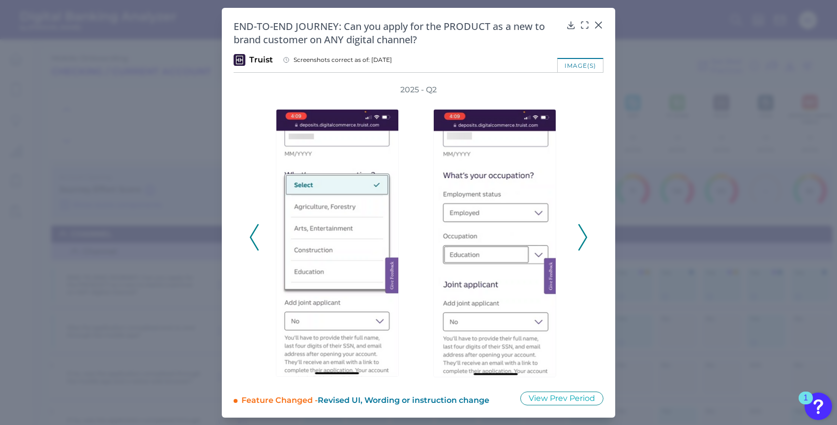
click at [586, 243] on icon at bounding box center [582, 237] width 9 height 27
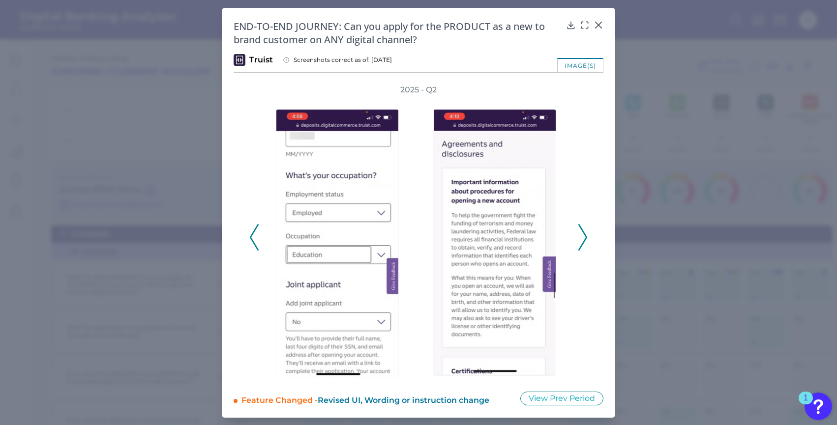
click at [584, 240] on polyline at bounding box center [582, 237] width 7 height 25
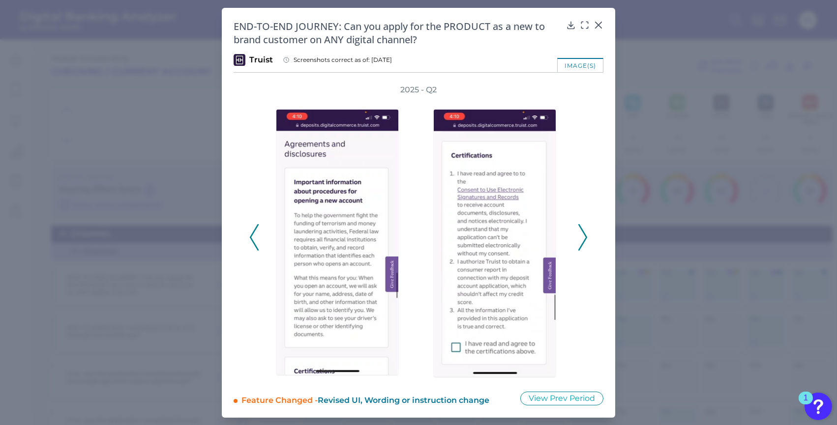
click at [584, 240] on polyline at bounding box center [582, 237] width 7 height 25
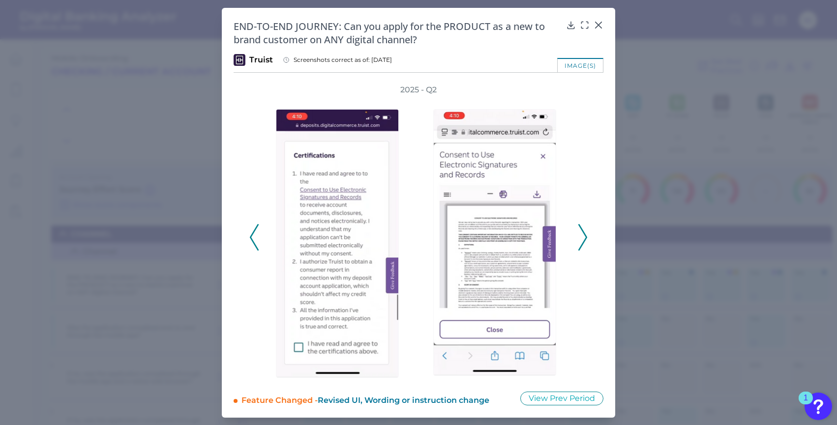
click at [583, 240] on icon at bounding box center [582, 237] width 9 height 27
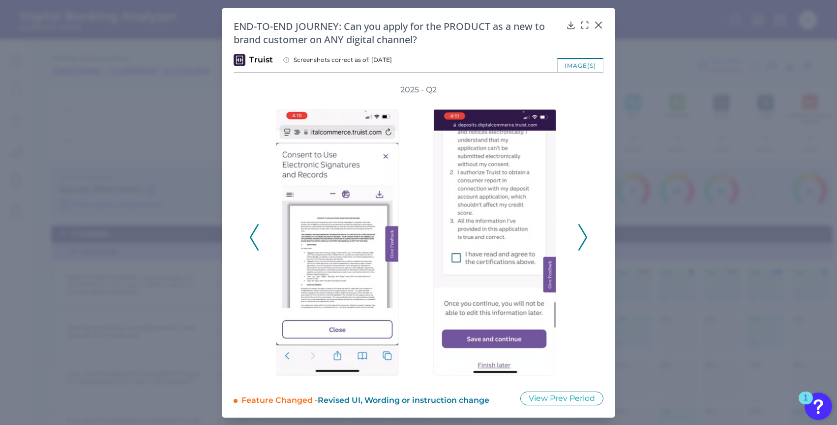
click at [583, 240] on icon at bounding box center [582, 237] width 9 height 27
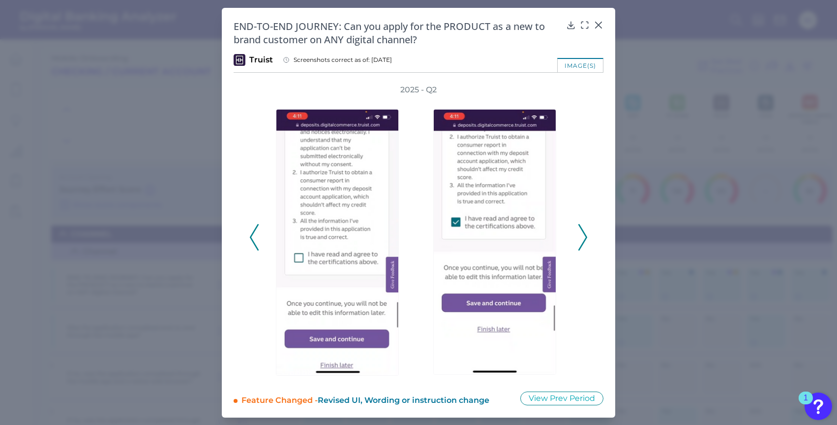
click at [582, 239] on icon at bounding box center [582, 237] width 9 height 27
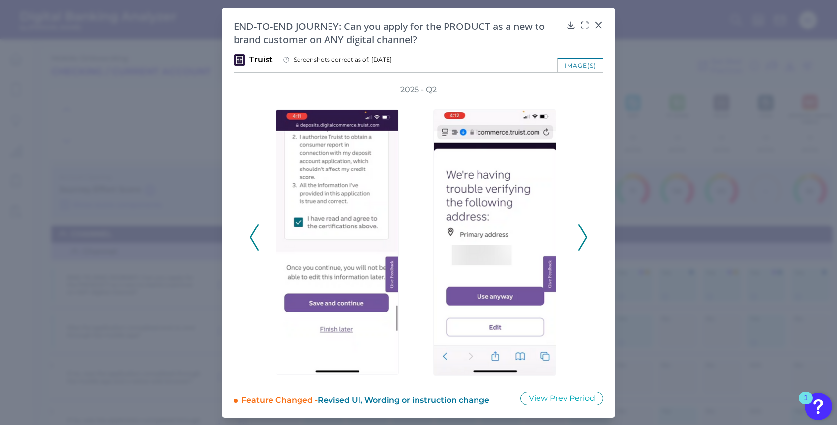
click at [581, 239] on icon at bounding box center [582, 237] width 9 height 27
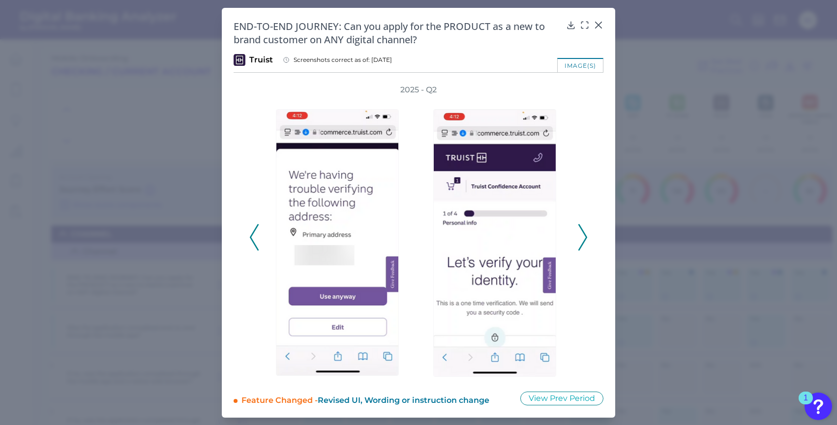
click at [581, 239] on icon at bounding box center [582, 237] width 9 height 27
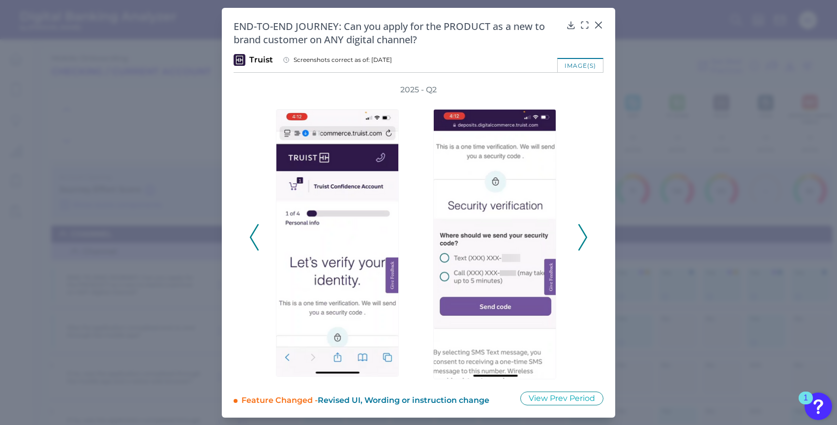
click at [581, 239] on icon at bounding box center [582, 237] width 9 height 27
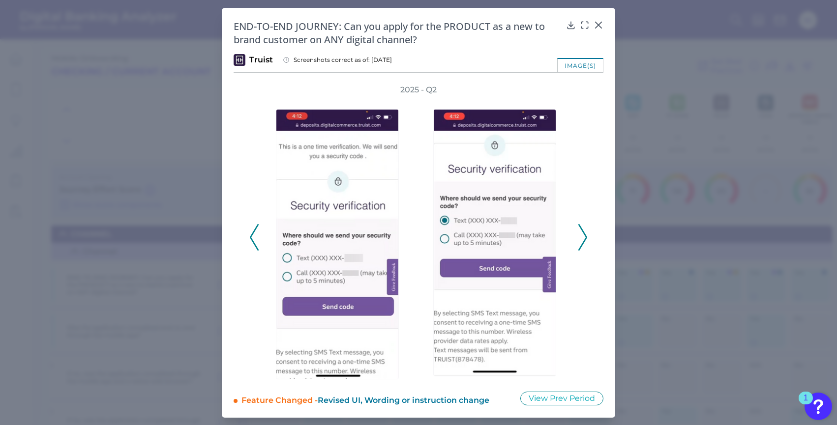
click at [581, 239] on icon at bounding box center [582, 237] width 9 height 27
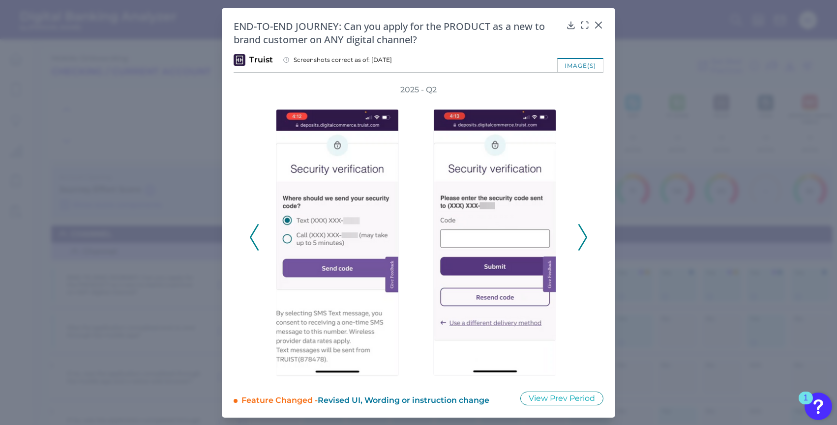
click at [581, 239] on icon at bounding box center [582, 237] width 9 height 27
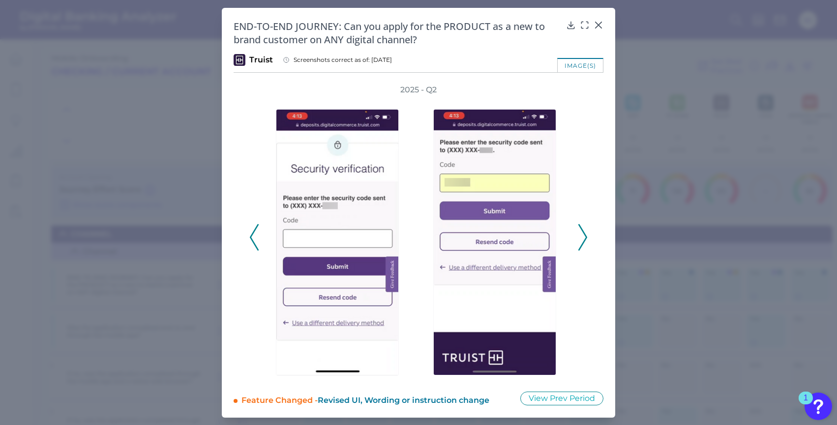
click at [581, 239] on icon at bounding box center [582, 237] width 9 height 27
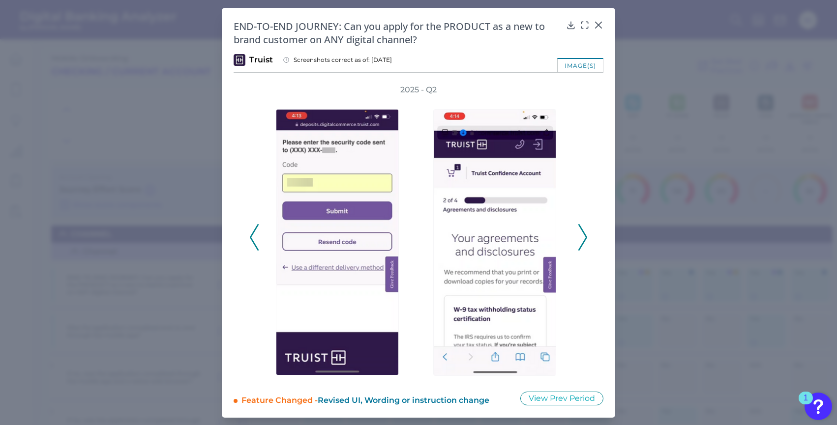
click at [582, 239] on icon at bounding box center [582, 237] width 9 height 27
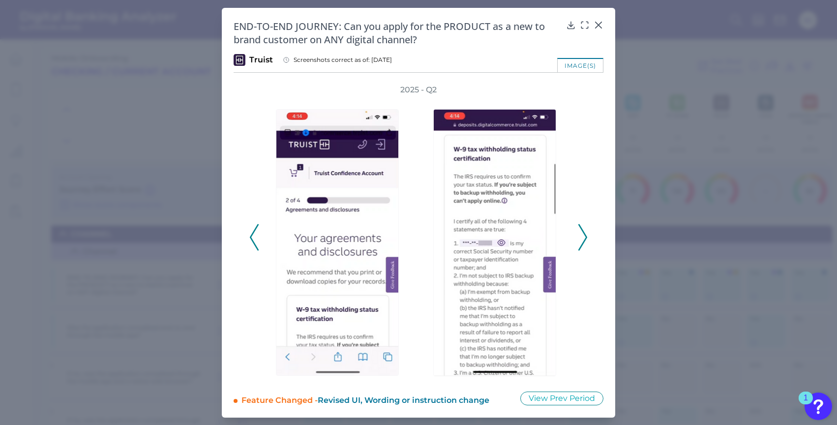
click at [582, 239] on icon at bounding box center [582, 237] width 9 height 27
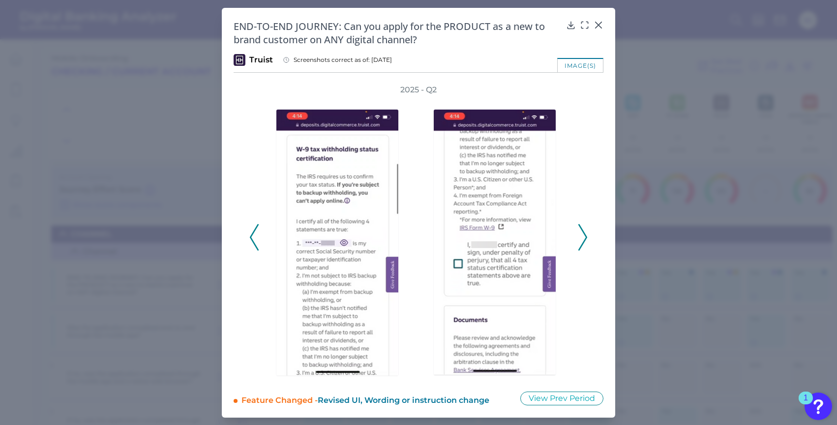
click at [582, 239] on icon at bounding box center [582, 237] width 9 height 27
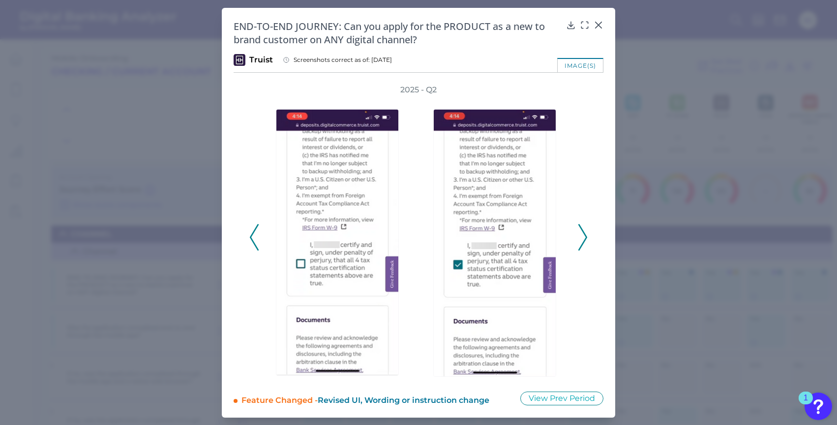
click at [582, 239] on icon at bounding box center [582, 237] width 9 height 27
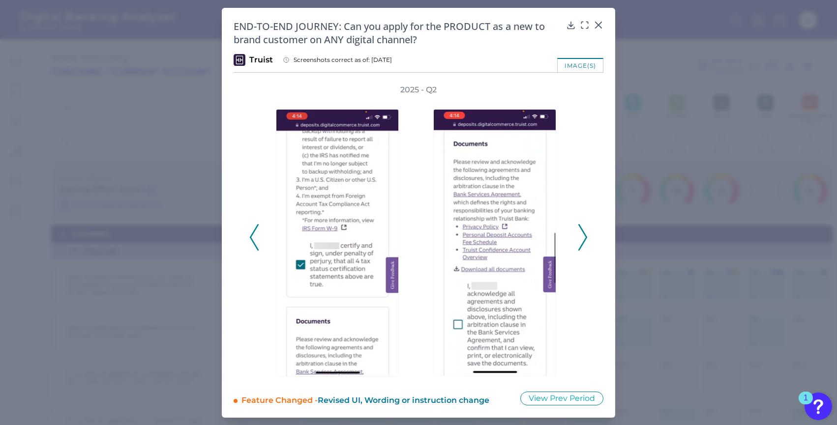
click at [582, 239] on icon at bounding box center [582, 237] width 9 height 27
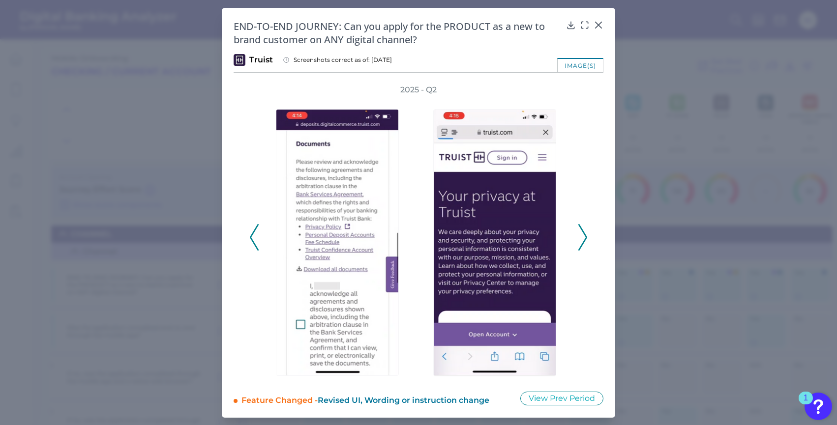
click at [582, 239] on icon at bounding box center [582, 237] width 9 height 27
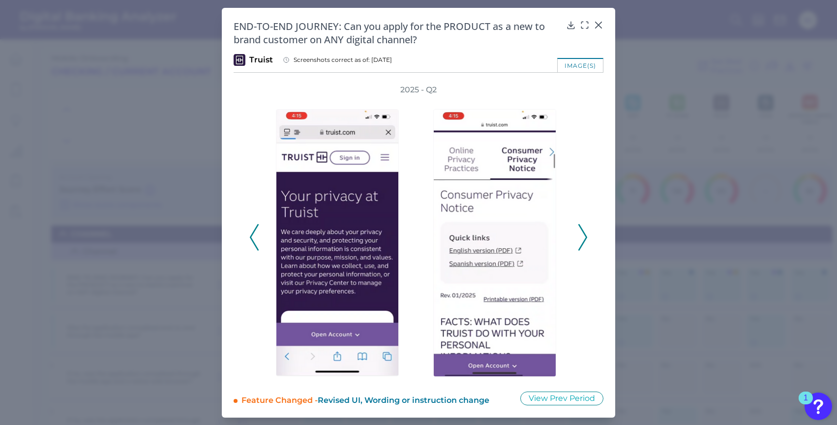
click at [582, 239] on icon at bounding box center [582, 237] width 9 height 27
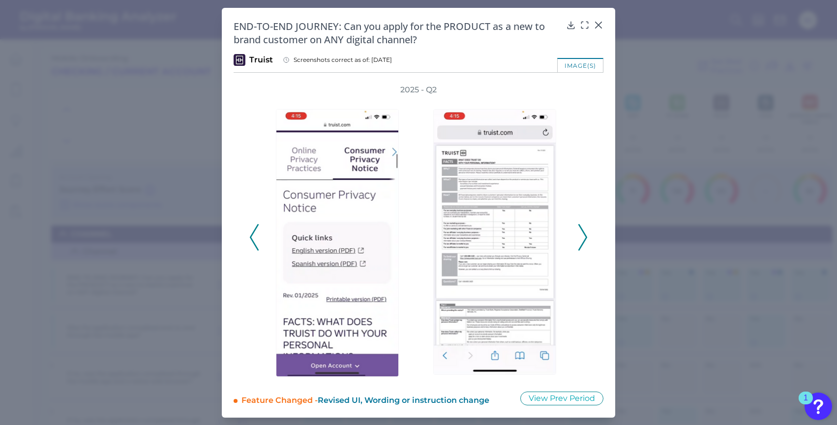
click at [582, 239] on icon at bounding box center [582, 237] width 9 height 27
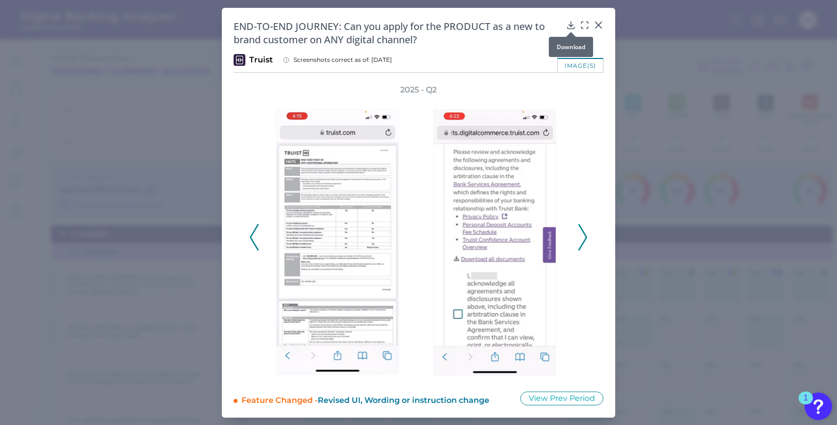
click at [569, 30] on div at bounding box center [571, 32] width 10 height 10
click at [568, 26] on icon at bounding box center [571, 25] width 10 height 10
